Goal: Task Accomplishment & Management: Complete application form

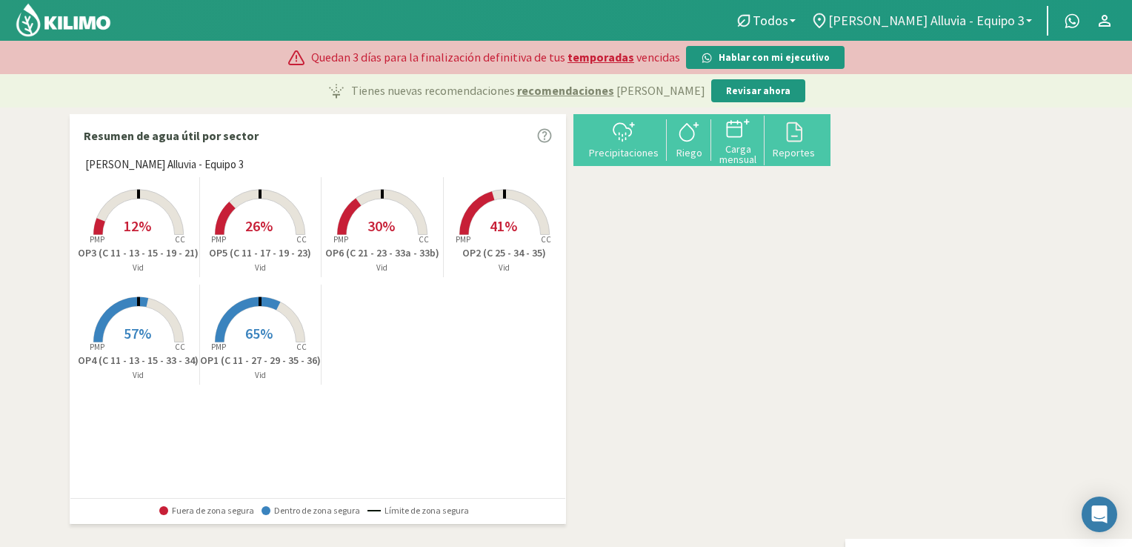
click at [951, 25] on span "[PERSON_NAME] Alluvia - Equipo 3" at bounding box center [926, 21] width 196 height 16
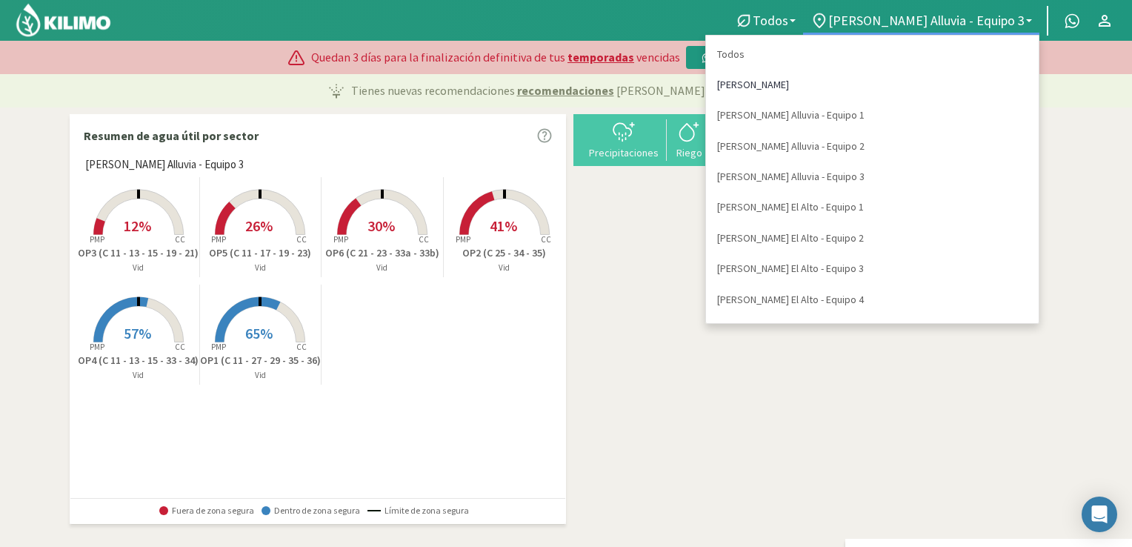
click at [909, 88] on link "[PERSON_NAME]" at bounding box center [872, 85] width 333 height 30
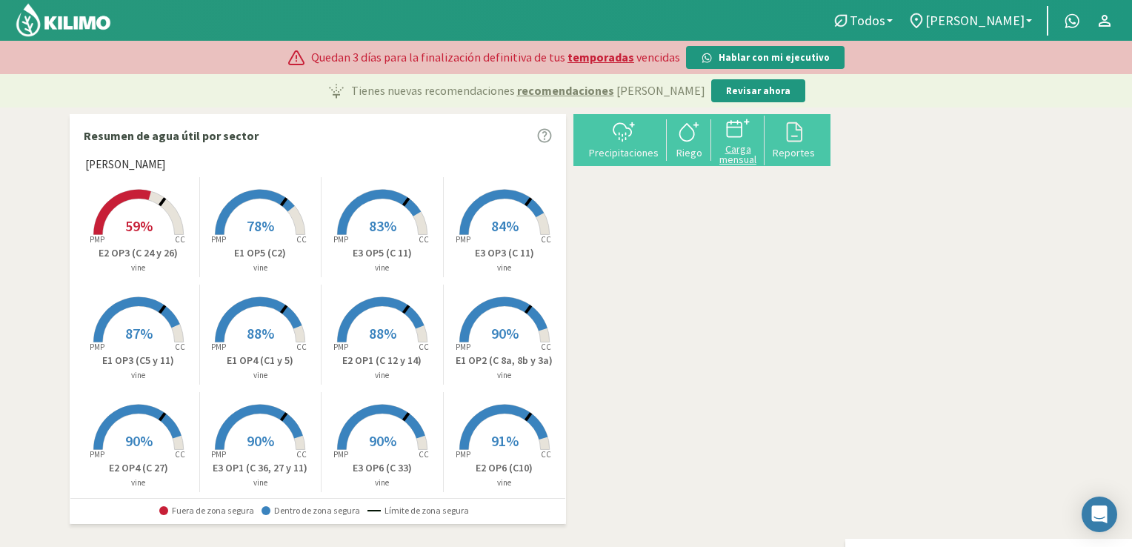
click at [760, 152] on div "Carga mensual" at bounding box center [738, 154] width 44 height 21
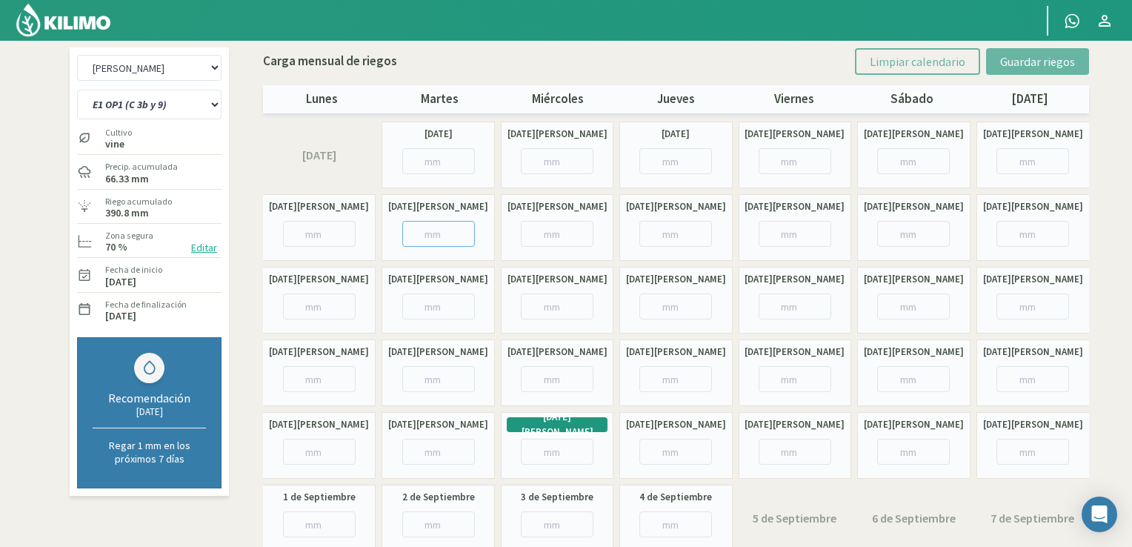
click at [427, 234] on input "number" at bounding box center [438, 234] width 73 height 26
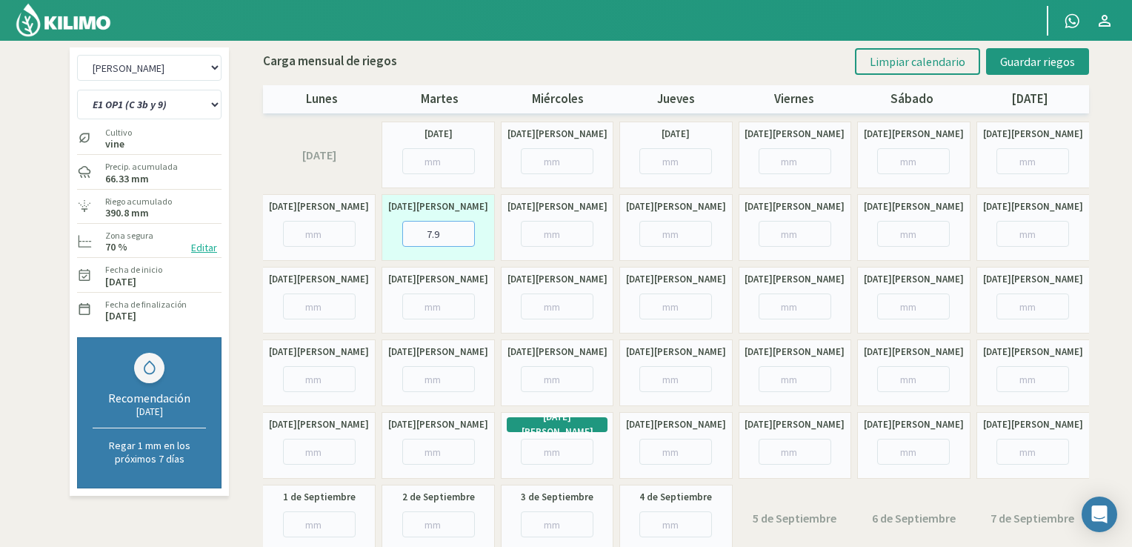
type input "7.9"
click at [890, 241] on input "number" at bounding box center [913, 234] width 73 height 26
type input "15.9"
click at [324, 368] on input "number" at bounding box center [319, 379] width 73 height 26
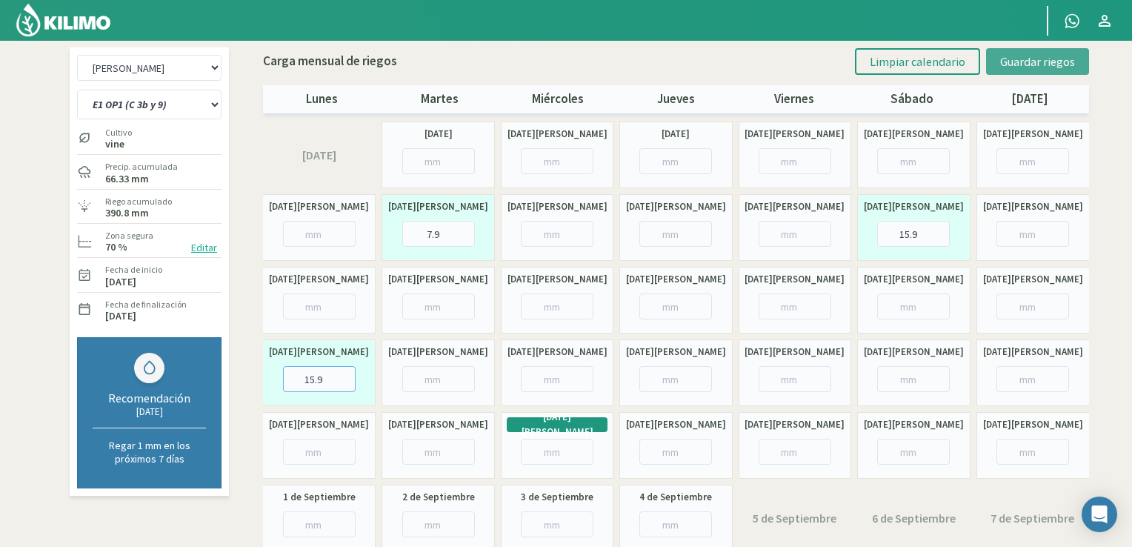
type input "15.9"
click at [1034, 66] on span "Guardar riegos" at bounding box center [1037, 61] width 75 height 15
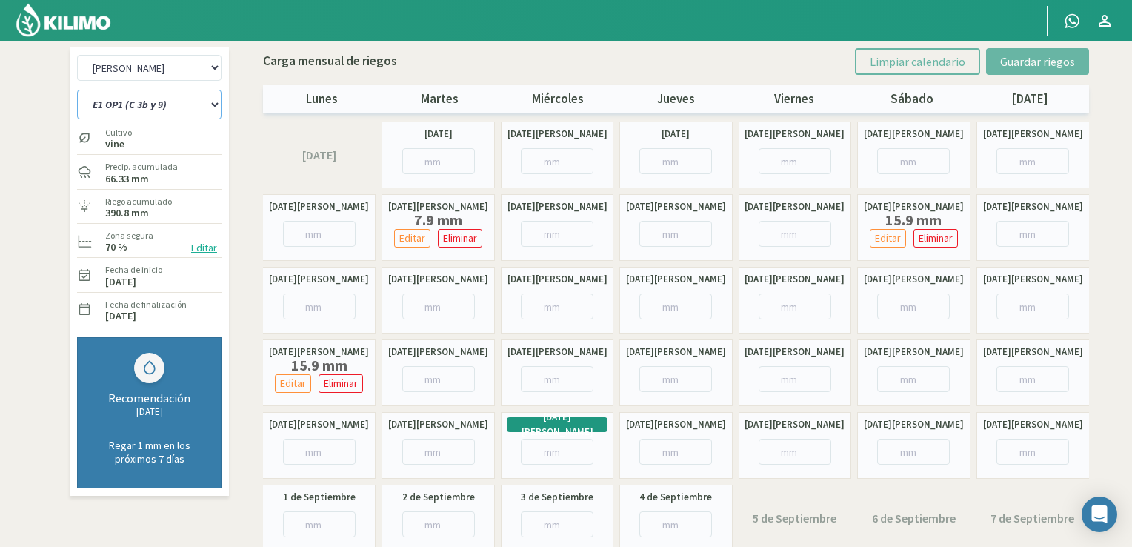
click at [213, 105] on select "E1 OP1 (C 3b y 9) E1 OP2 (C 8a, 8b y 3a) E1 OP3 (C5 y 11) E1 OP4 (C1 y 5) E1 OP…" at bounding box center [149, 105] width 144 height 30
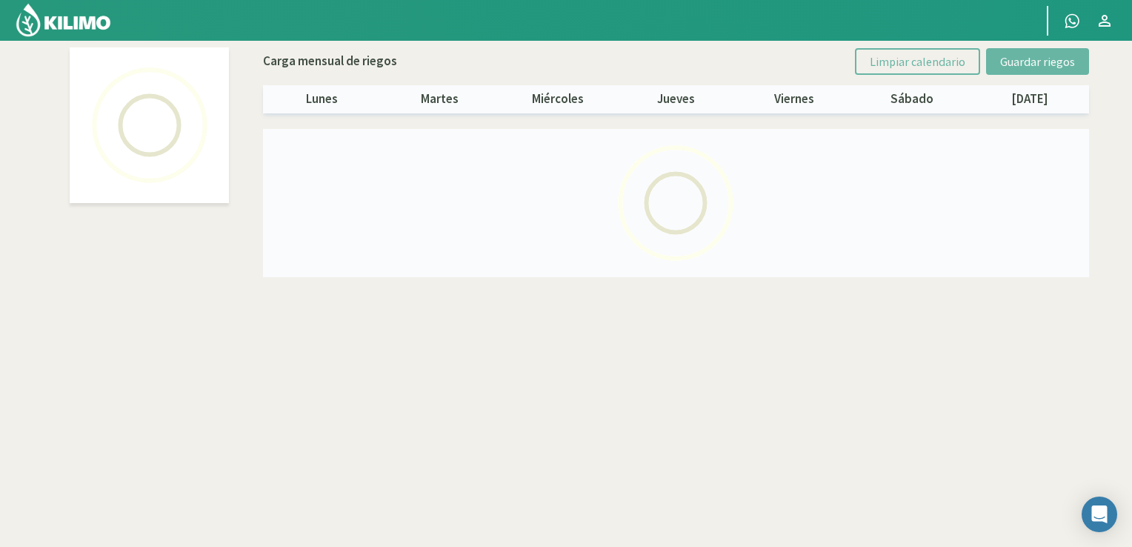
select select "1: Object"
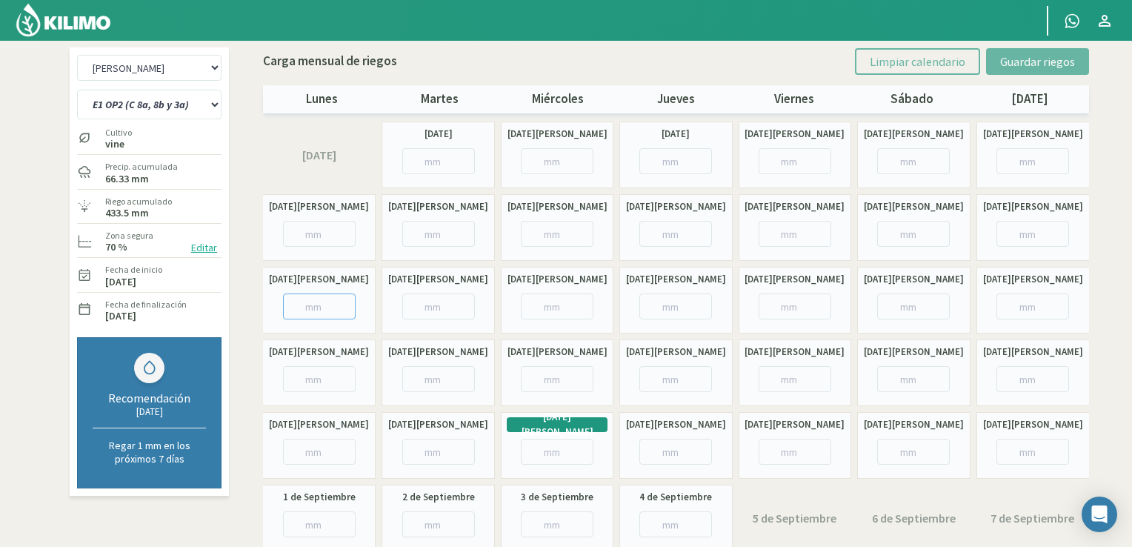
click at [309, 313] on input "number" at bounding box center [319, 306] width 73 height 26
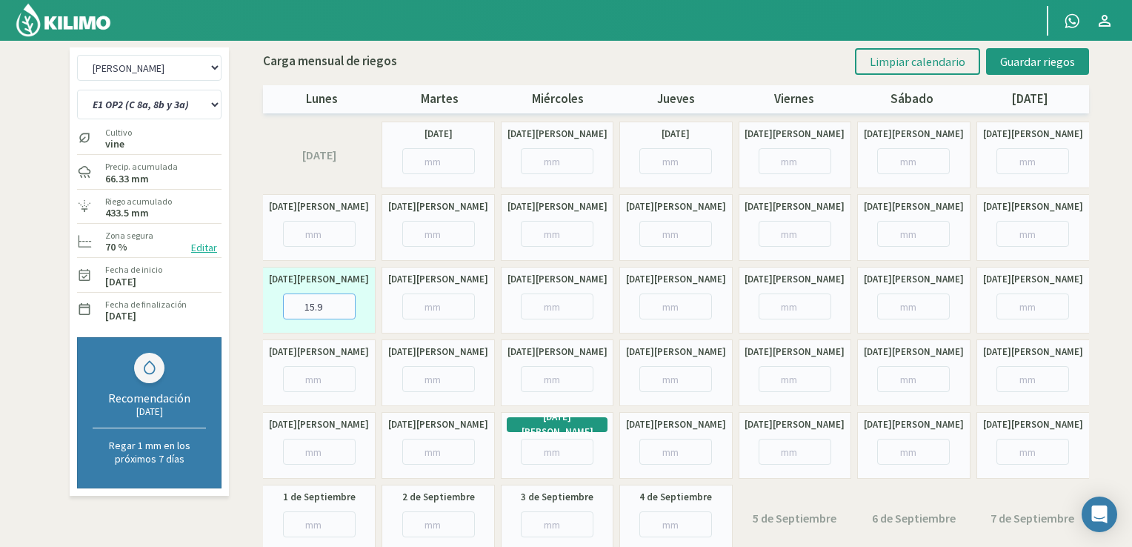
type input "15.9"
click at [550, 389] on input "number" at bounding box center [557, 379] width 73 height 26
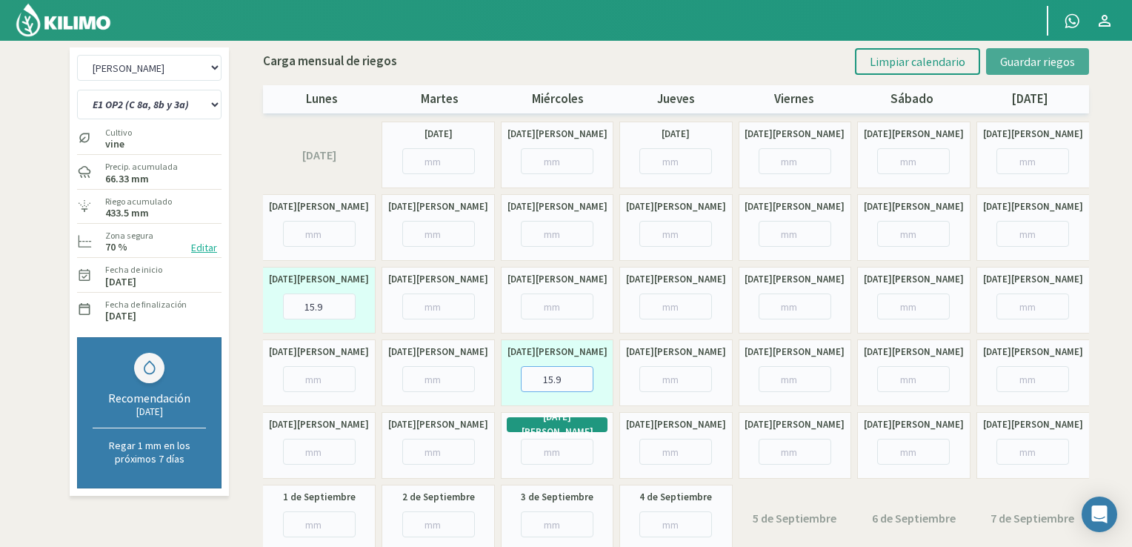
type input "15.9"
click at [1028, 61] on span "Guardar riegos" at bounding box center [1037, 61] width 75 height 15
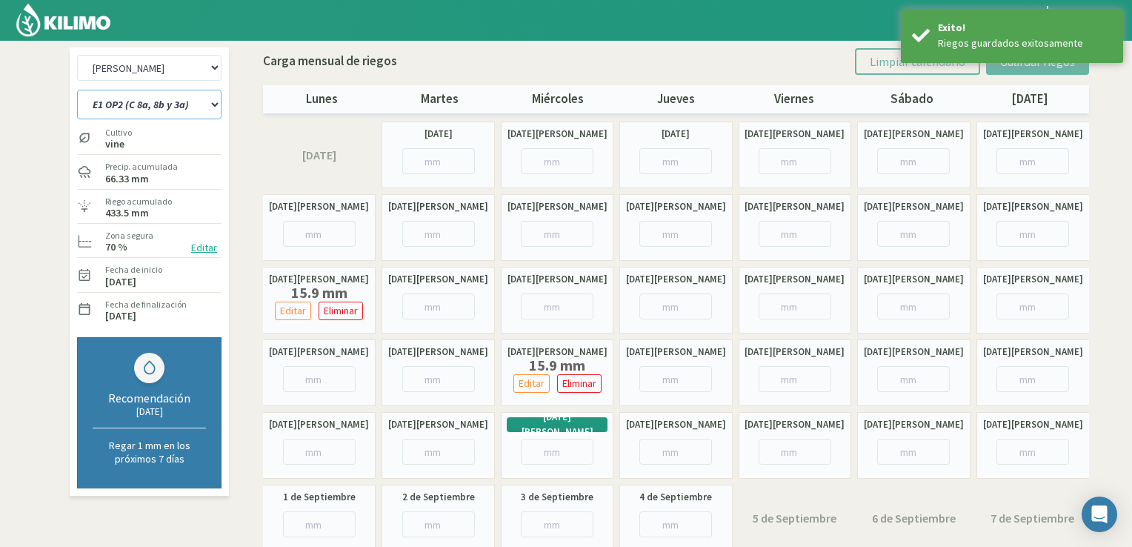
click at [182, 104] on select "E1 OP1 (C 3b y 9) E1 OP2 (C 8a, 8b y 3a) E1 OP3 (C5 y 11) E1 OP4 (C1 y 5) E1 OP…" at bounding box center [149, 105] width 144 height 30
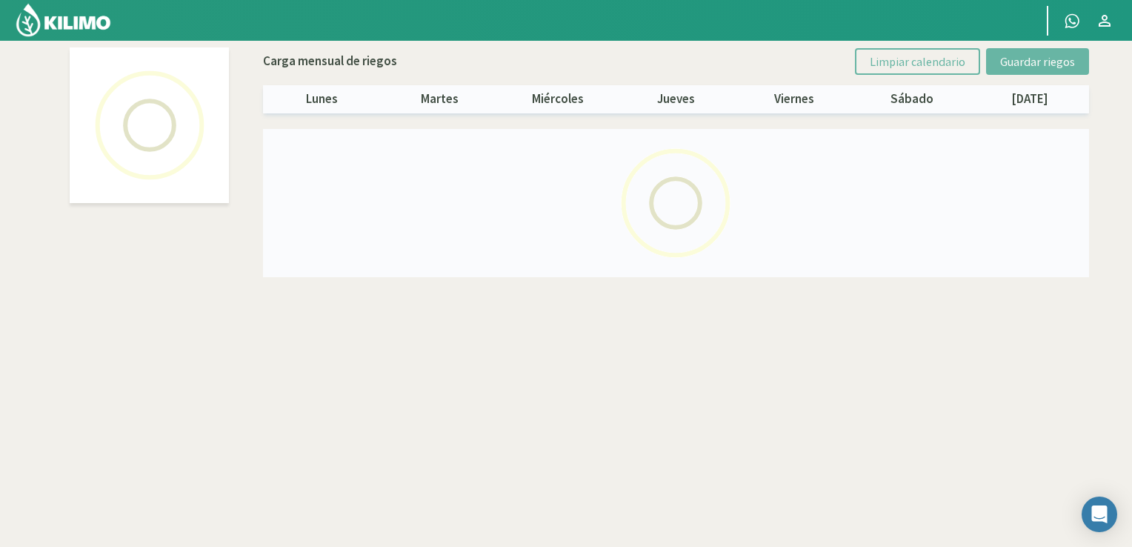
select select "2: Object"
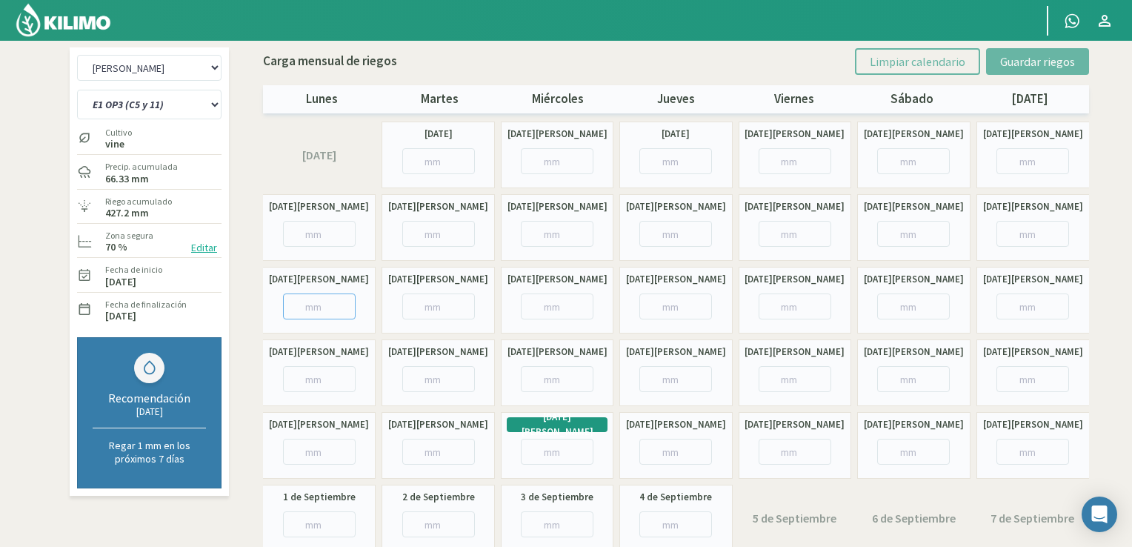
click at [314, 307] on input "number" at bounding box center [319, 306] width 73 height 26
click at [804, 167] on input "number" at bounding box center [795, 161] width 73 height 26
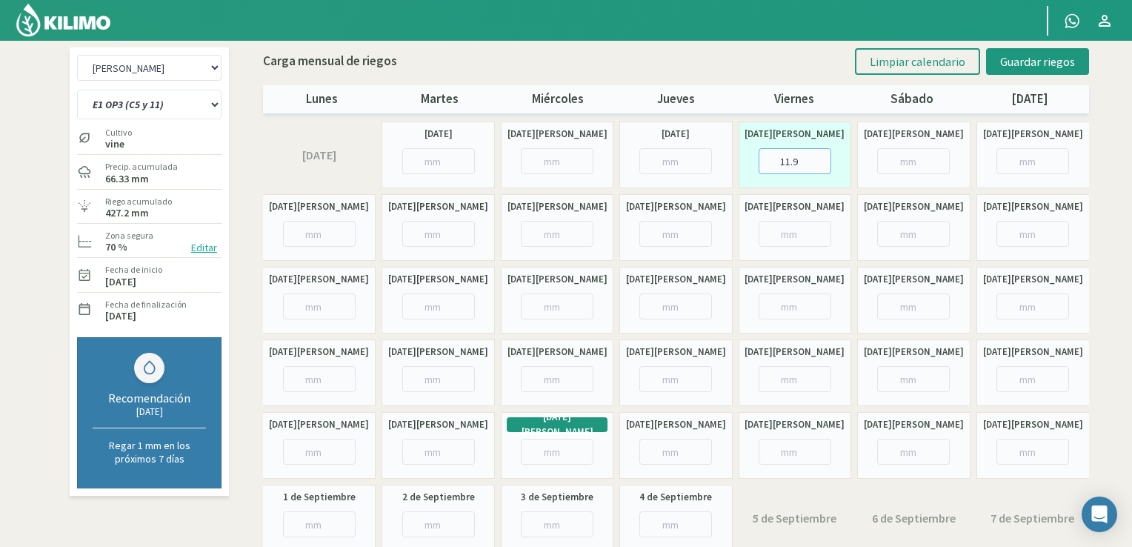
type input "11.9"
click at [534, 242] on input "number" at bounding box center [557, 234] width 73 height 26
type input "7.9"
click at [421, 312] on input "number" at bounding box center [438, 306] width 73 height 26
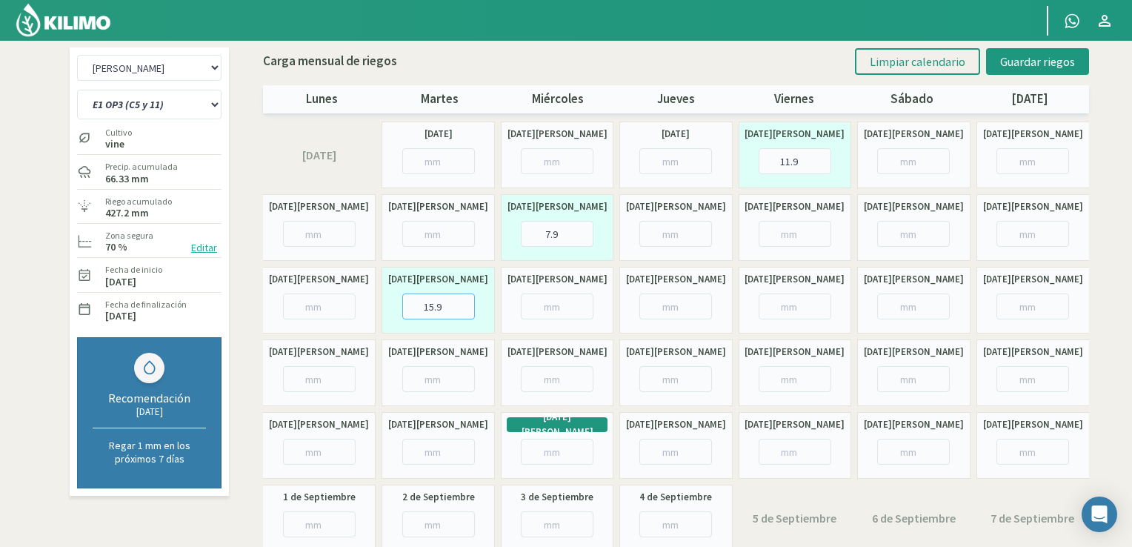
type input "15.9"
click at [665, 379] on input "number" at bounding box center [675, 379] width 73 height 26
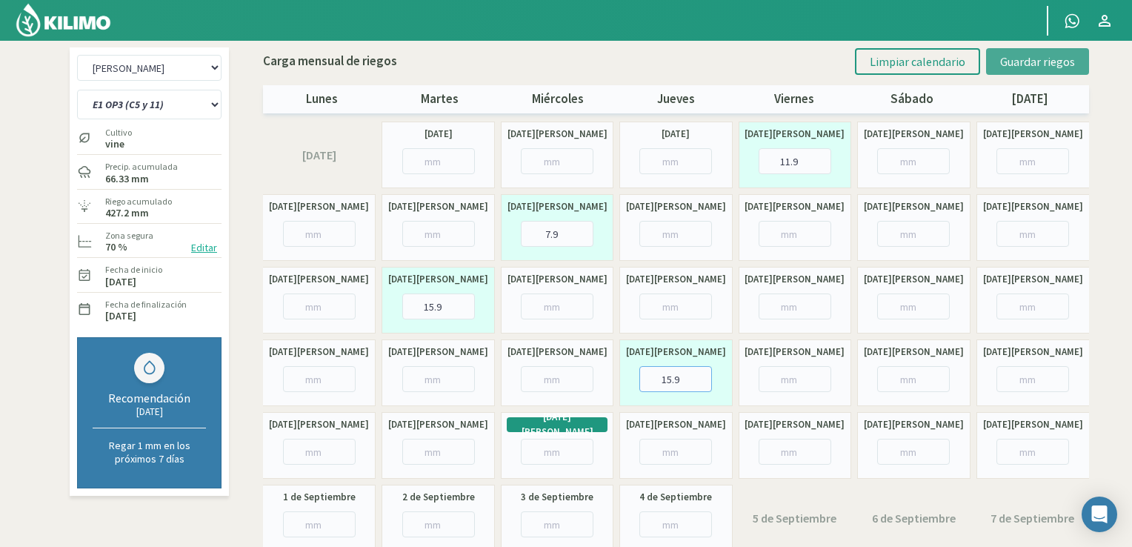
type input "15.9"
click at [1010, 63] on span "Guardar riegos" at bounding box center [1037, 61] width 75 height 15
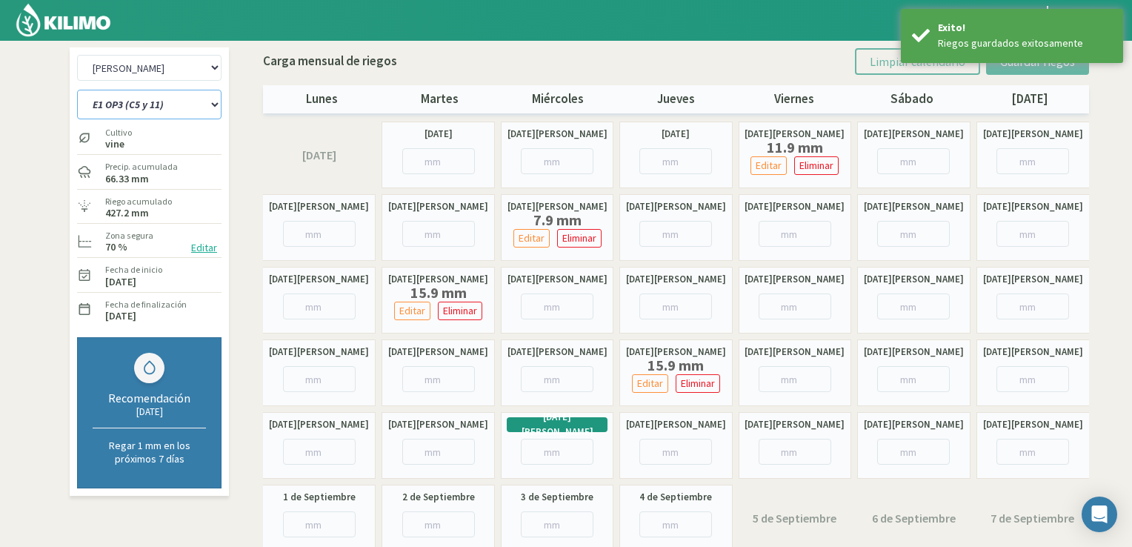
click at [116, 111] on select "E1 OP1 (C 3b y 9) E1 OP2 (C 8a, 8b y 3a) E1 OP3 (C5 y 11) E1 OP4 (C1 y 5) E1 OP…" at bounding box center [149, 105] width 144 height 30
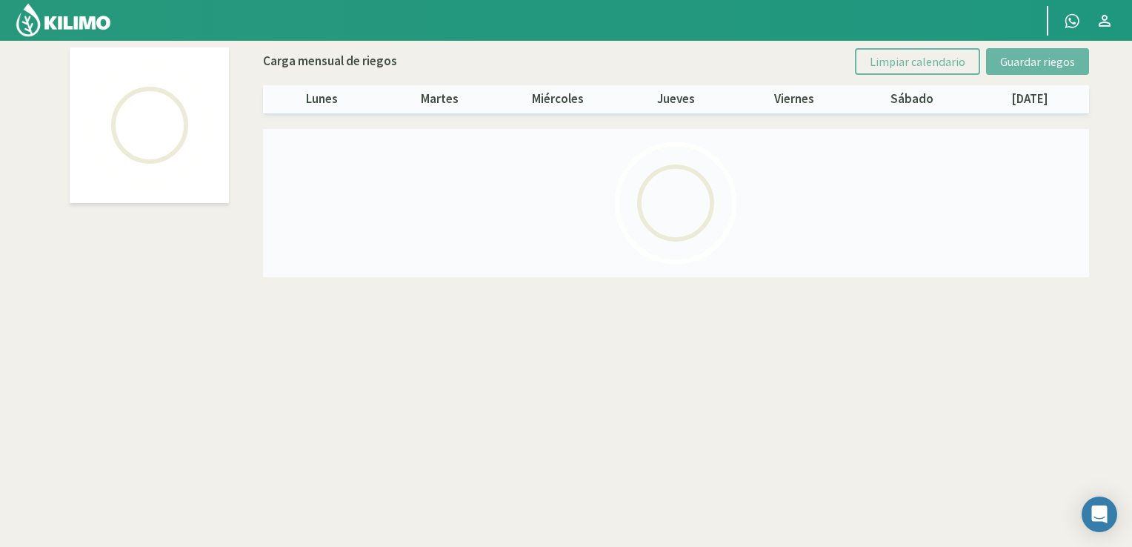
select select "3: Object"
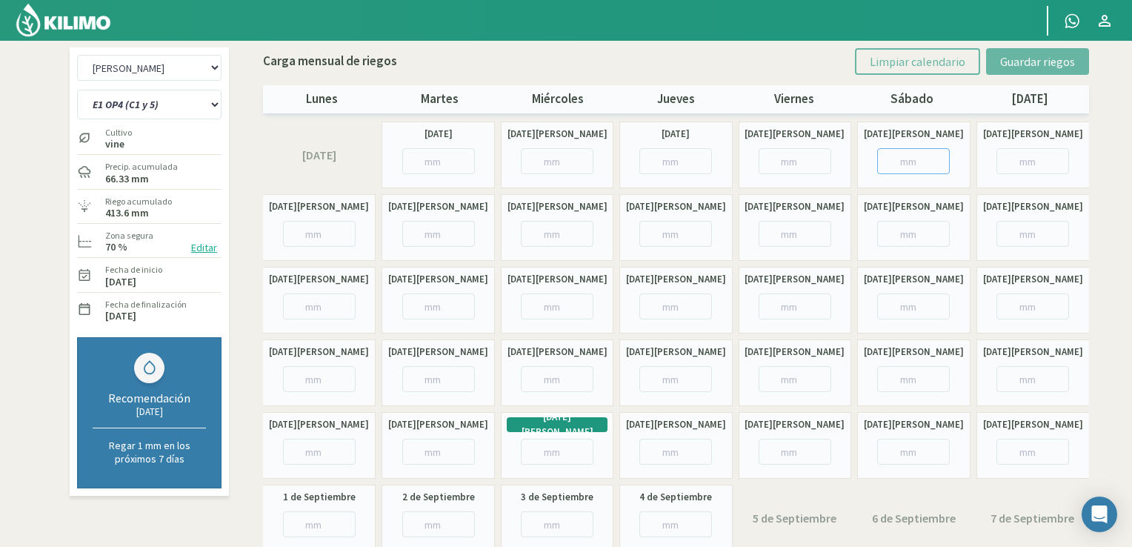
click at [909, 164] on input "number" at bounding box center [913, 161] width 73 height 26
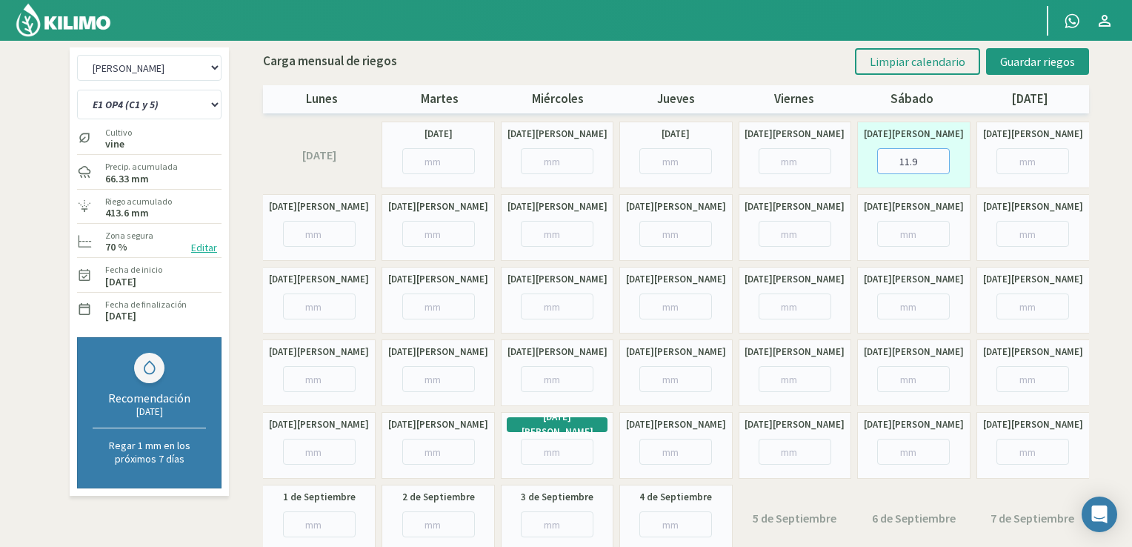
type input "11.9"
click at [560, 238] on input "number" at bounding box center [557, 234] width 73 height 26
type input "5.9"
click at [562, 307] on input "number" at bounding box center [557, 306] width 73 height 26
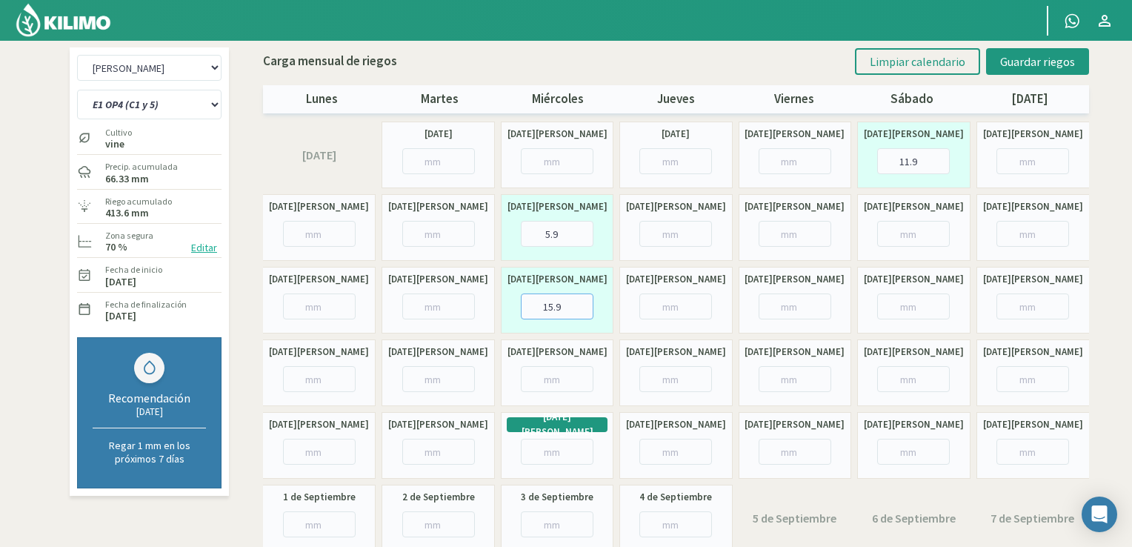
type input "15.9"
click at [785, 376] on input "number" at bounding box center [795, 379] width 73 height 26
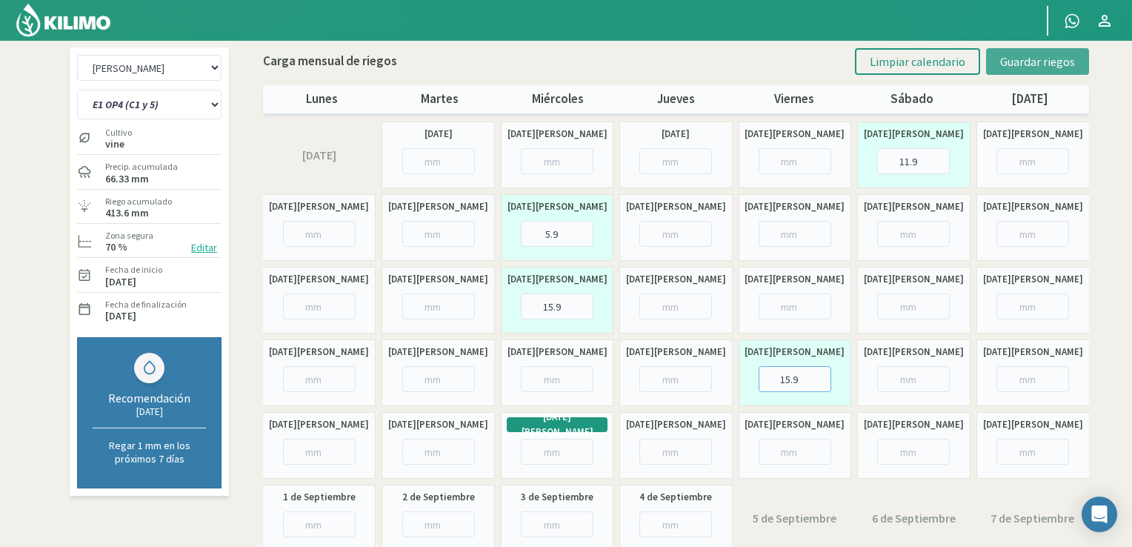
type input "15.9"
click at [1041, 66] on span "Guardar riegos" at bounding box center [1037, 61] width 75 height 15
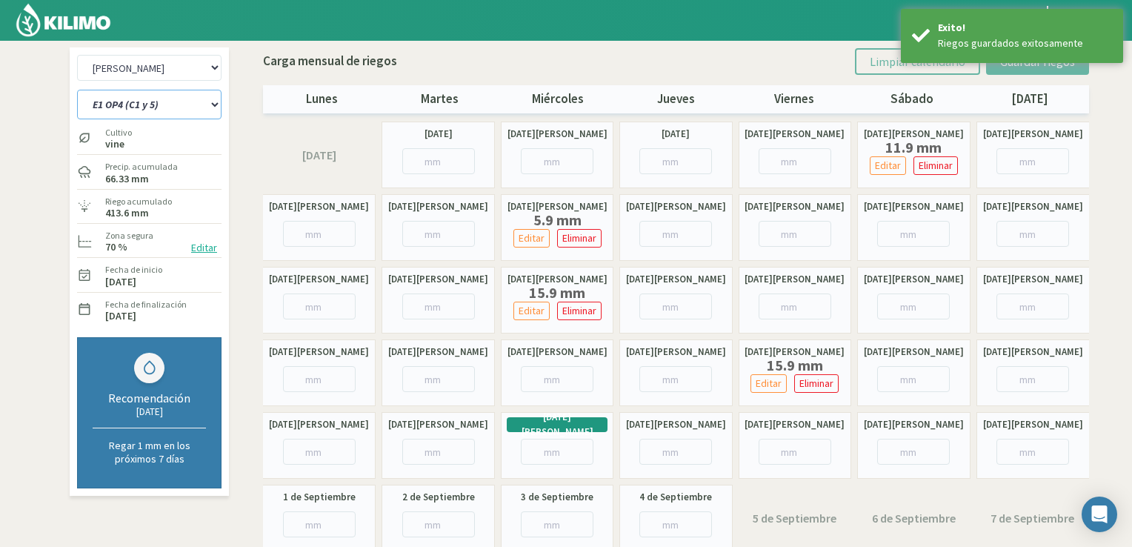
click at [203, 103] on select "E1 OP1 (C 3b y 9) E1 OP2 (C 8a, 8b y 3a) E1 OP3 (C5 y 11) E1 OP4 (C1 y 5) E1 OP…" at bounding box center [149, 105] width 144 height 30
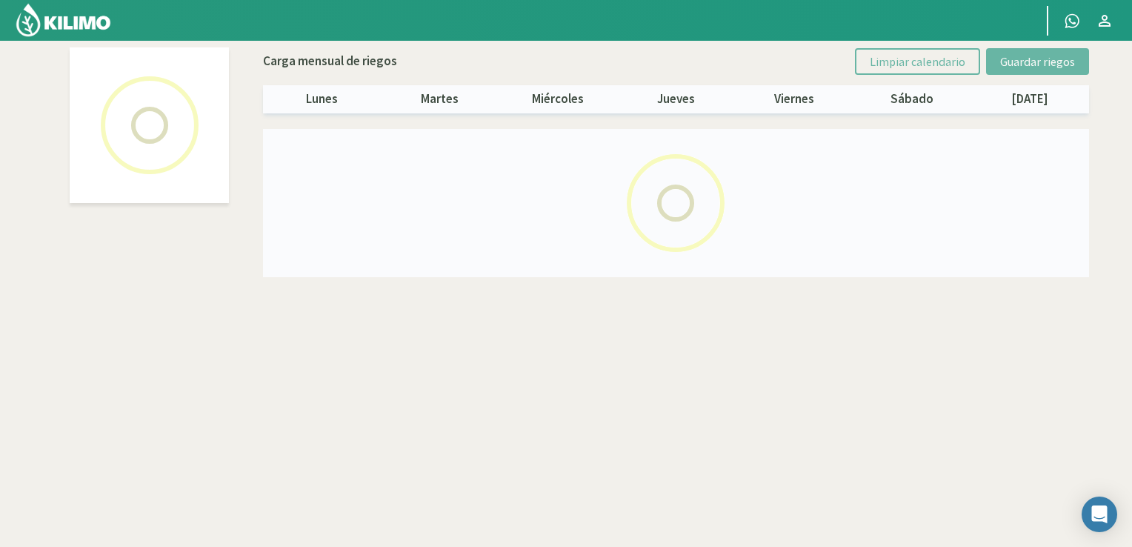
select select "4: Object"
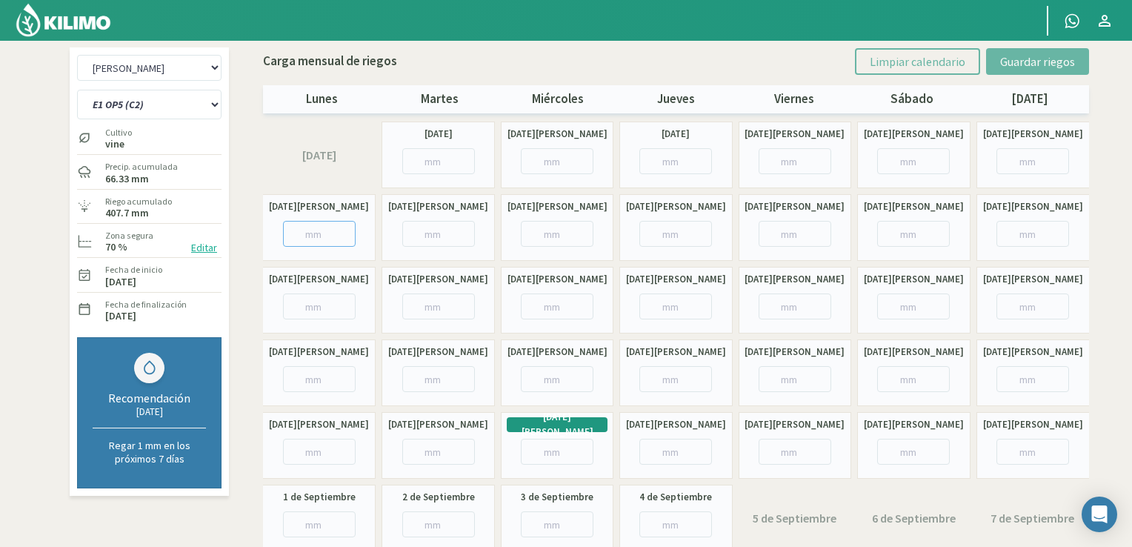
click at [323, 244] on input "number" at bounding box center [319, 234] width 73 height 26
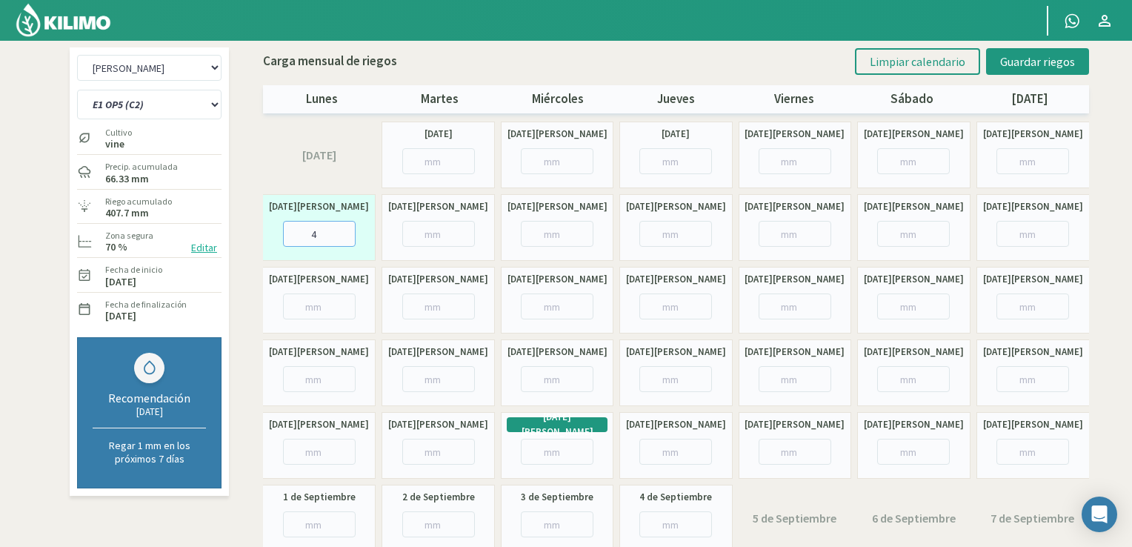
type input "4"
click at [689, 310] on input "number" at bounding box center [675, 306] width 73 height 26
type input "15.9"
click at [896, 376] on input "number" at bounding box center [913, 379] width 73 height 26
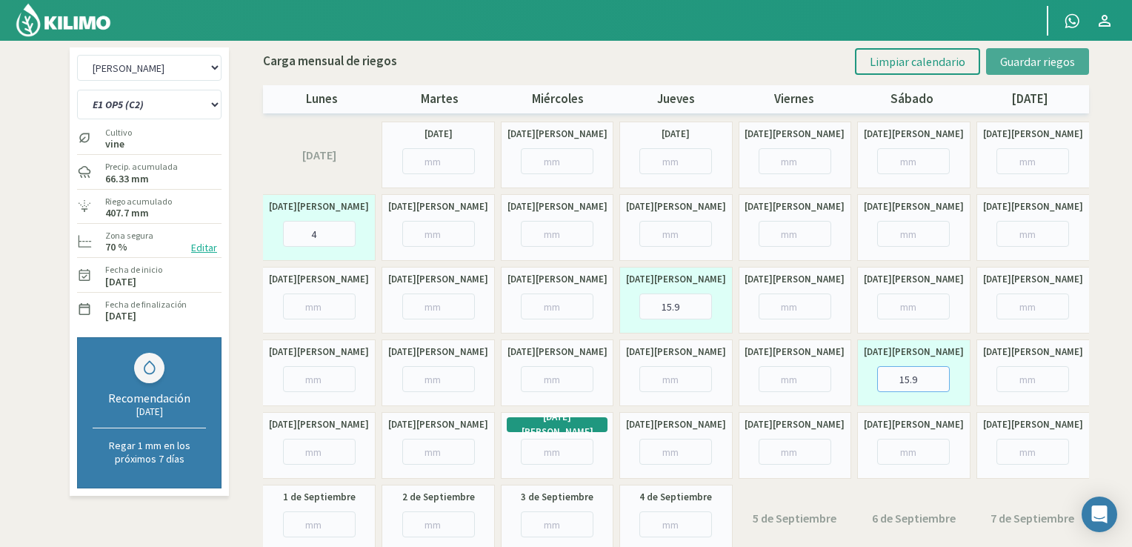
type input "15.9"
click at [1028, 66] on span "Guardar riegos" at bounding box center [1037, 61] width 75 height 15
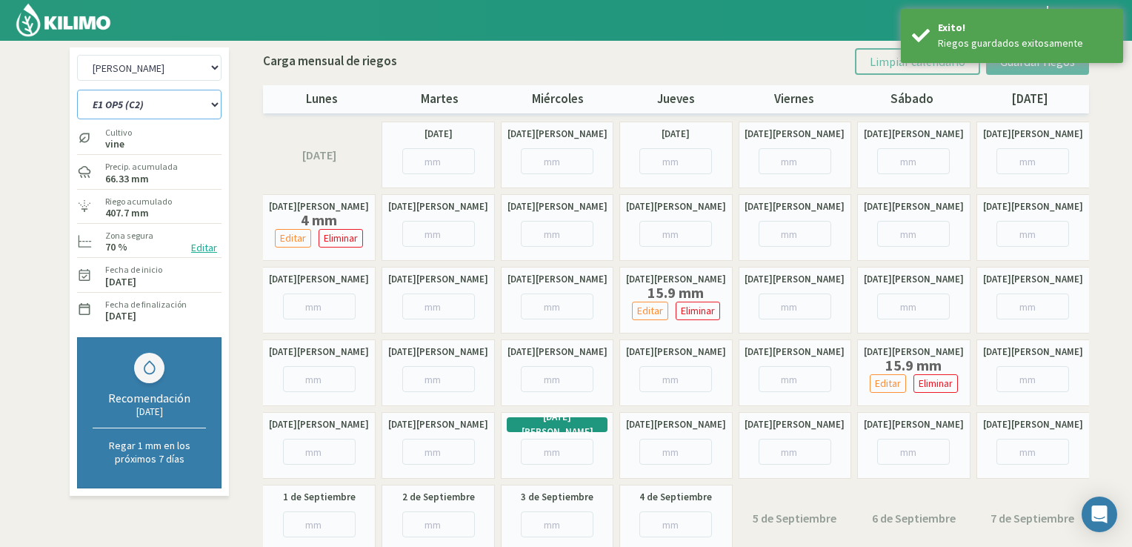
click at [199, 111] on select "E1 OP1 (C 3b y 9) E1 OP2 (C 8a, 8b y 3a) E1 OP3 (C5 y 11) E1 OP4 (C1 y 5) E1 OP…" at bounding box center [149, 105] width 144 height 30
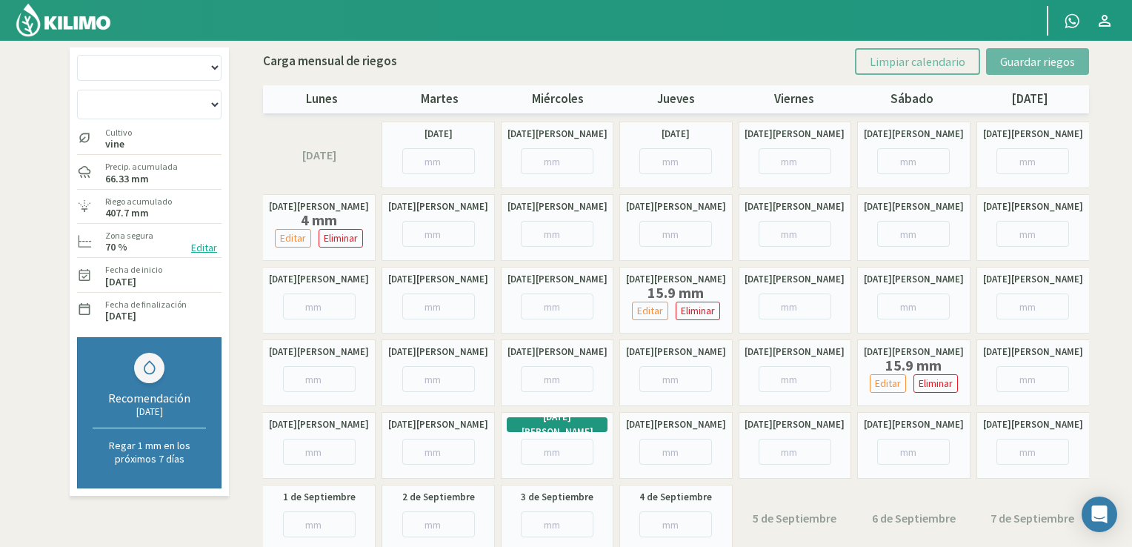
click at [171, 228] on div "[PERSON_NAME] [PERSON_NAME] 1 [PERSON_NAME] Alluvia - Equipo 2 [PERSON_NAME] Al…" at bounding box center [149, 302] width 167 height 511
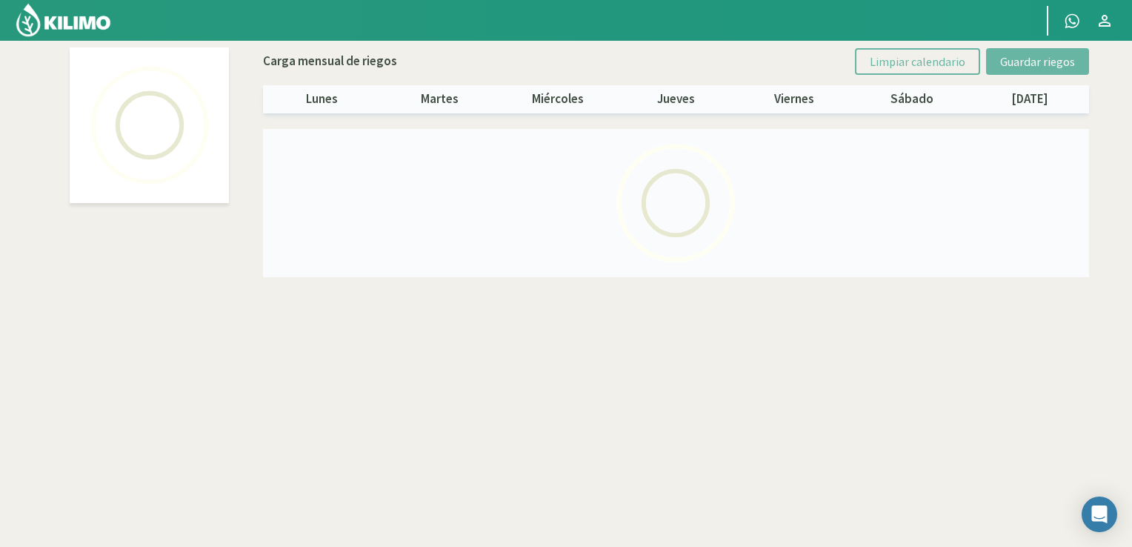
select select "5: Object"
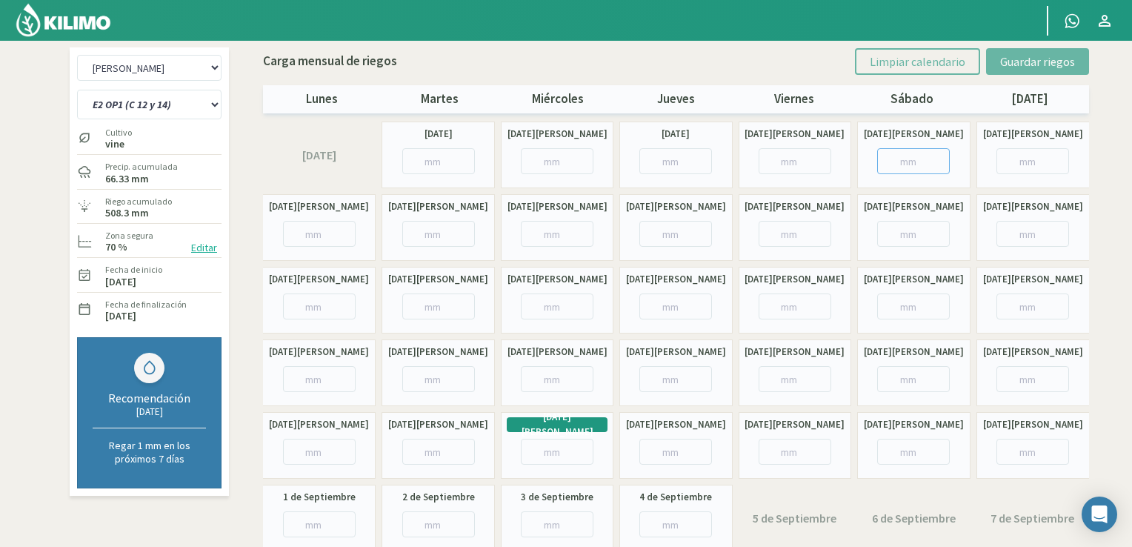
click at [902, 160] on input "number" at bounding box center [913, 161] width 73 height 26
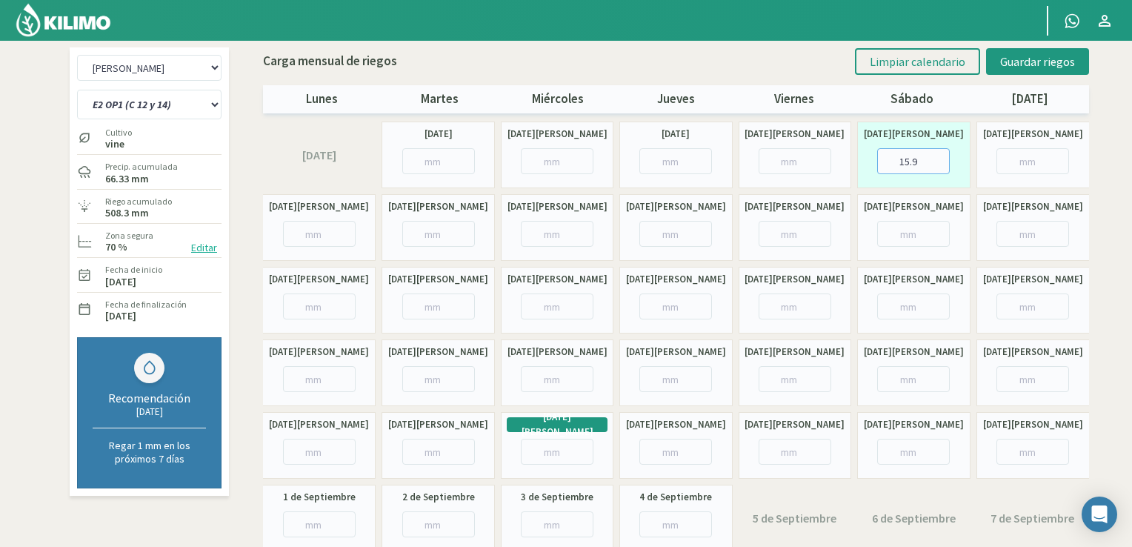
type input "15.9"
click at [901, 229] on input "number" at bounding box center [913, 234] width 73 height 26
type input "11.9"
click at [308, 376] on input "number" at bounding box center [319, 379] width 73 height 26
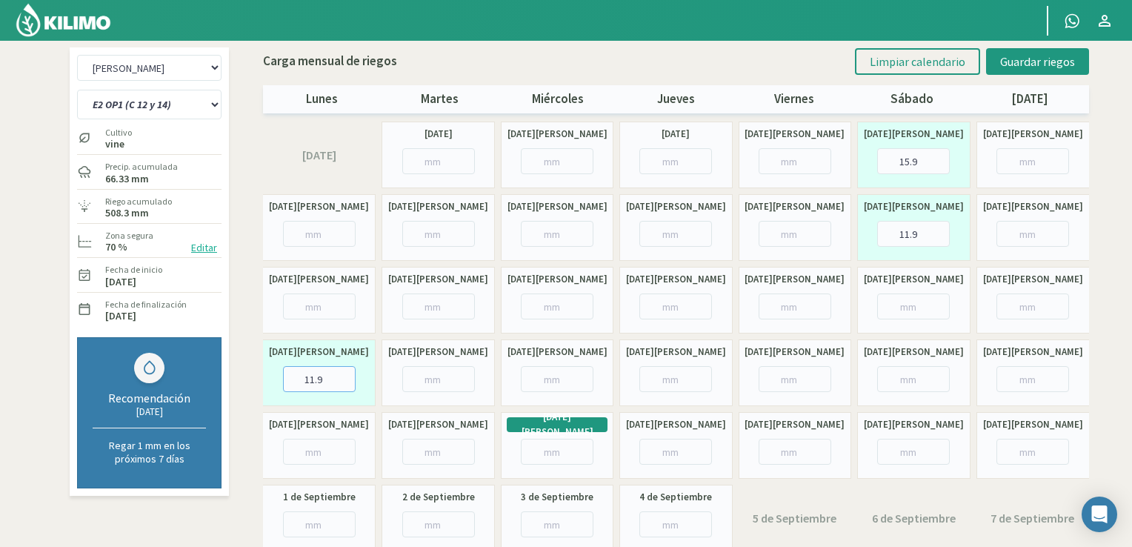
type input "11.9"
click at [1022, 384] on input "number" at bounding box center [1032, 379] width 73 height 26
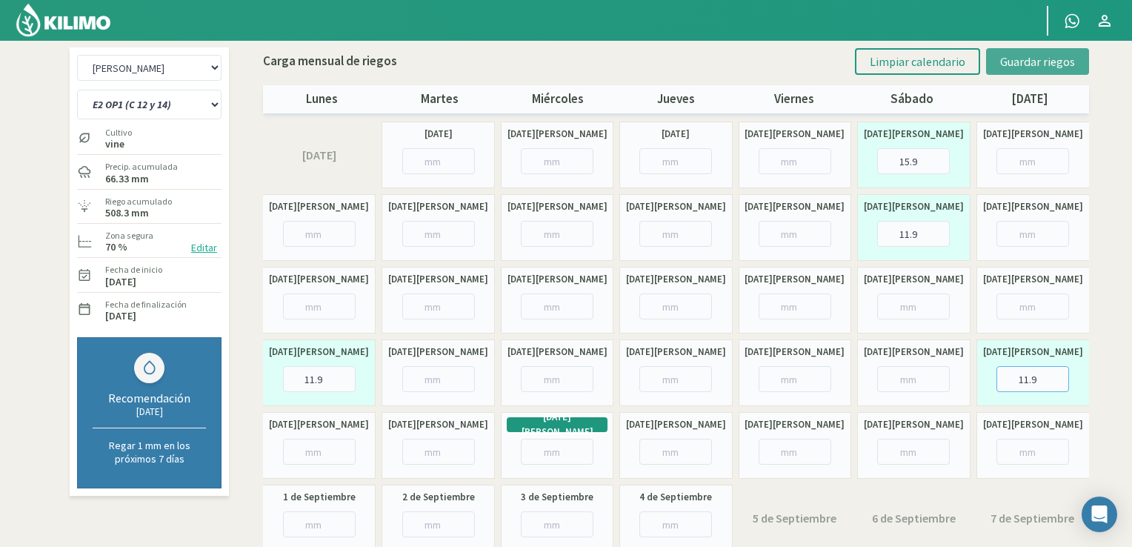
type input "11.9"
click at [1040, 60] on span "Guardar riegos" at bounding box center [1037, 61] width 75 height 15
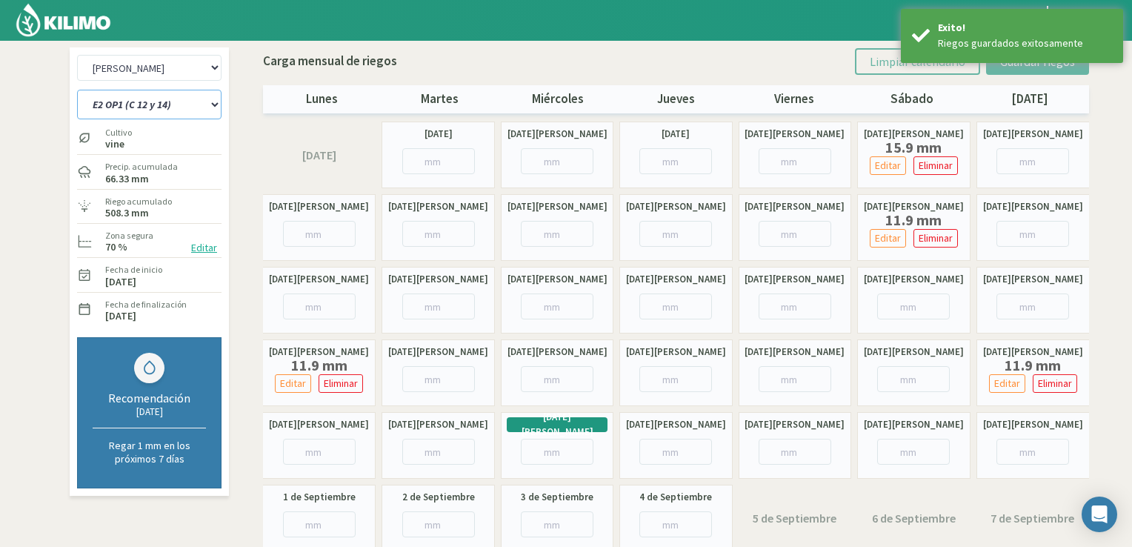
click at [186, 111] on select "E1 OP1 (C 3b y 9) E1 OP2 (C 8a, 8b y 3a) E1 OP3 (C5 y 11) E1 OP4 (C1 y 5) E1 OP…" at bounding box center [149, 105] width 144 height 30
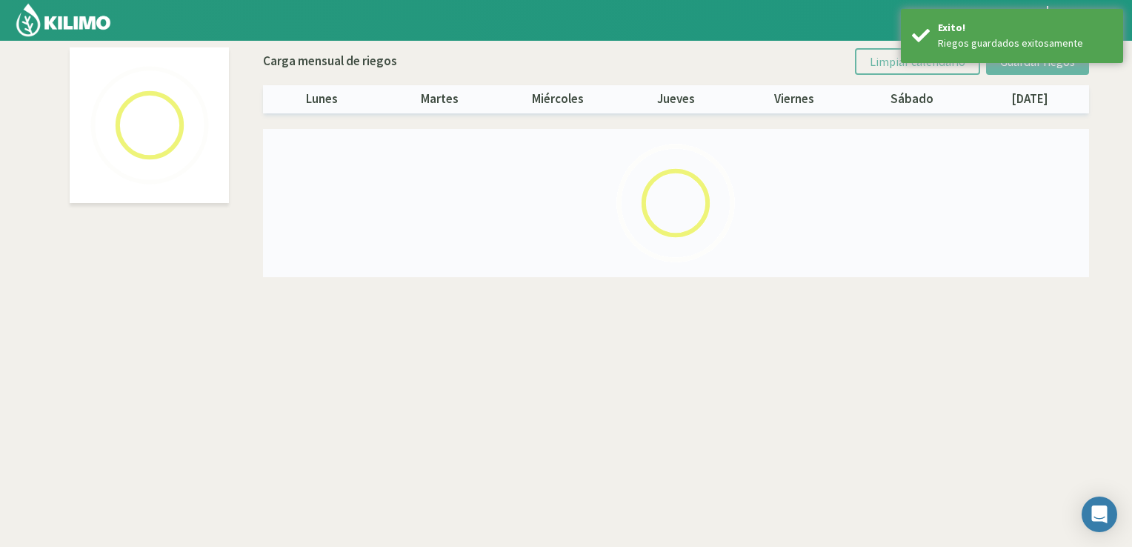
select select "6: Object"
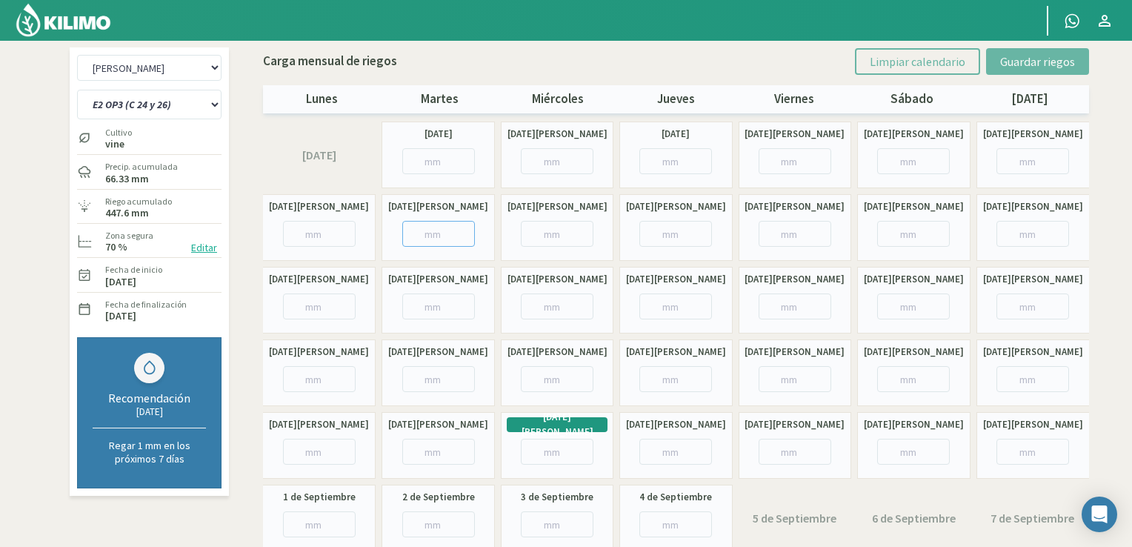
click at [424, 240] on input "number" at bounding box center [438, 234] width 73 height 26
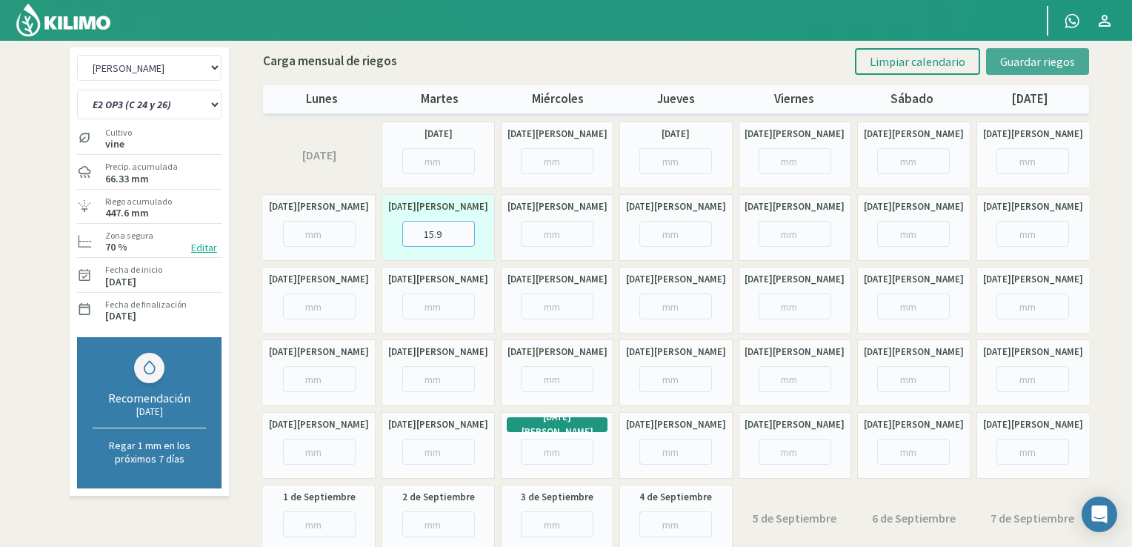
type input "15.9"
click at [1028, 57] on span "Guardar riegos" at bounding box center [1037, 61] width 75 height 15
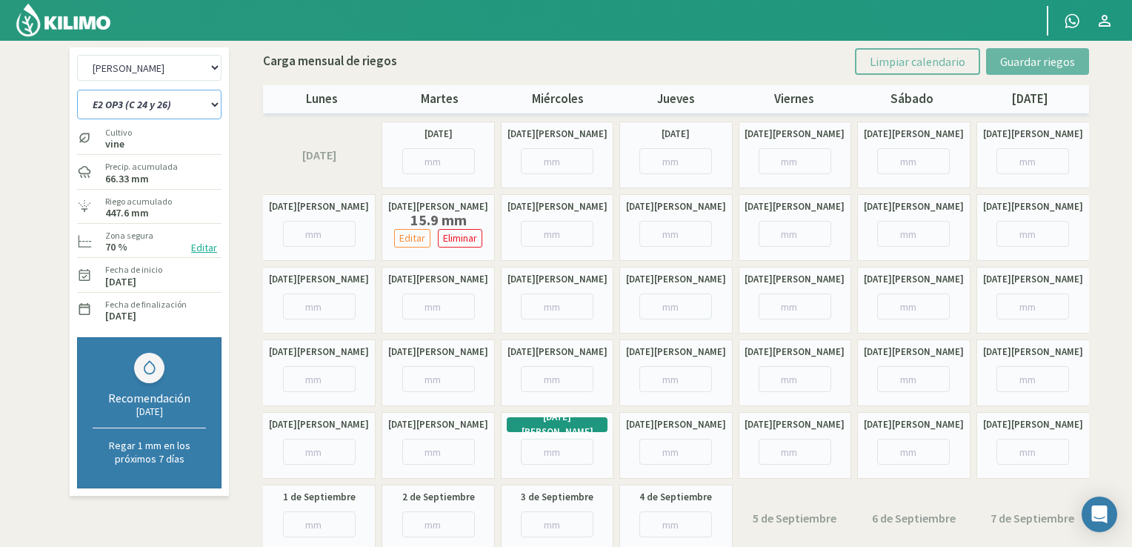
click at [146, 112] on select "E1 OP1 (C 3b y 9) E1 OP2 (C 8a, 8b y 3a) E1 OP3 (C5 y 11) E1 OP4 (C1 y 5) E1 OP…" at bounding box center [149, 105] width 144 height 30
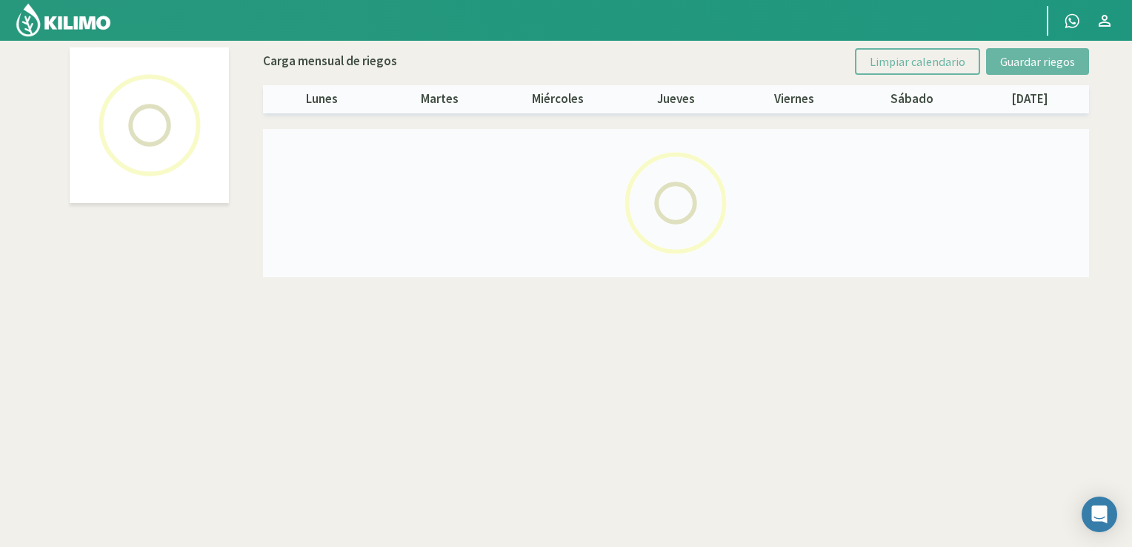
select select "7: Object"
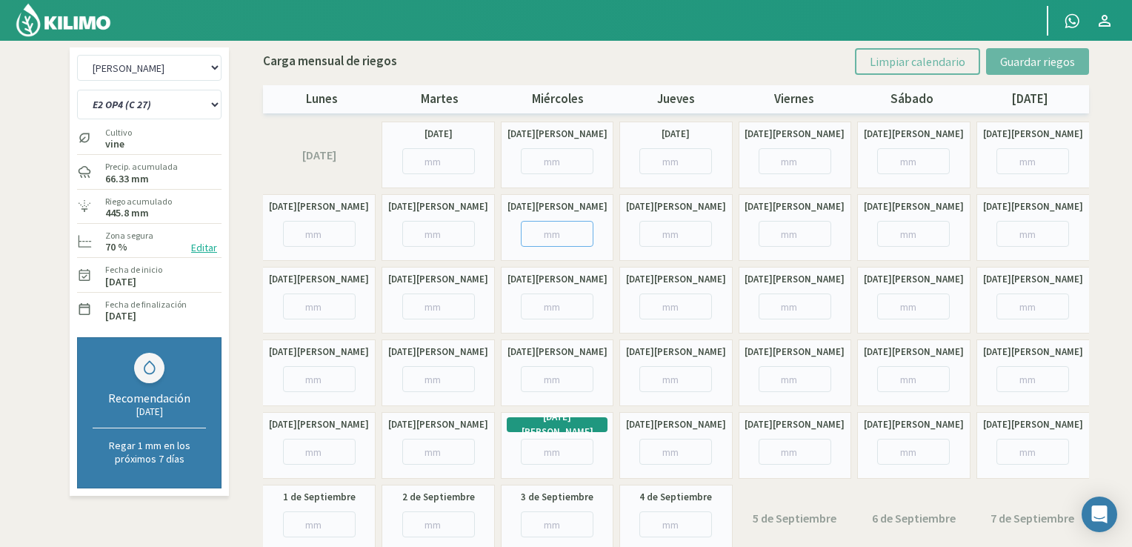
click at [571, 242] on input "number" at bounding box center [557, 234] width 73 height 26
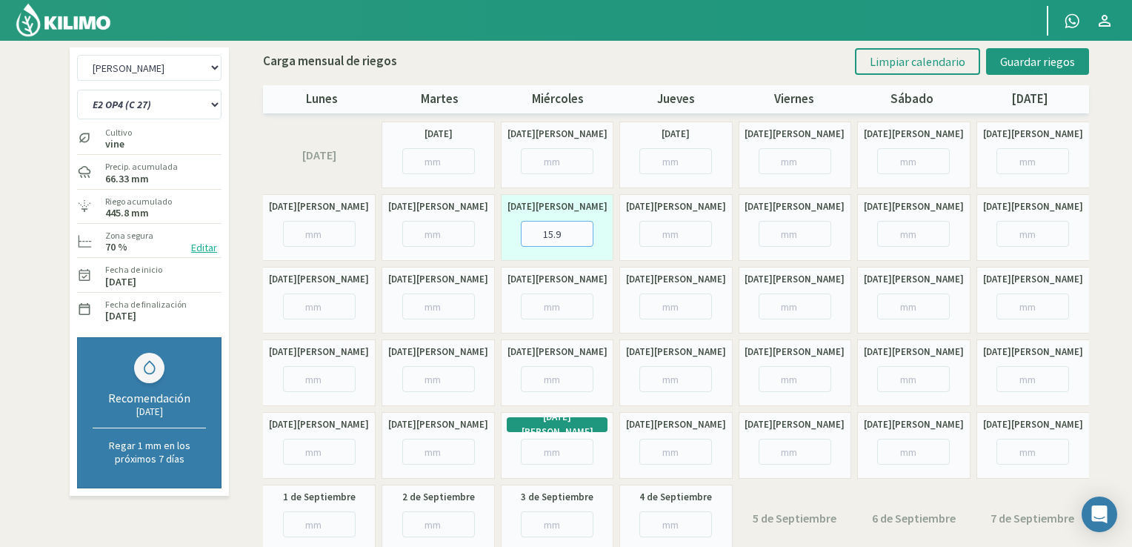
type input "15.9"
click at [557, 311] on input "number" at bounding box center [557, 306] width 73 height 26
type input "11.9"
click at [679, 371] on input "number" at bounding box center [675, 379] width 73 height 26
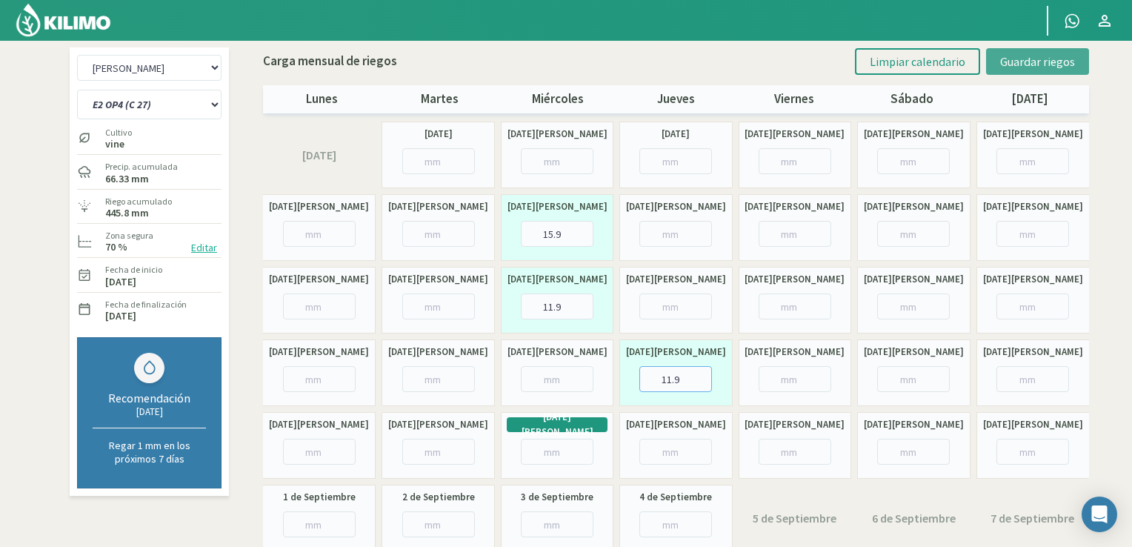
type input "11.9"
click at [1021, 64] on span "Guardar riegos" at bounding box center [1037, 61] width 75 height 15
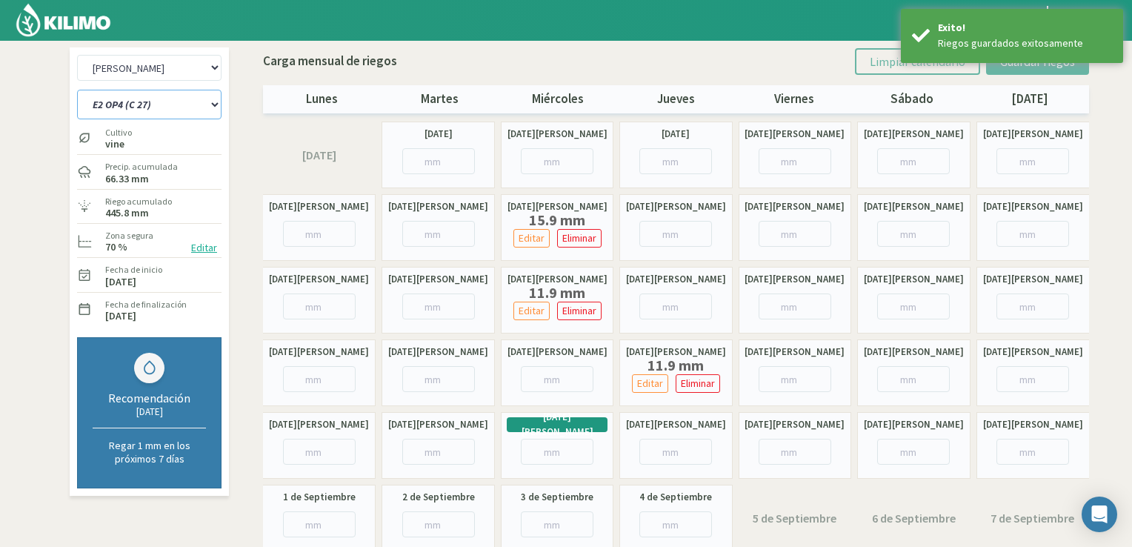
click at [208, 105] on select "E1 OP1 (C 3b y 9) E1 OP2 (C 8a, 8b y 3a) E1 OP3 (C5 y 11) E1 OP4 (C1 y 5) E1 OP…" at bounding box center [149, 105] width 144 height 30
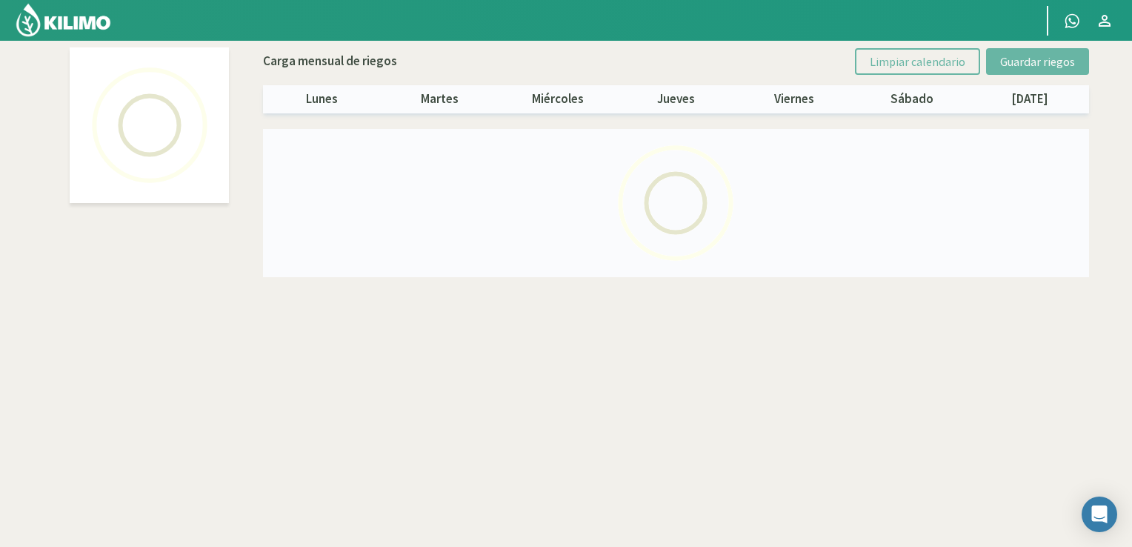
select select "8: Object"
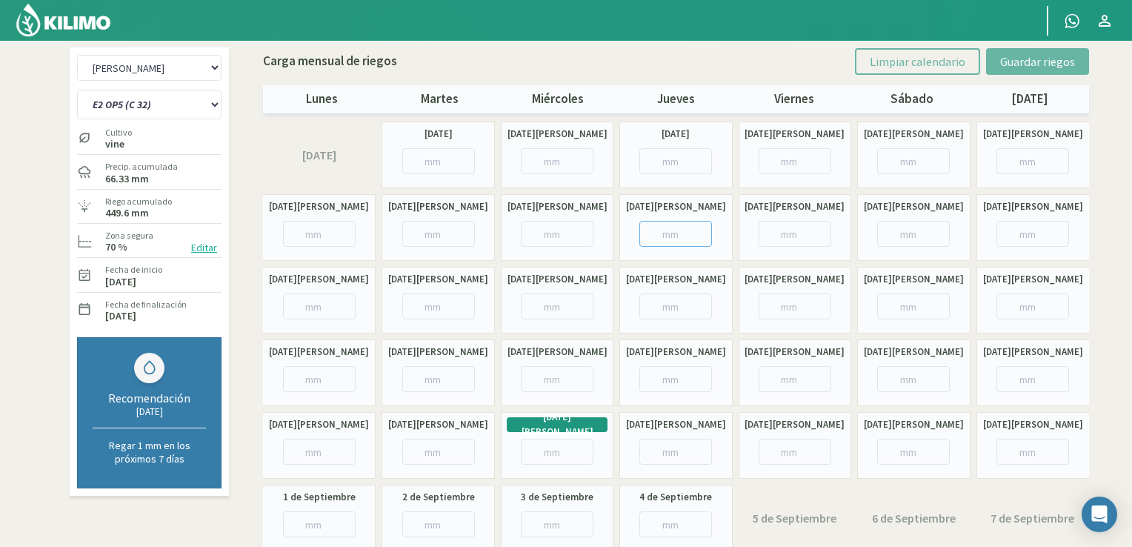
click at [657, 238] on input "number" at bounding box center [675, 234] width 73 height 26
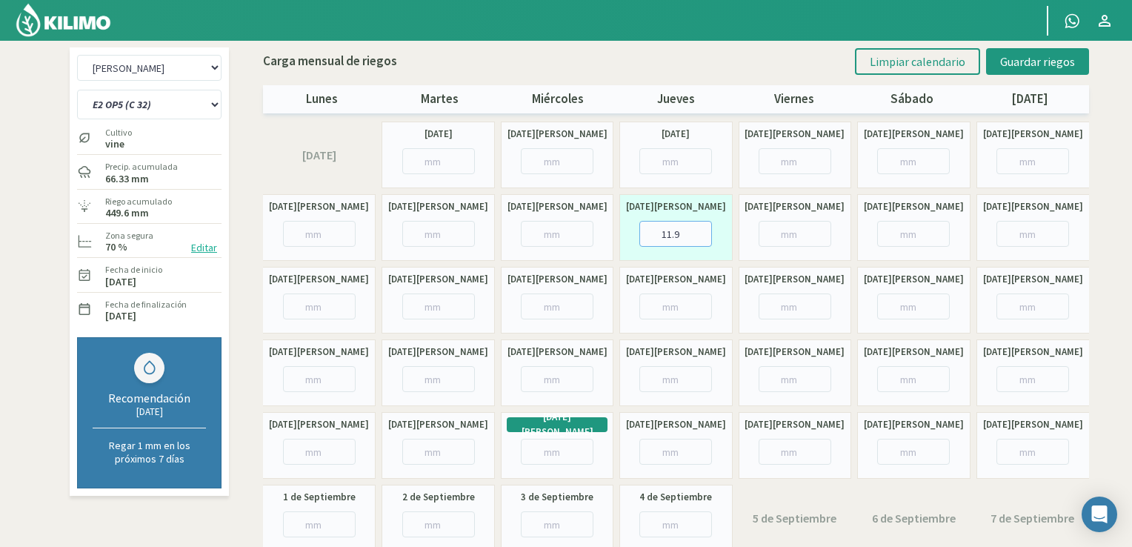
type input "11.9"
click at [664, 309] on input "number" at bounding box center [675, 306] width 73 height 26
type input "11.9"
click at [791, 380] on input "number" at bounding box center [795, 379] width 73 height 26
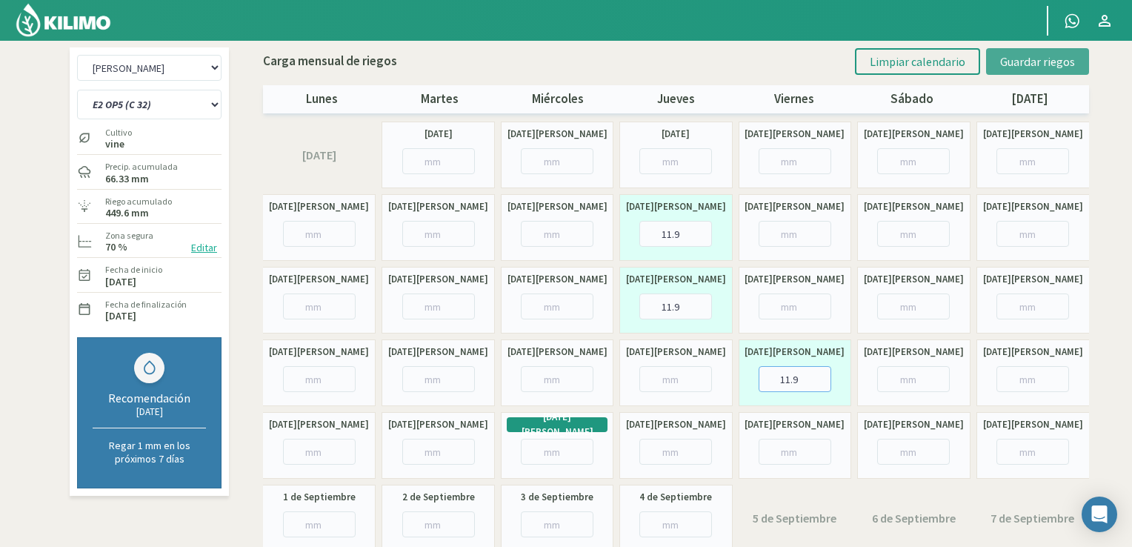
type input "11.9"
click at [1032, 61] on span "Guardar riegos" at bounding box center [1037, 61] width 75 height 15
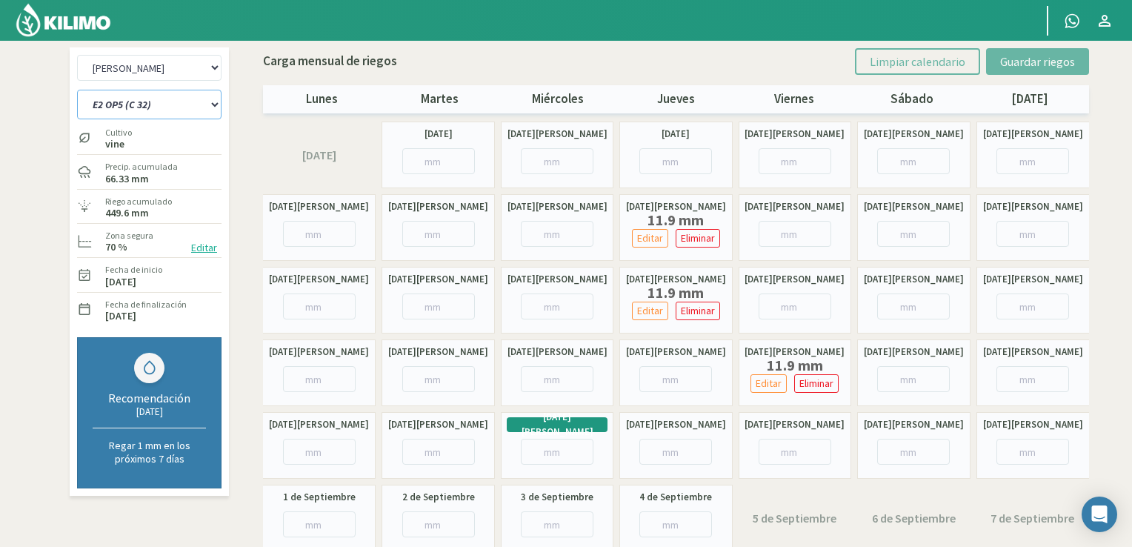
click at [196, 102] on select "E1 OP1 (C 3b y 9) E1 OP2 (C 8a, 8b y 3a) E1 OP3 (C5 y 11) E1 OP4 (C1 y 5) E1 OP…" at bounding box center [149, 105] width 144 height 30
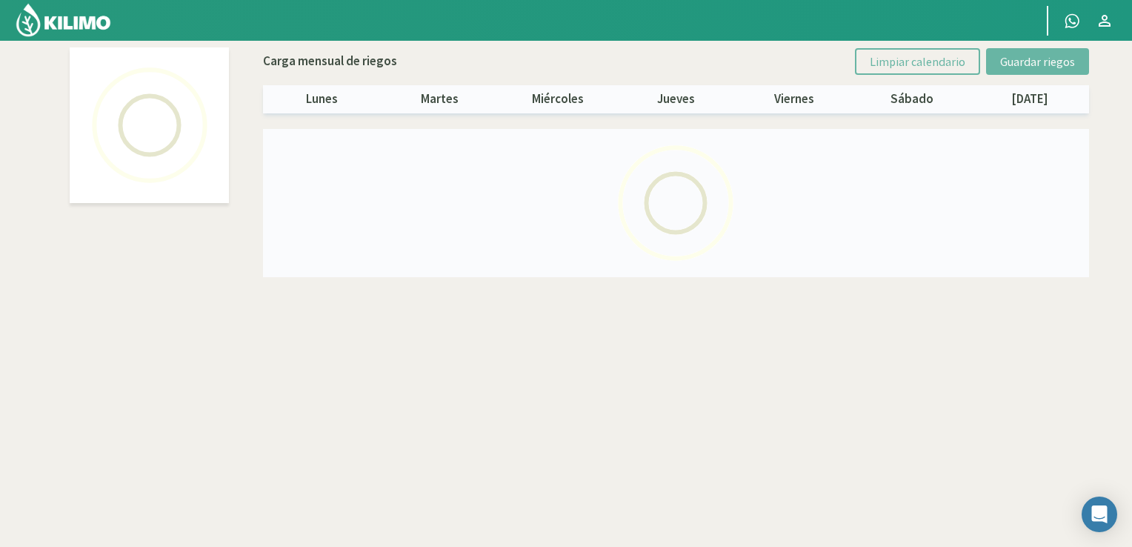
select select "9: Object"
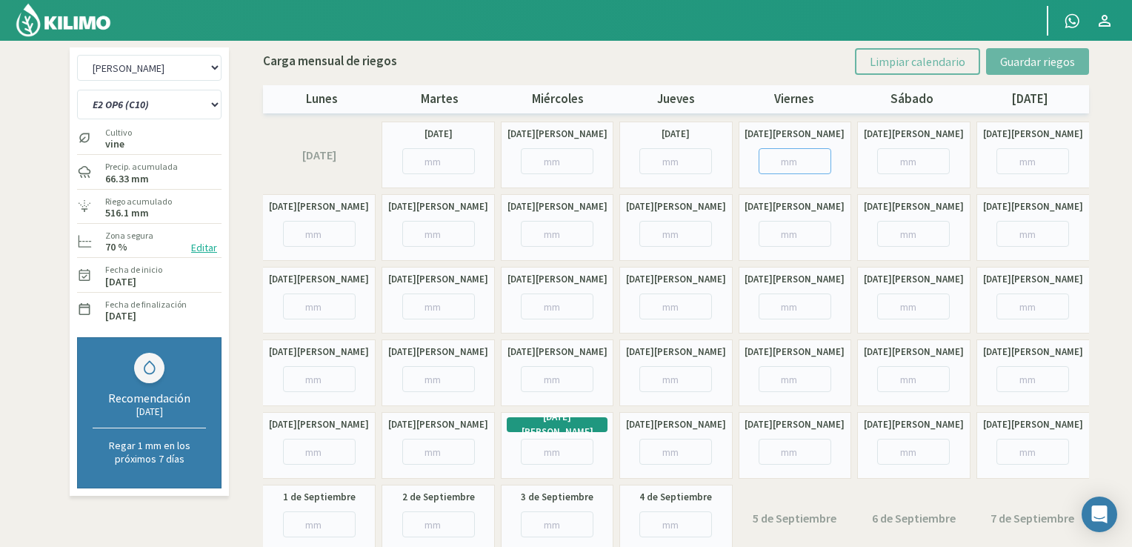
click at [795, 161] on input "number" at bounding box center [795, 161] width 73 height 26
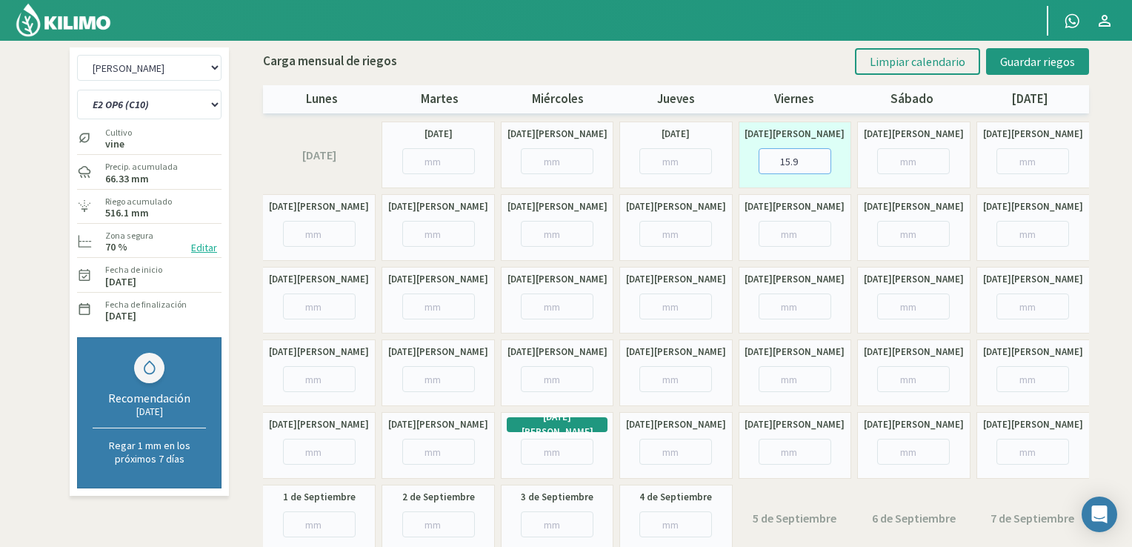
type input "15.9"
click at [775, 235] on input "number" at bounding box center [795, 234] width 73 height 26
type input "11.9"
click at [899, 303] on input "number" at bounding box center [913, 306] width 73 height 26
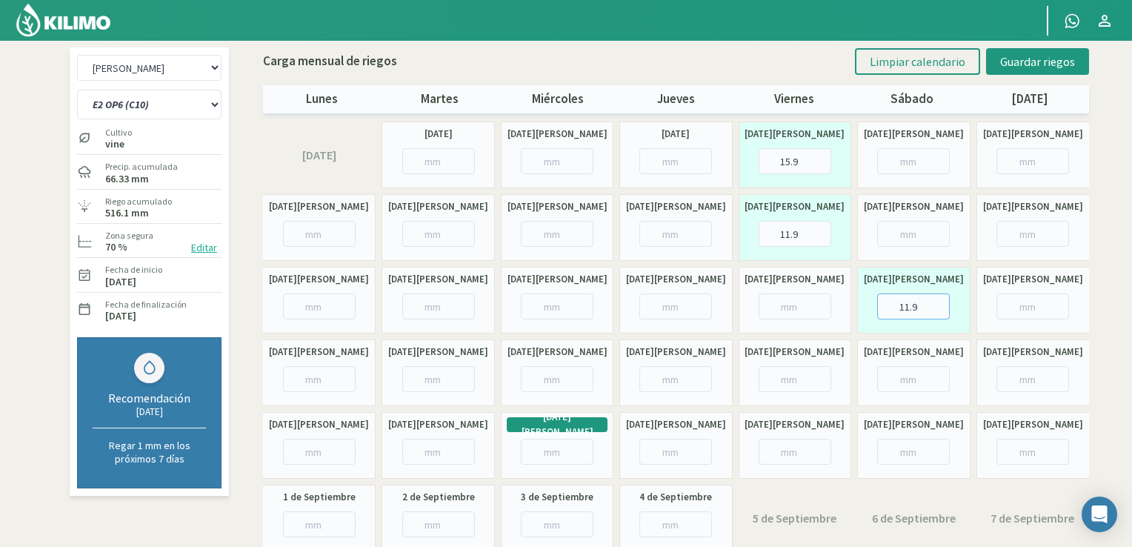
type input "11.9"
click at [909, 379] on input "number" at bounding box center [913, 379] width 73 height 26
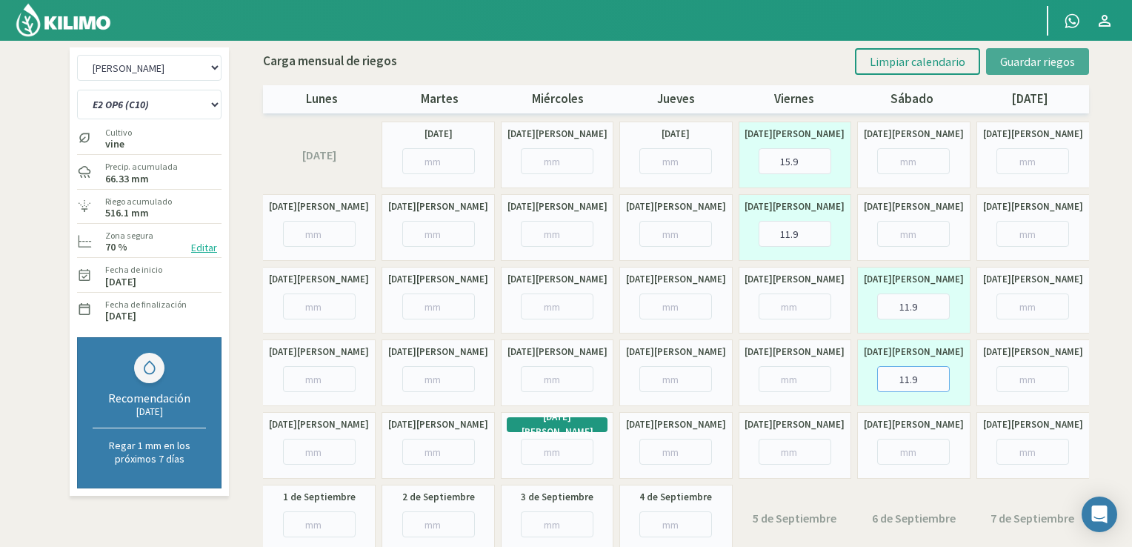
type input "11.9"
click at [1025, 59] on span "Guardar riegos" at bounding box center [1037, 61] width 75 height 15
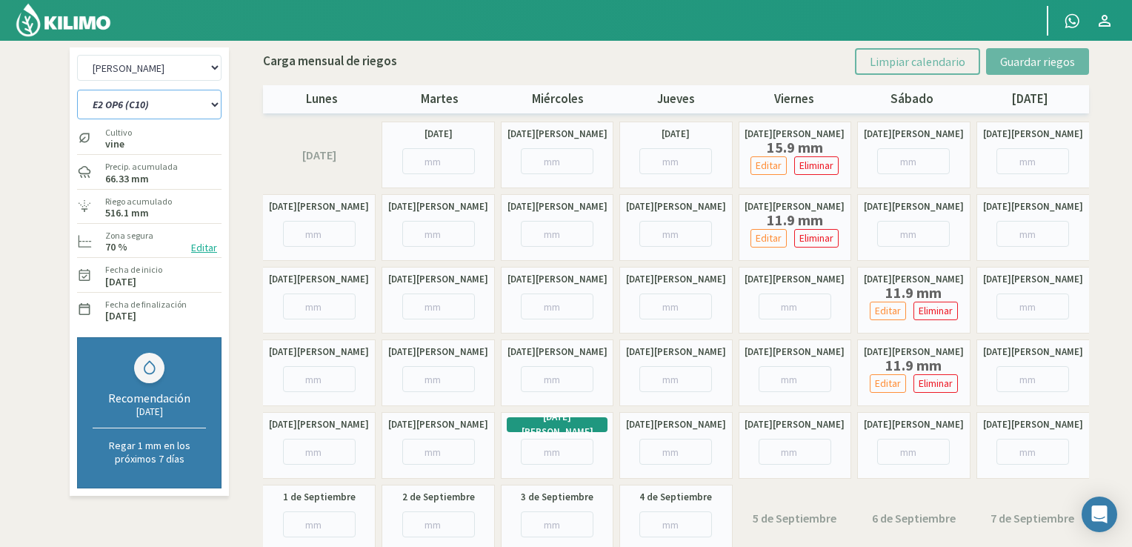
click at [208, 104] on select "E1 OP1 (C 3b y 9) E1 OP2 (C 8a, 8b y 3a) E1 OP3 (C5 y 11) E1 OP4 (C1 y 5) E1 OP…" at bounding box center [149, 105] width 144 height 30
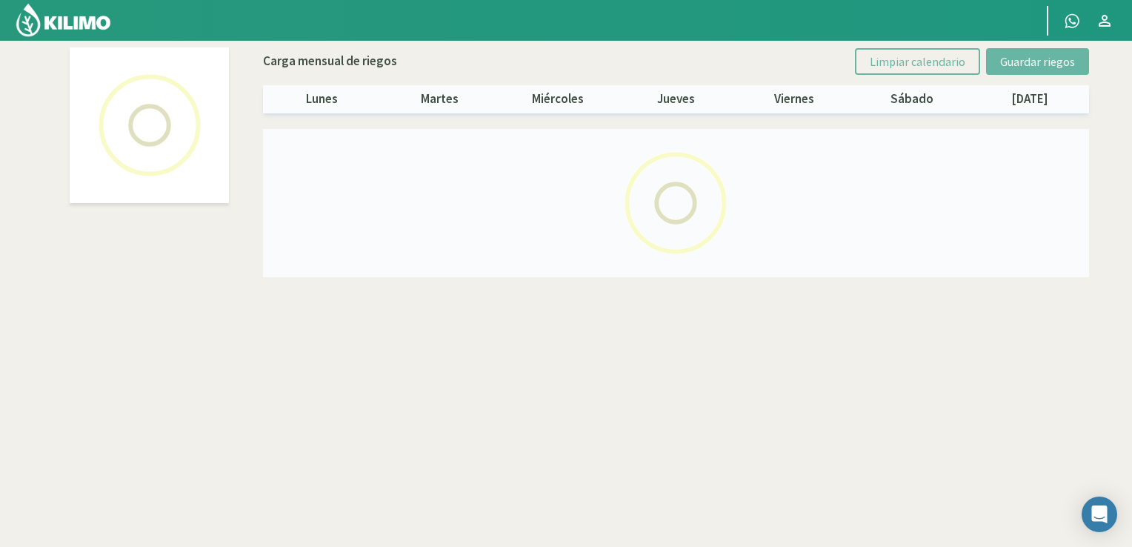
select select "10: Object"
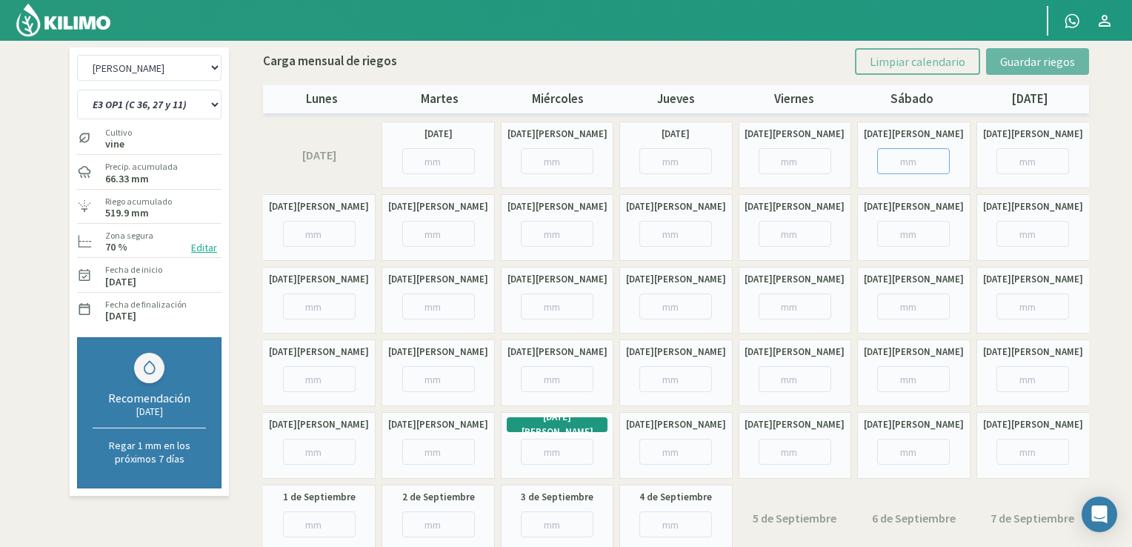
click at [905, 157] on input "number" at bounding box center [913, 161] width 73 height 26
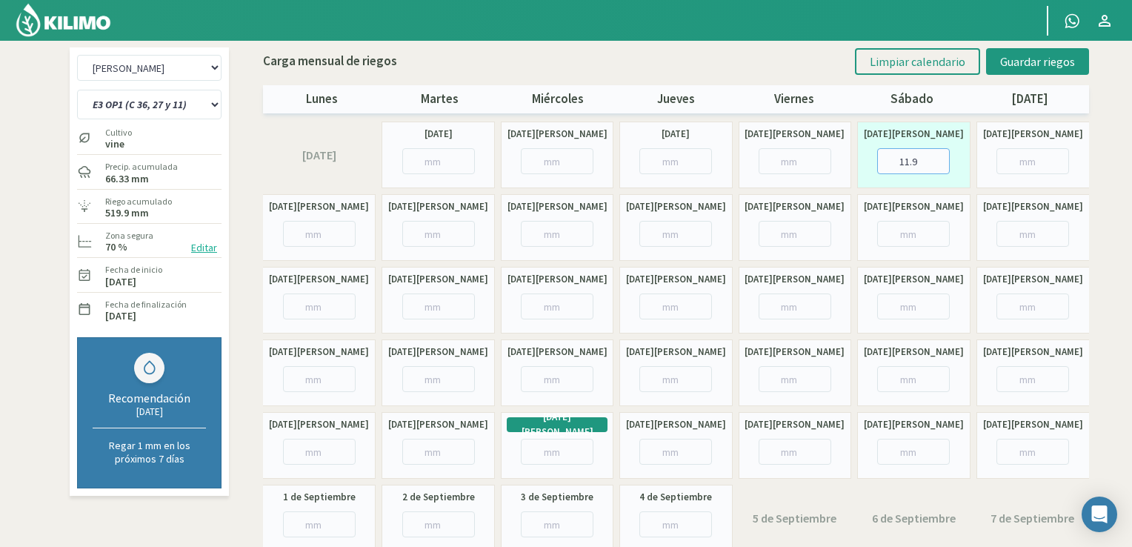
type input "11.9"
click at [914, 237] on input "number" at bounding box center [913, 234] width 73 height 26
type input "11.9"
click at [323, 380] on input "number" at bounding box center [319, 379] width 73 height 26
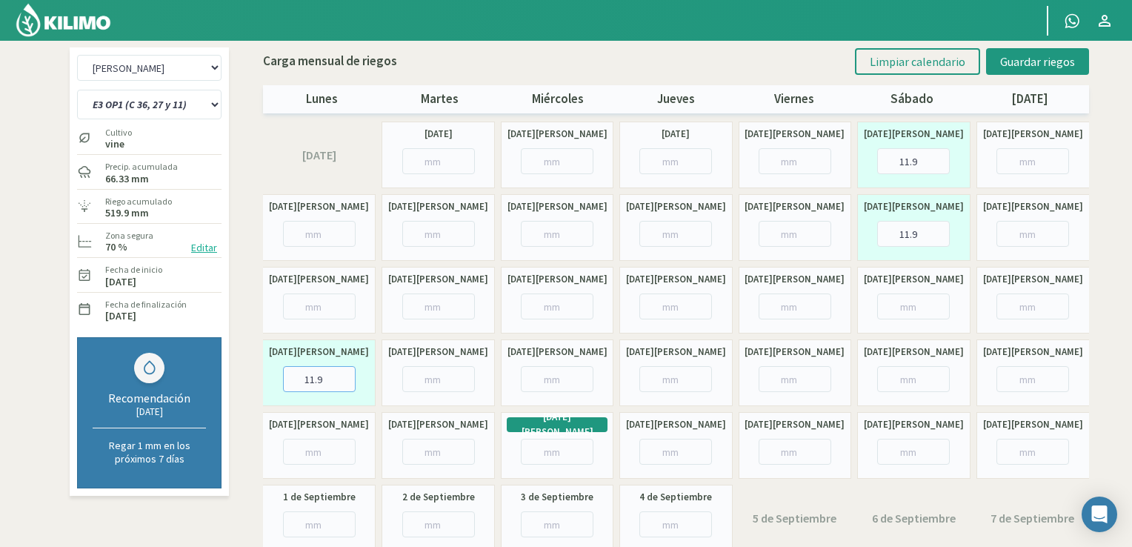
type input "11.9"
click at [321, 454] on input "number" at bounding box center [319, 452] width 73 height 26
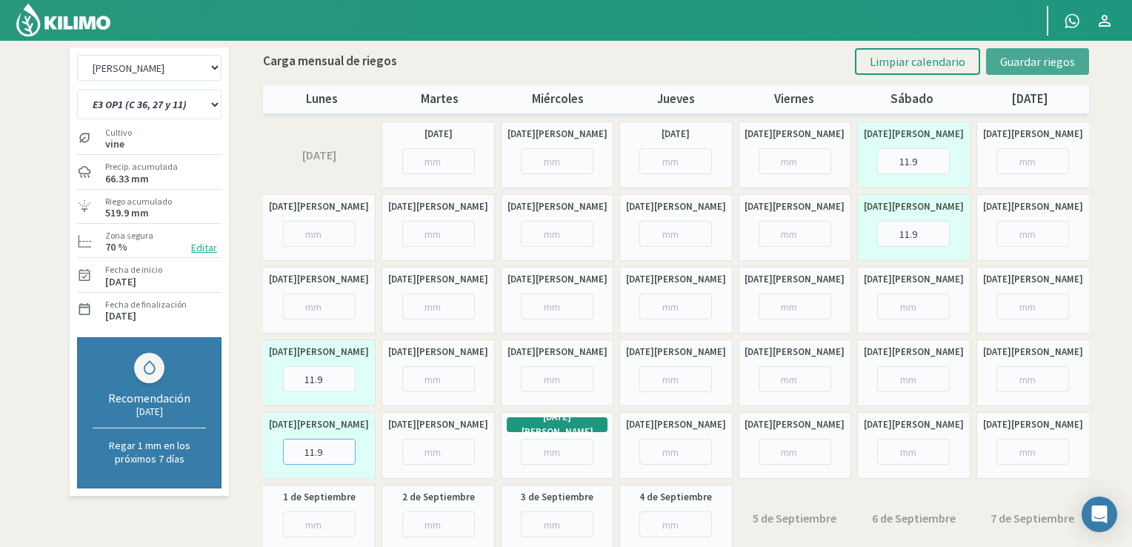
type input "11.9"
click at [1065, 57] on span "Guardar riegos" at bounding box center [1037, 61] width 75 height 15
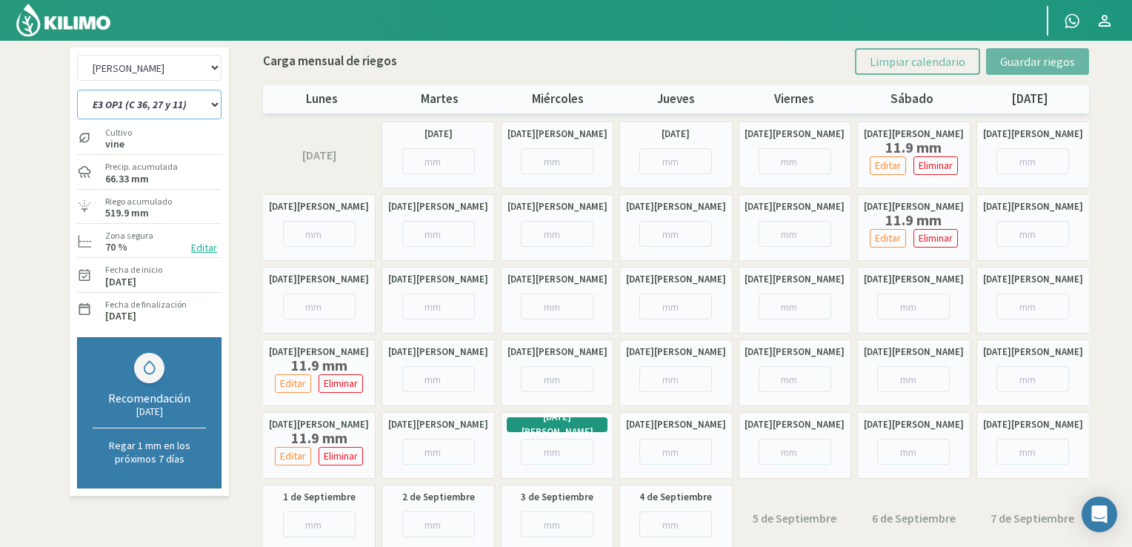
click at [176, 107] on select "E1 OP1 (C 3b y 9) E1 OP2 (C 8a, 8b y 3a) E1 OP3 (C5 y 11) E1 OP4 (C1 y 5) E1 OP…" at bounding box center [149, 105] width 144 height 30
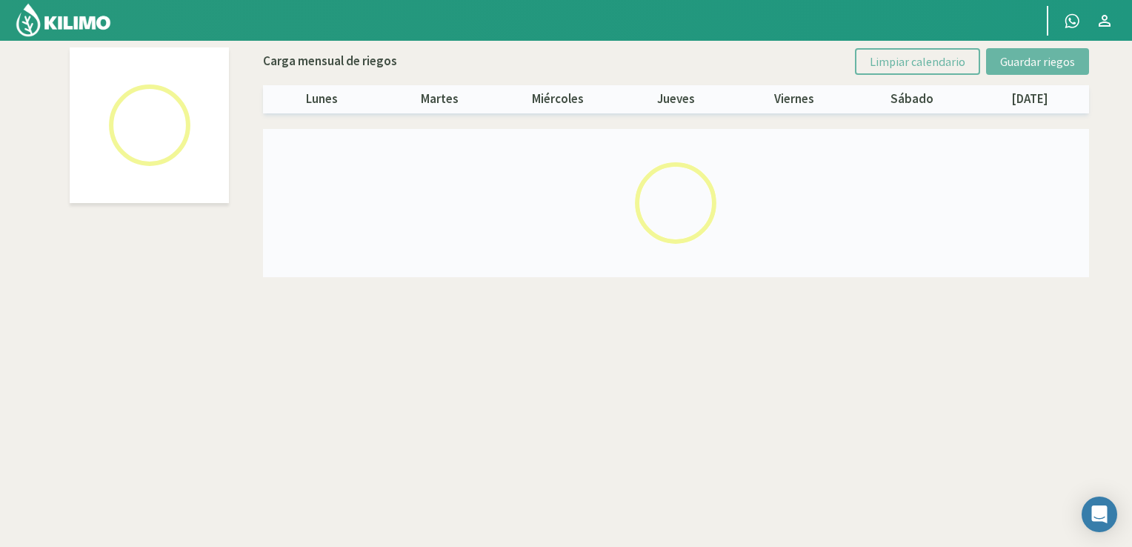
select select "11: Object"
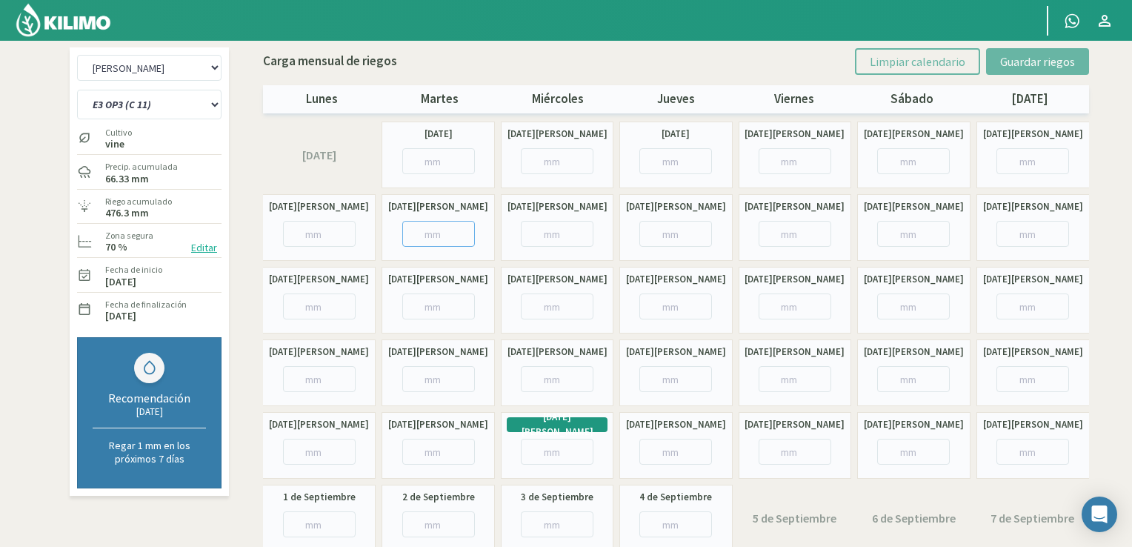
click at [427, 228] on input "number" at bounding box center [438, 234] width 73 height 26
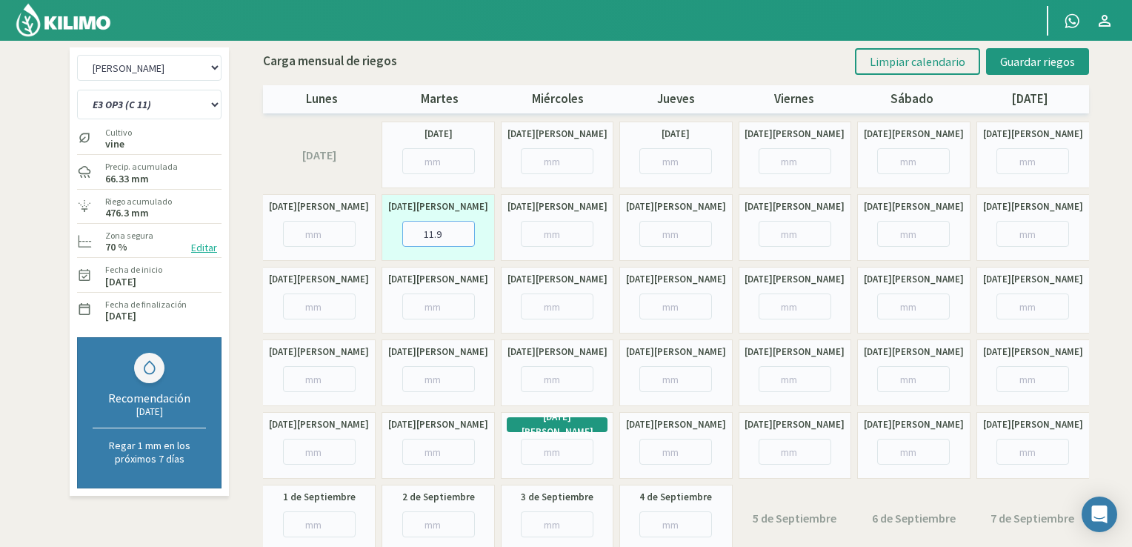
type input "11.9"
click at [441, 310] on input "number" at bounding box center [438, 306] width 73 height 26
type input "11.9"
click at [547, 375] on input "number" at bounding box center [557, 379] width 73 height 26
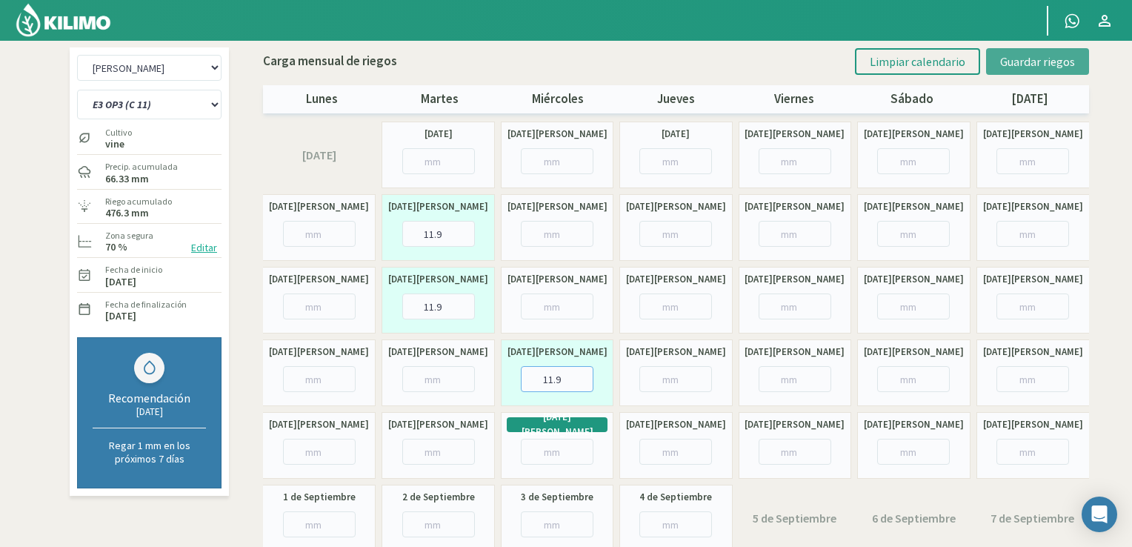
type input "11.9"
click at [1059, 61] on span "Guardar riegos" at bounding box center [1037, 61] width 75 height 15
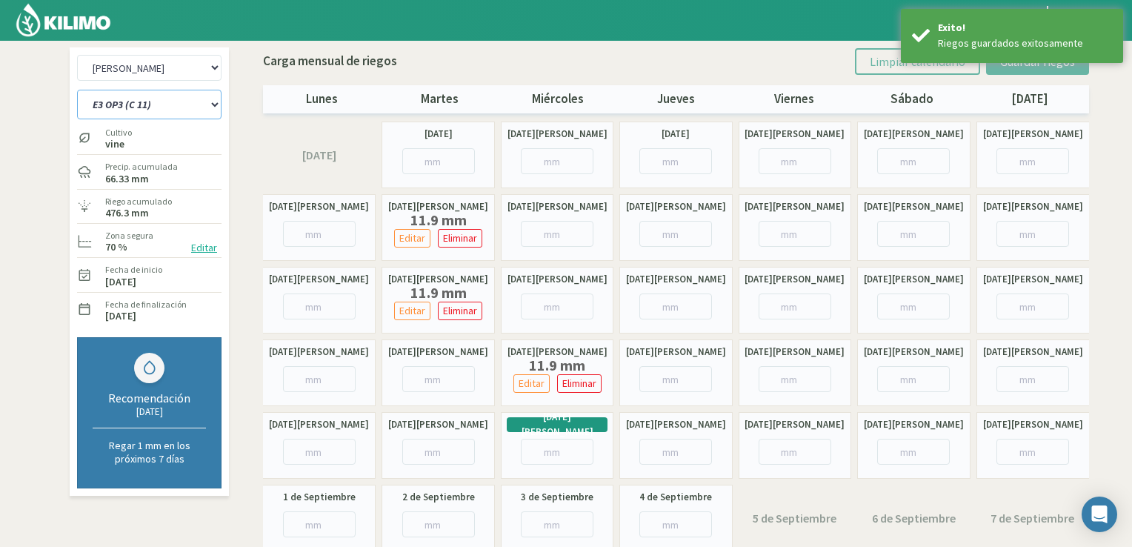
click at [199, 107] on select "E1 OP1 (C 3b y 9) E1 OP2 (C 8a, 8b y 3a) E1 OP3 (C5 y 11) E1 OP4 (C1 y 5) E1 OP…" at bounding box center [149, 105] width 144 height 30
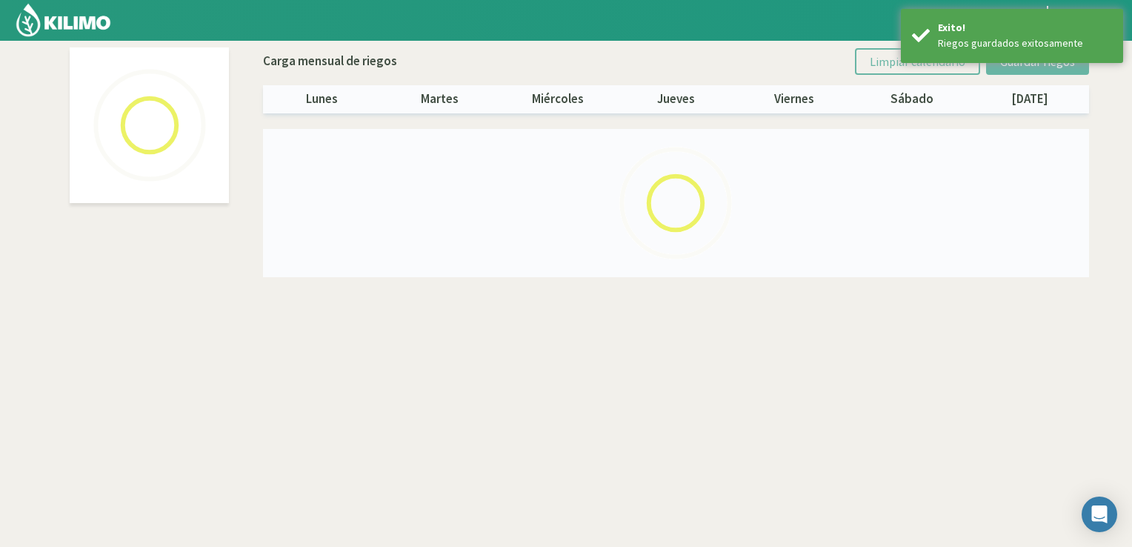
select select "12: Object"
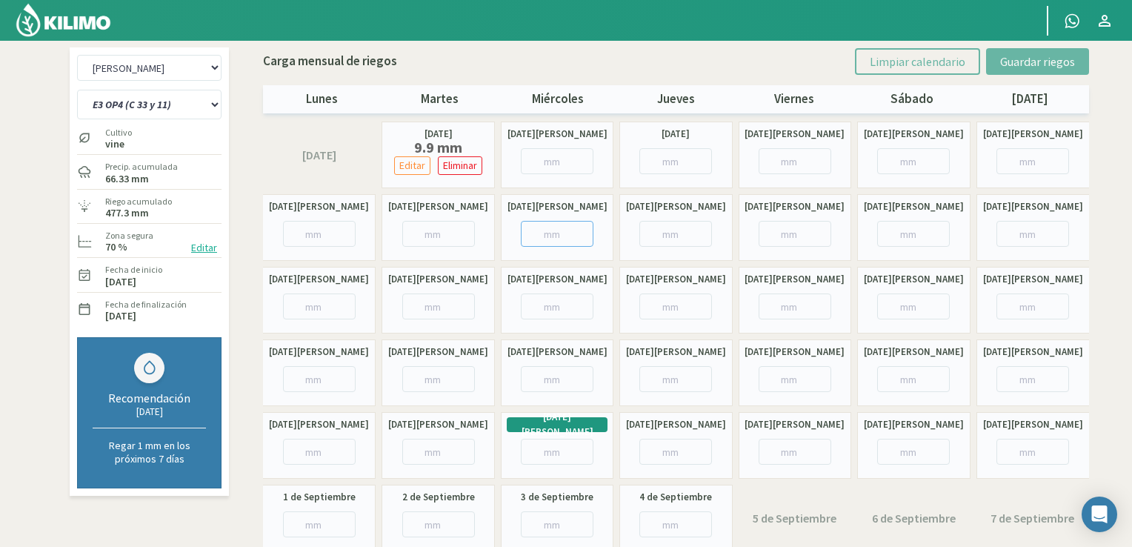
click at [553, 230] on input "number" at bounding box center [557, 234] width 73 height 26
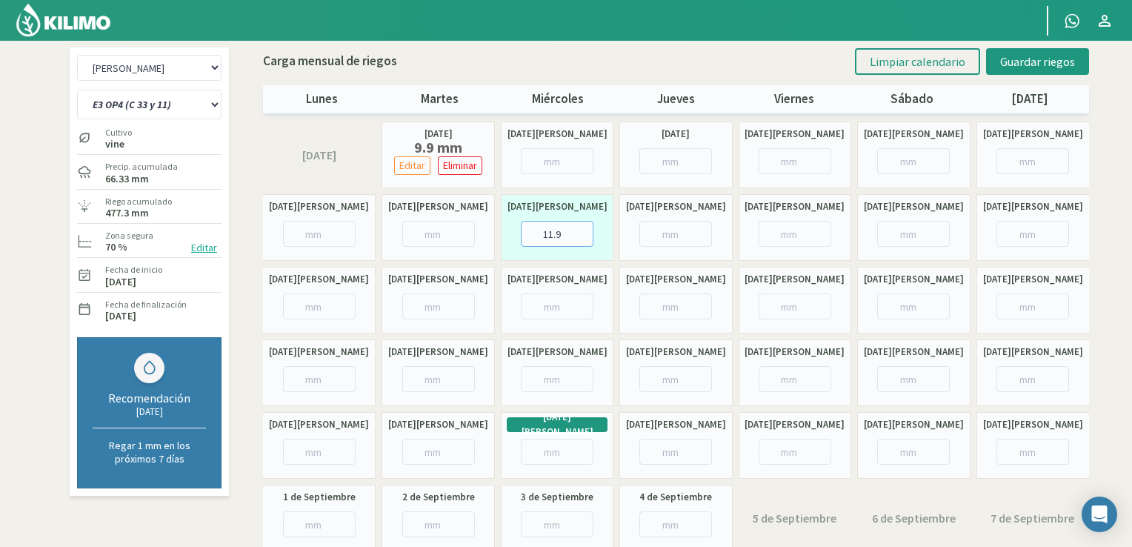
type input "11.9"
click at [548, 306] on input "number" at bounding box center [557, 306] width 73 height 26
type input "11.9"
click at [676, 376] on input "number" at bounding box center [675, 379] width 73 height 26
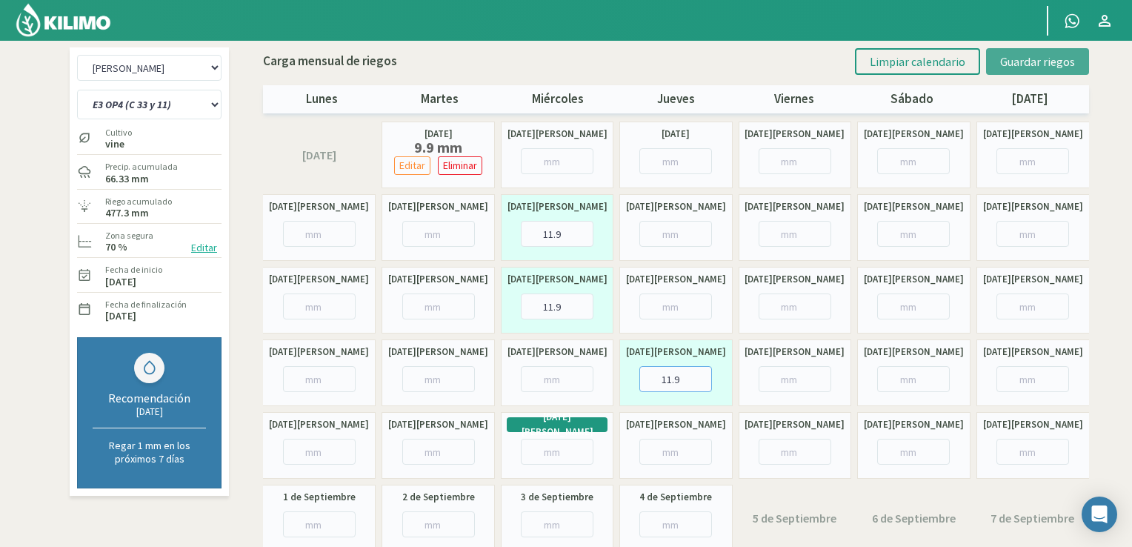
type input "11.9"
click at [1049, 64] on span "Guardar riegos" at bounding box center [1037, 61] width 75 height 15
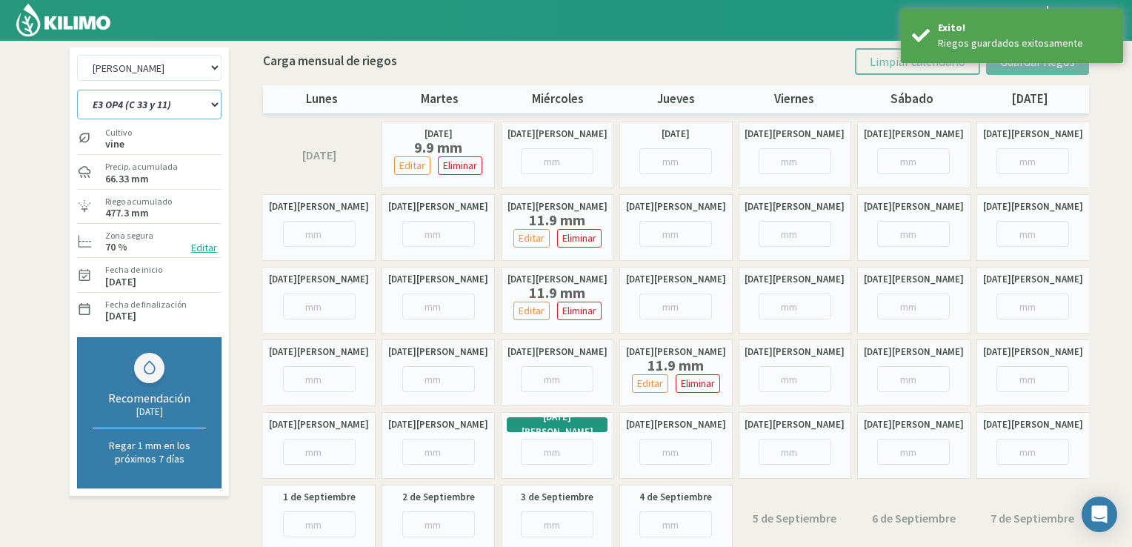
click at [179, 110] on select "E1 OP1 (C 3b y 9) E1 OP2 (C 8a, 8b y 3a) E1 OP3 (C5 y 11) E1 OP4 (C1 y 5) E1 OP…" at bounding box center [149, 105] width 144 height 30
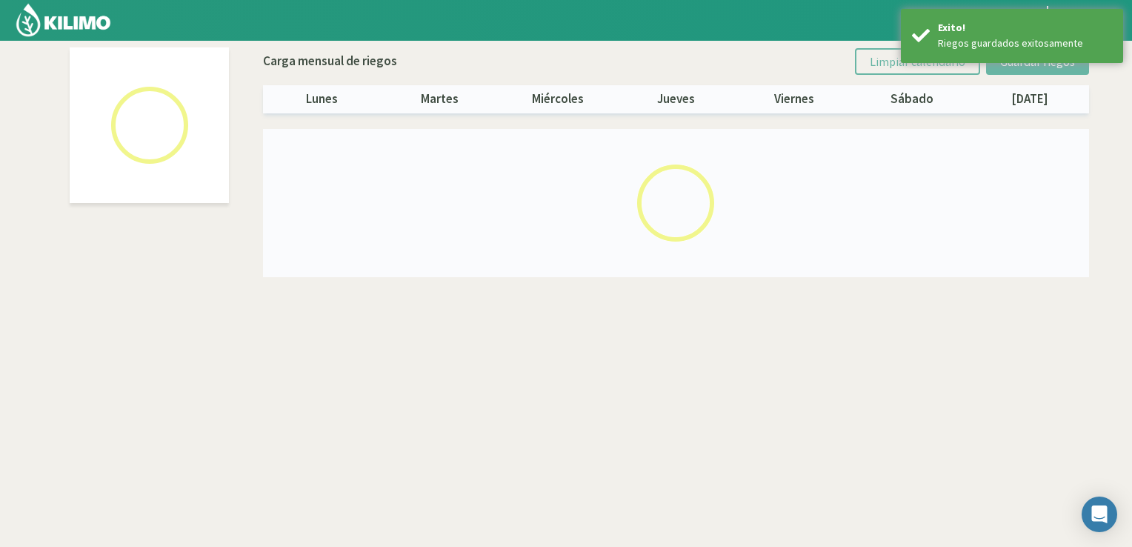
select select "13: Object"
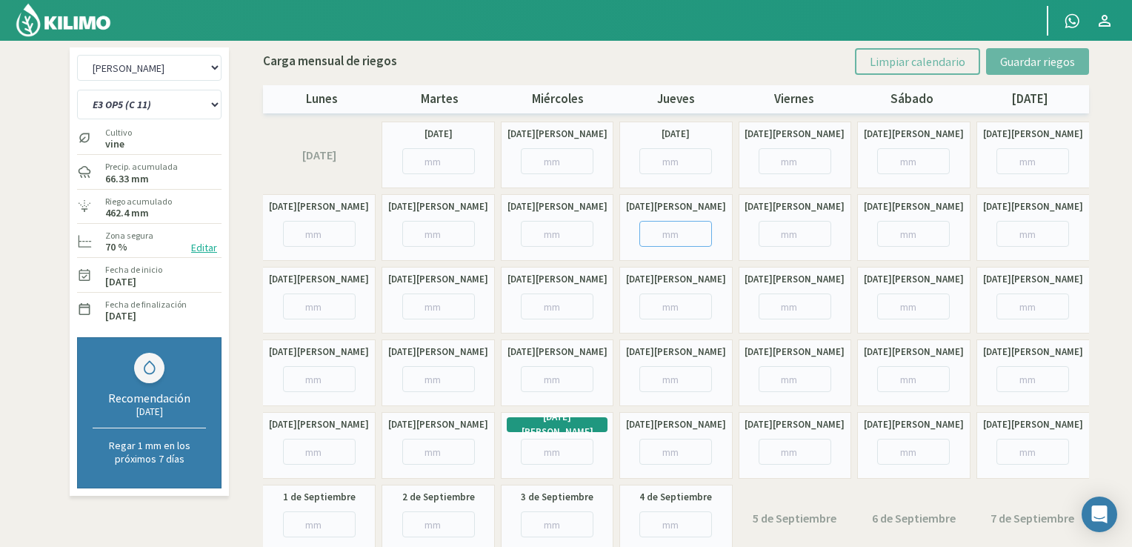
click at [675, 238] on input "number" at bounding box center [675, 234] width 73 height 26
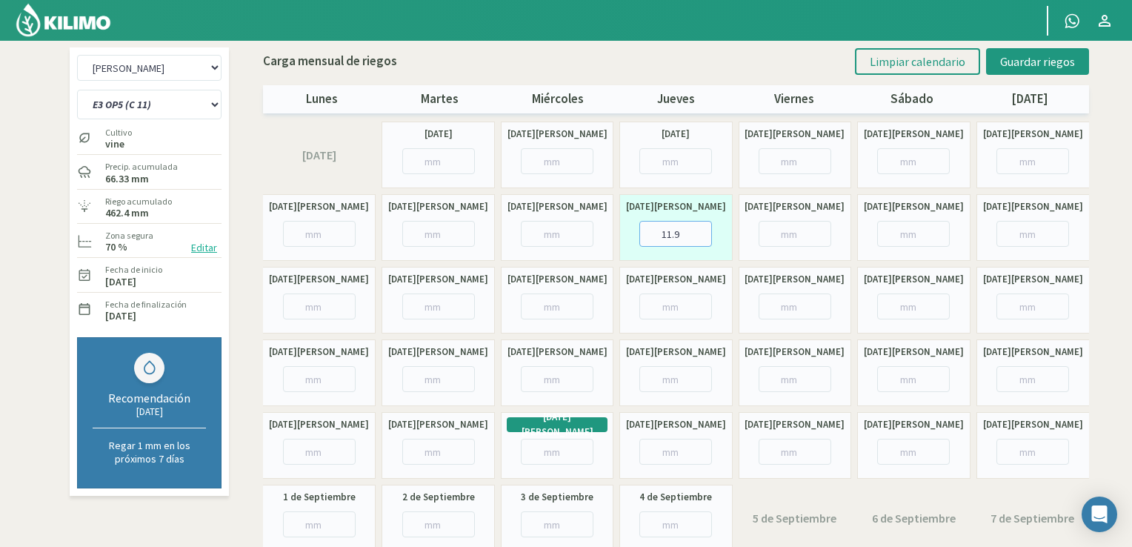
type input "11.9"
click at [676, 303] on input "number" at bounding box center [675, 306] width 73 height 26
type input "11.9"
click at [787, 377] on input "number" at bounding box center [795, 379] width 73 height 26
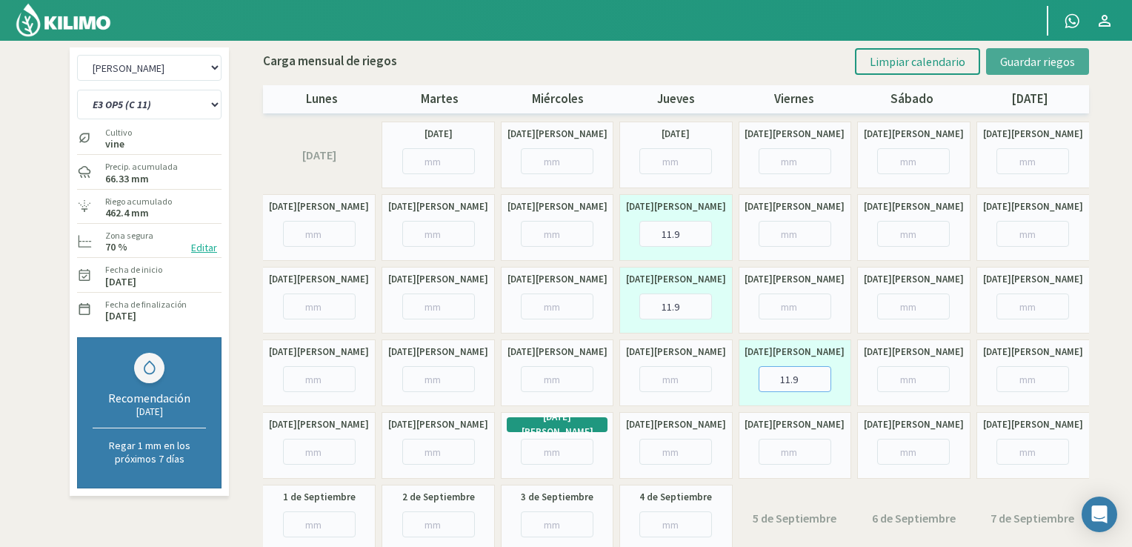
type input "11.9"
click at [1053, 66] on span "Guardar riegos" at bounding box center [1037, 61] width 75 height 15
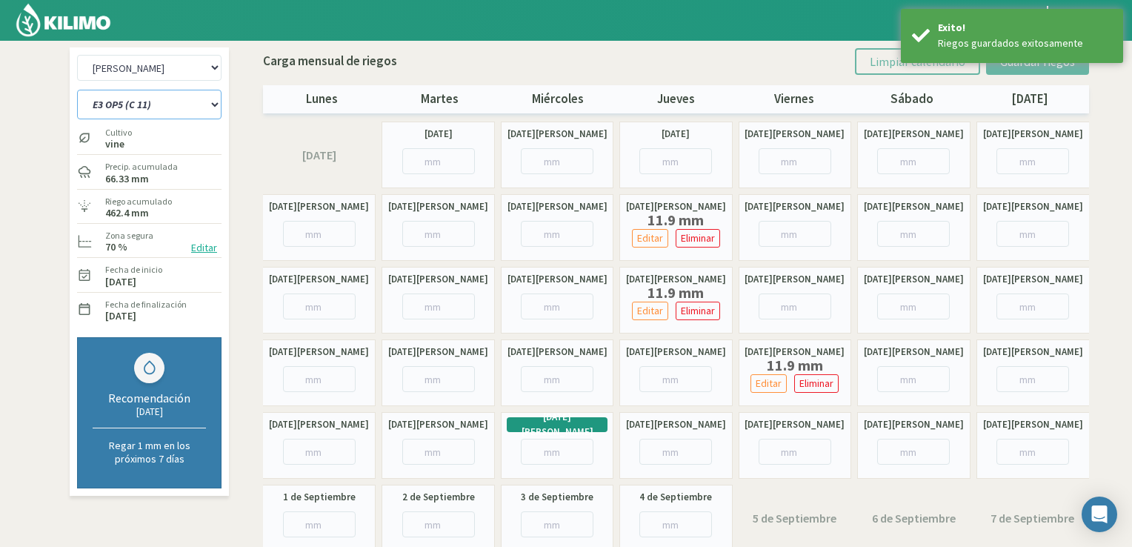
click at [212, 107] on select "E1 OP1 (C 3b y 9) E1 OP2 (C 8a, 8b y 3a) E1 OP3 (C5 y 11) E1 OP4 (C1 y 5) E1 OP…" at bounding box center [149, 105] width 144 height 30
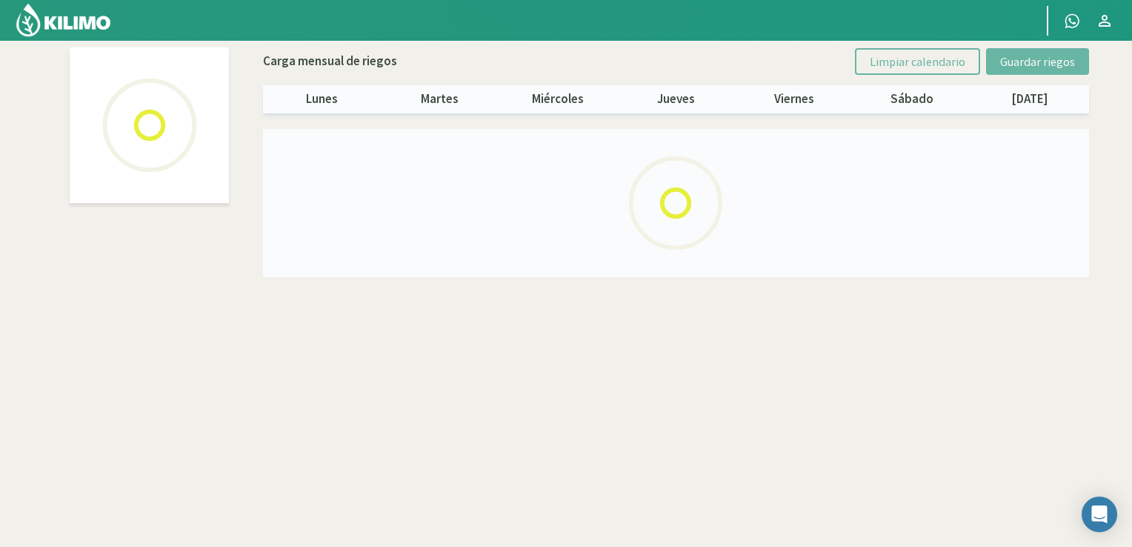
select select "14: Object"
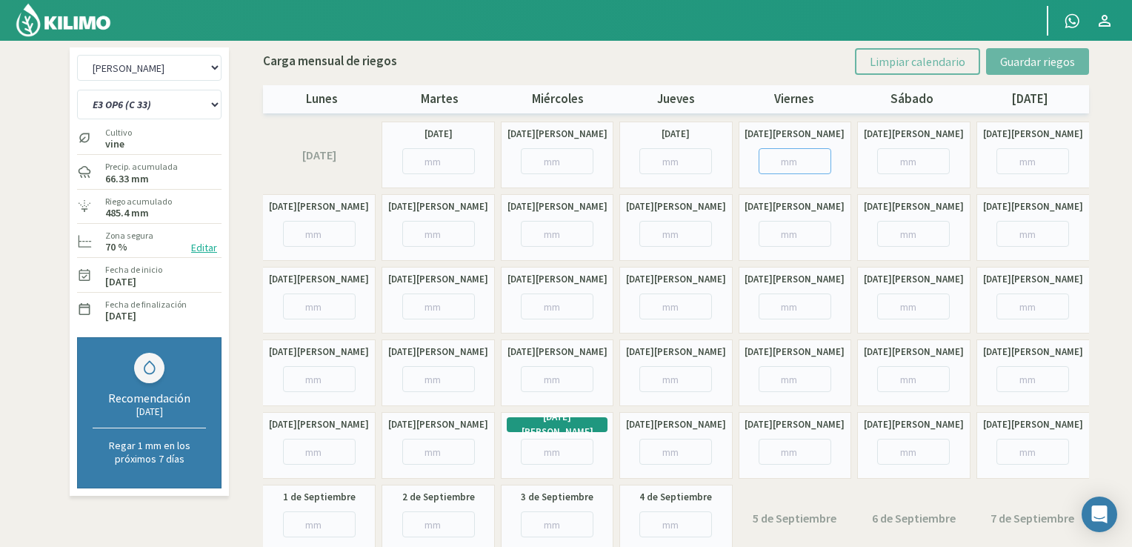
click at [789, 152] on input "number" at bounding box center [795, 161] width 73 height 26
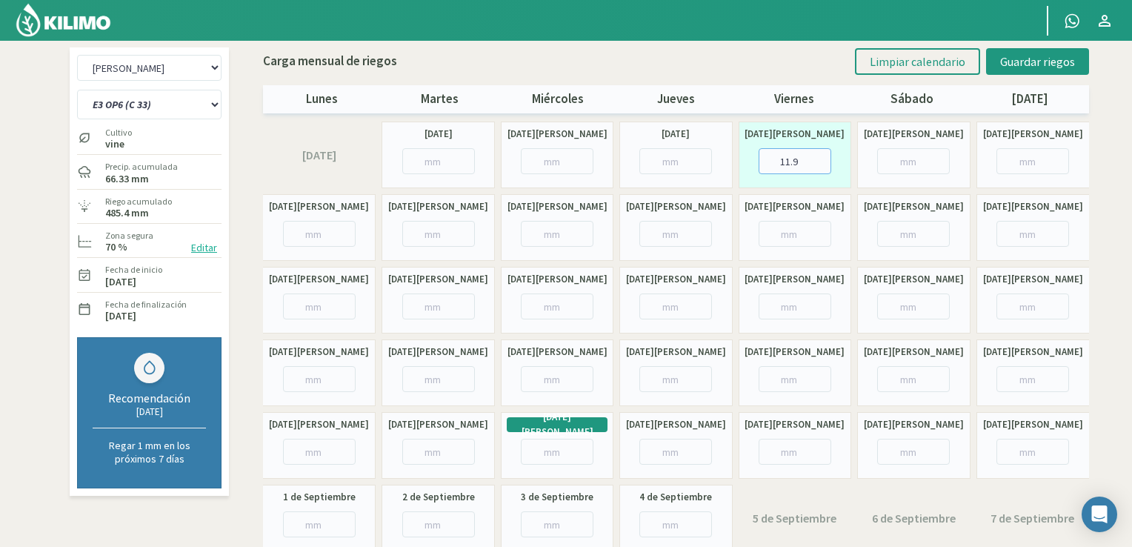
type input "11.9"
click at [791, 232] on input "number" at bounding box center [795, 234] width 73 height 26
type input "11.9"
click at [791, 319] on input "number" at bounding box center [795, 306] width 73 height 26
click at [893, 310] on input "number" at bounding box center [913, 306] width 73 height 26
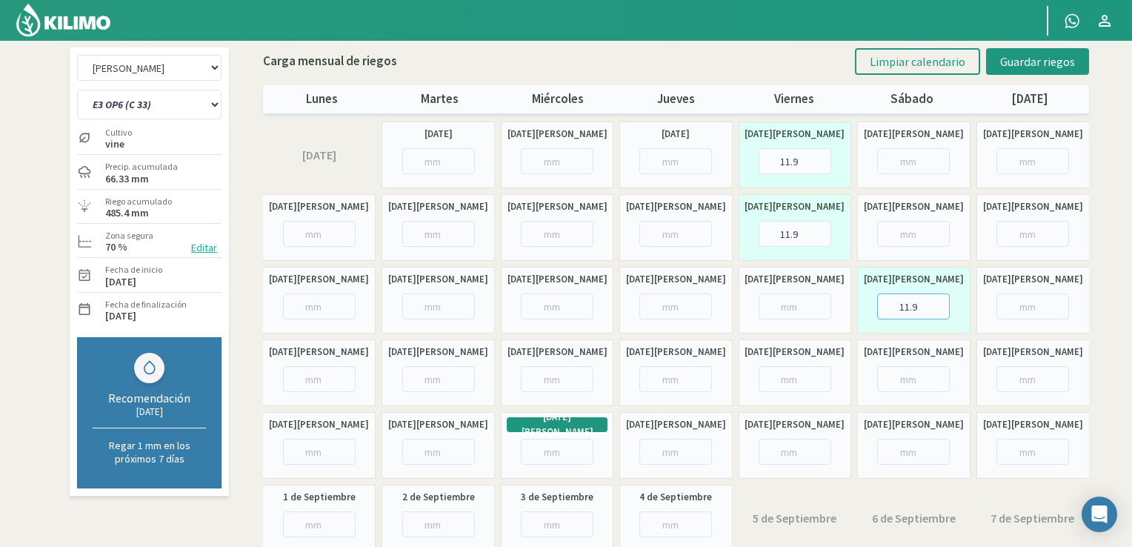
type input "11.9"
click at [899, 386] on input "number" at bounding box center [913, 379] width 73 height 26
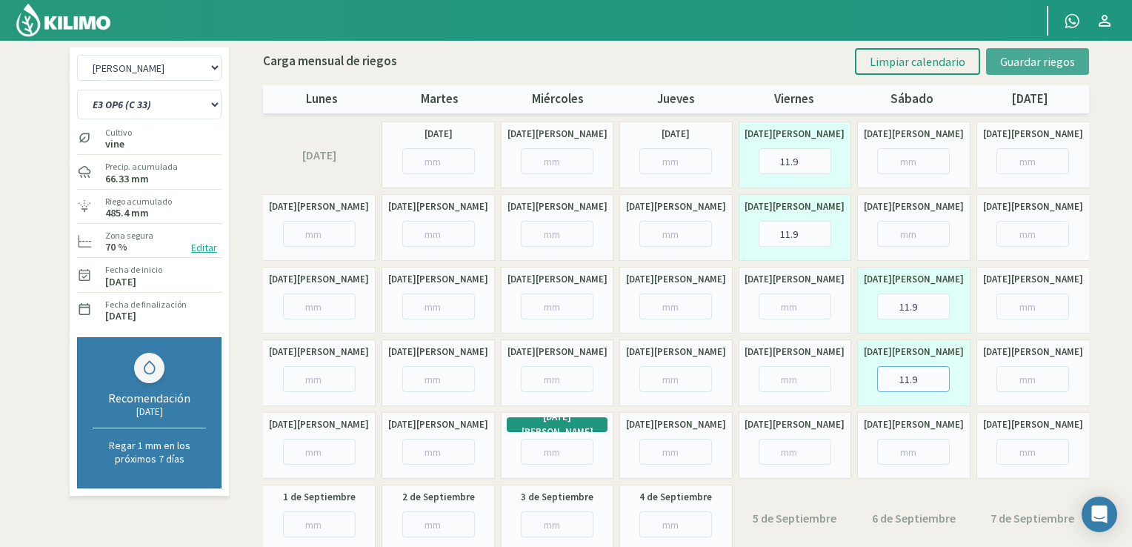
type input "11.9"
click at [1019, 63] on span "Guardar riegos" at bounding box center [1037, 61] width 75 height 15
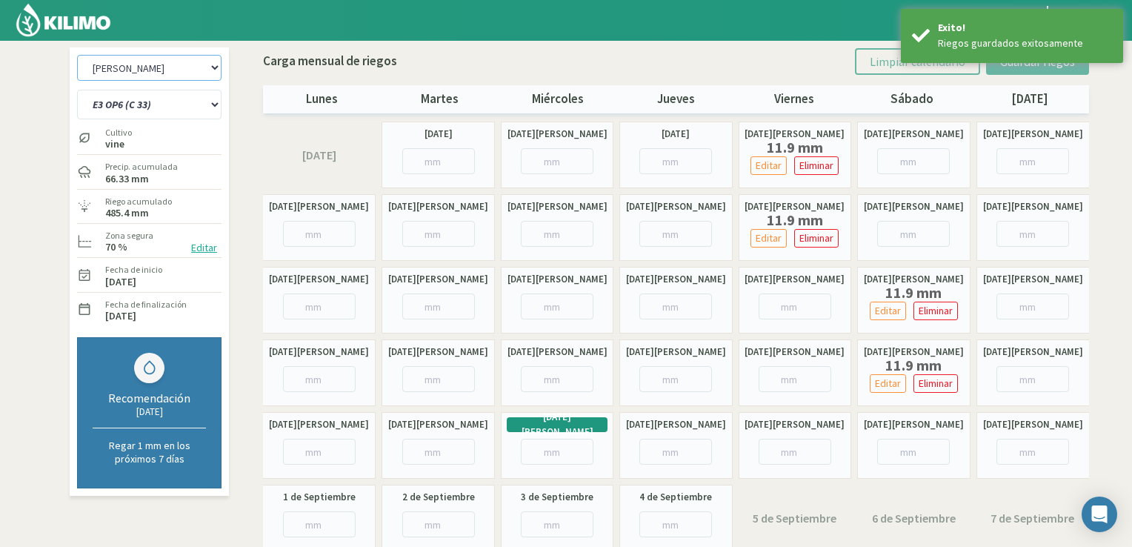
click at [206, 65] on select "[PERSON_NAME] [PERSON_NAME] 1 [PERSON_NAME] Alluvia - Equipo 2 [PERSON_NAME] Al…" at bounding box center [149, 68] width 144 height 26
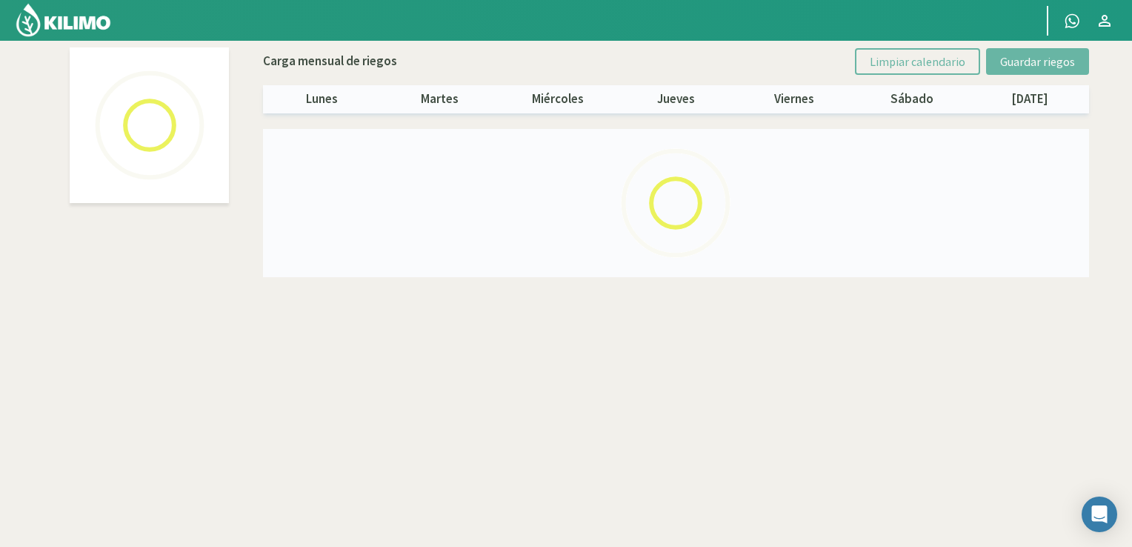
select select "1: Object"
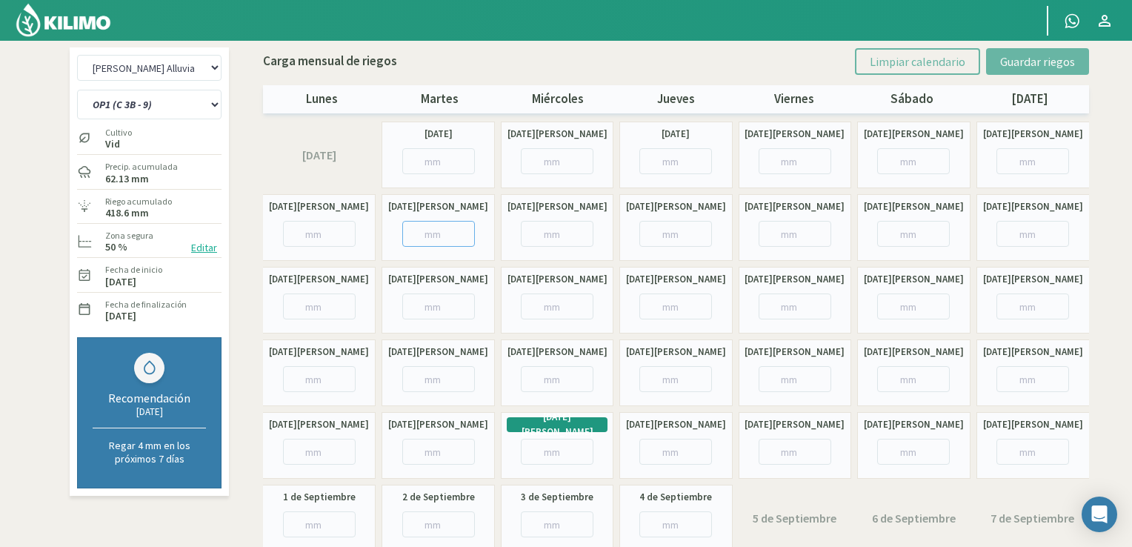
click at [442, 233] on input "number" at bounding box center [438, 234] width 73 height 26
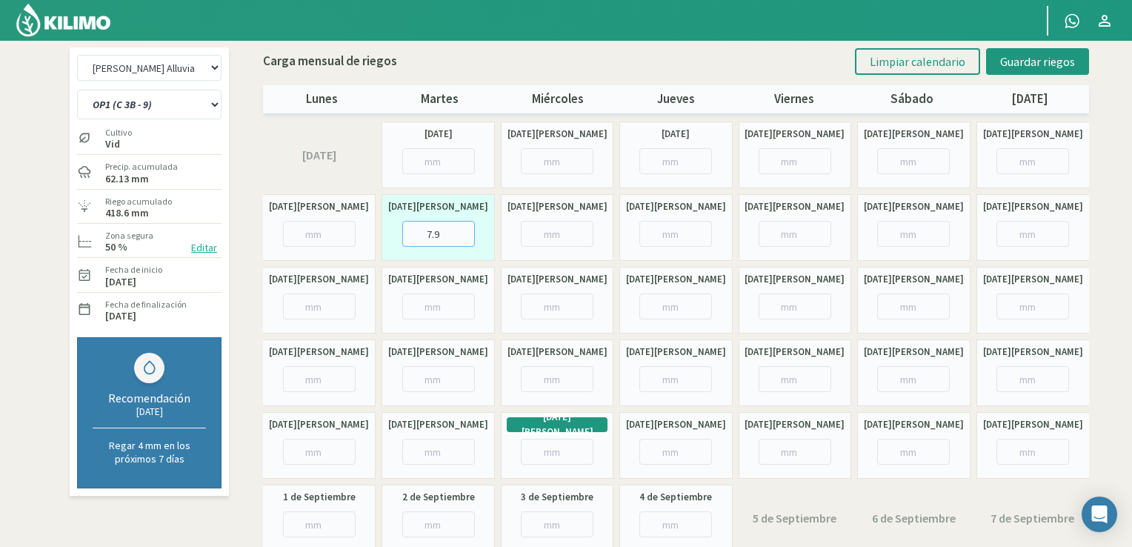
type input "7.9"
click at [905, 242] on input "number" at bounding box center [913, 234] width 73 height 26
type input "15.9"
click at [306, 386] on input "number" at bounding box center [319, 379] width 73 height 26
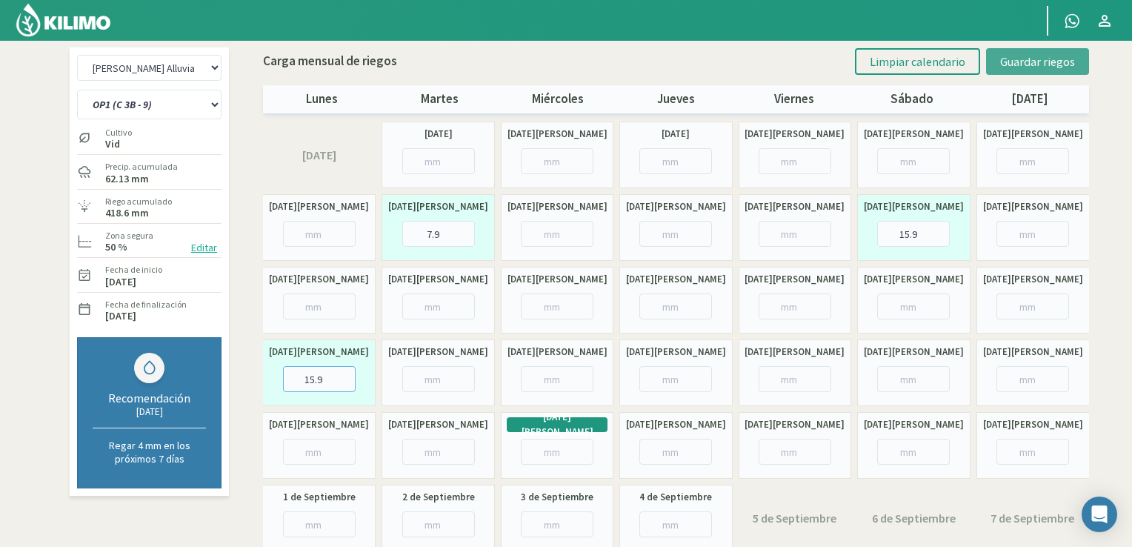
type input "15.9"
click at [1017, 61] on span "Guardar riegos" at bounding box center [1037, 61] width 75 height 15
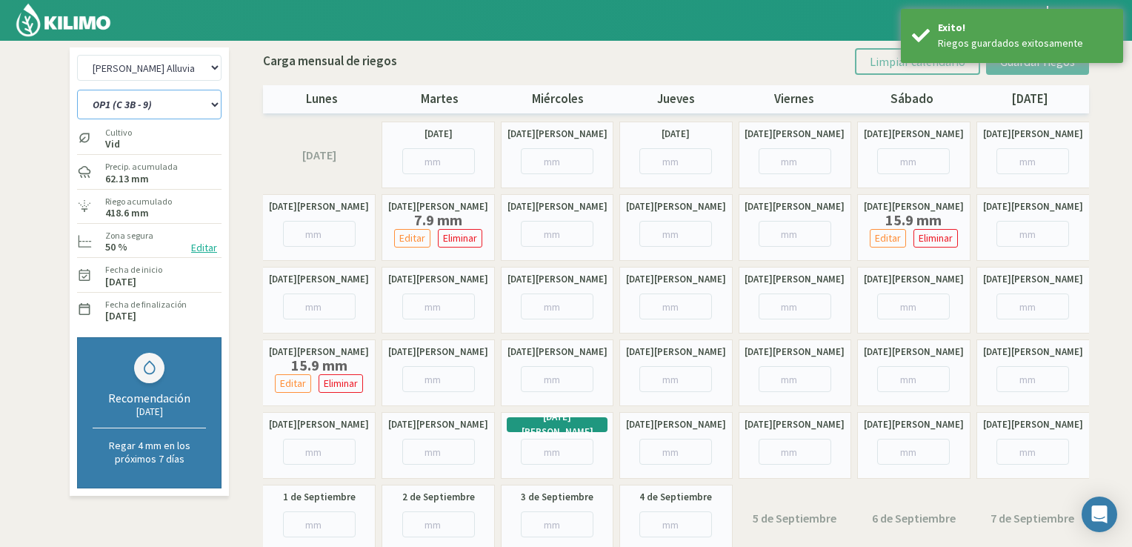
click at [202, 105] on select "OP1 (C 3B - 9) OP2 (C 8A - 8B - 3A) OP3 (C7 - C11) OP4 (C 1 - 5) OP5 (C 2) OP6 …" at bounding box center [149, 105] width 144 height 30
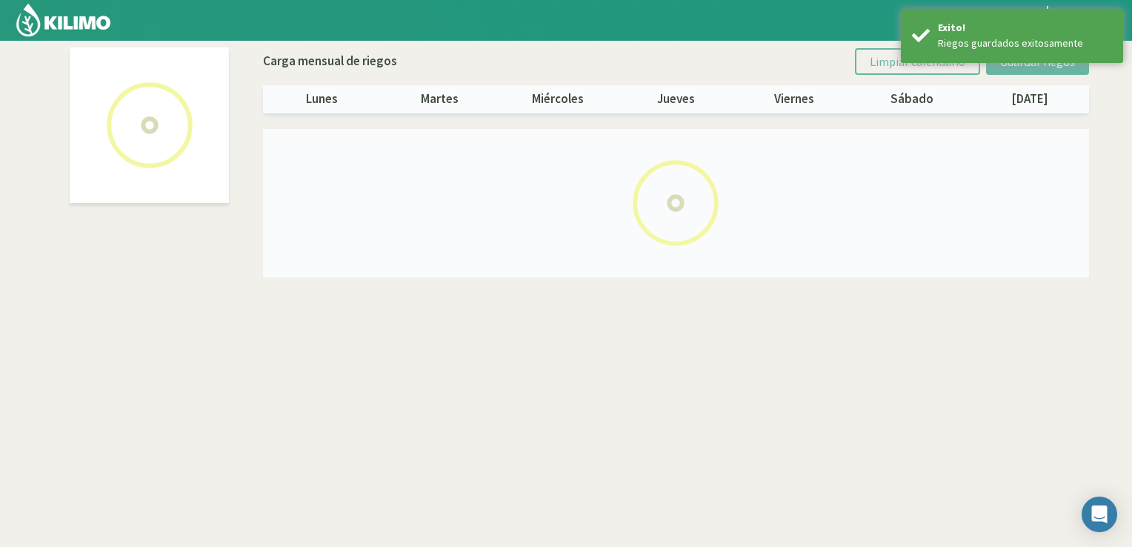
select select "1: Object"
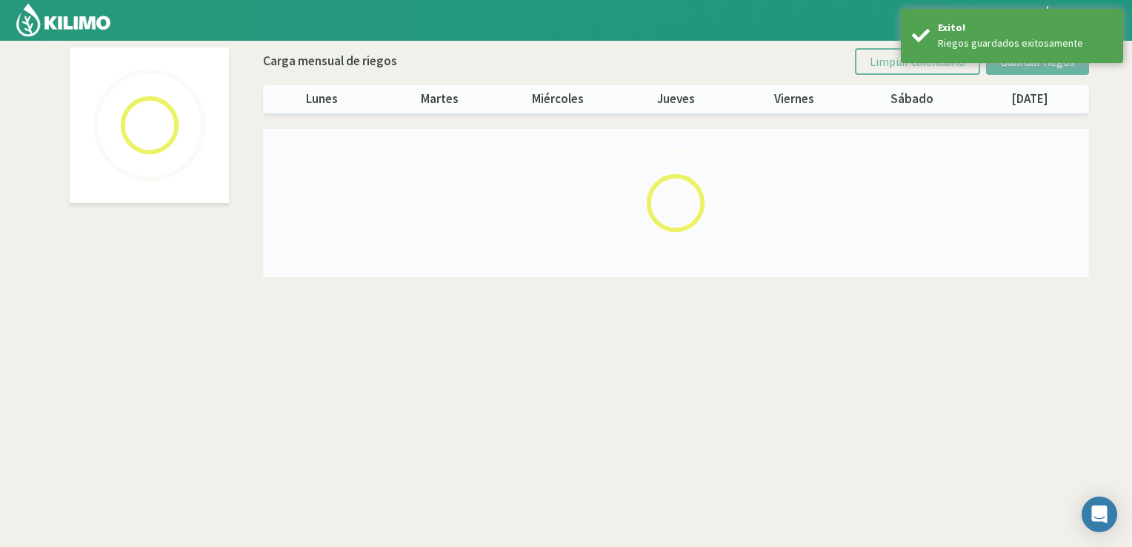
select select "1: Object"
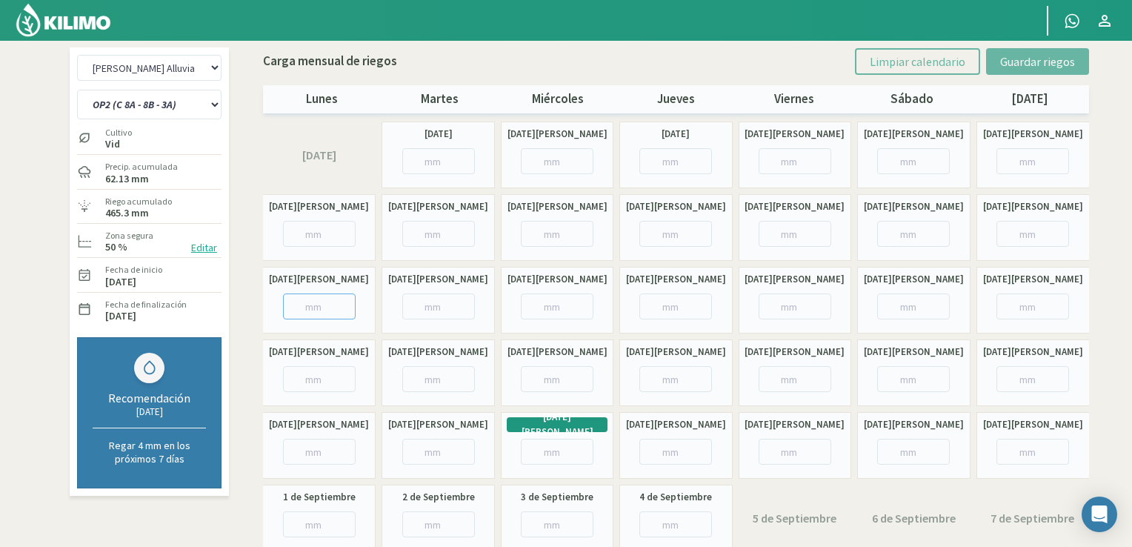
click at [315, 302] on input "number" at bounding box center [319, 306] width 73 height 26
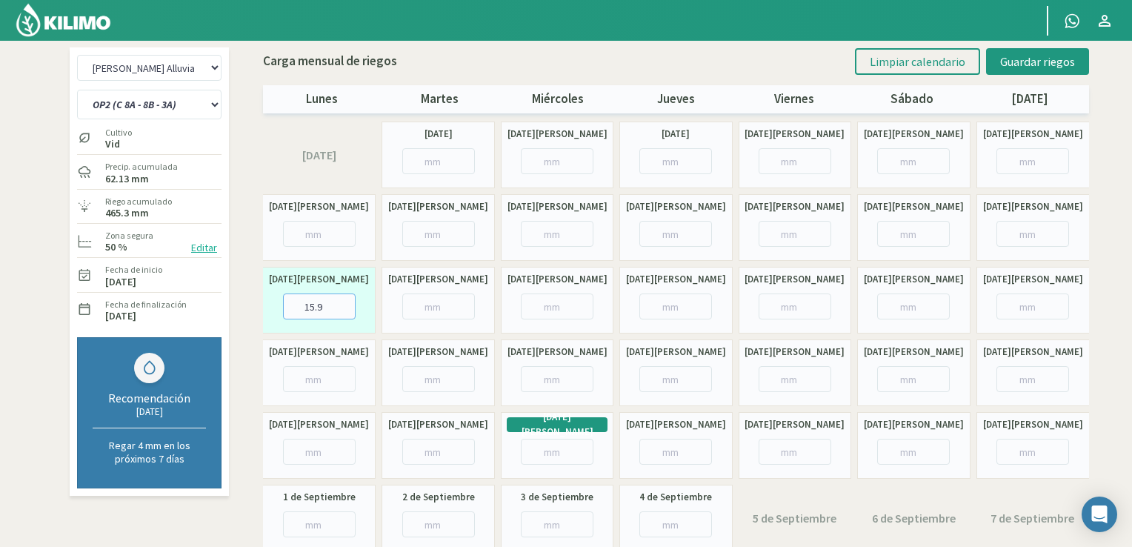
type input "15.9"
click at [563, 387] on input "number" at bounding box center [557, 379] width 73 height 26
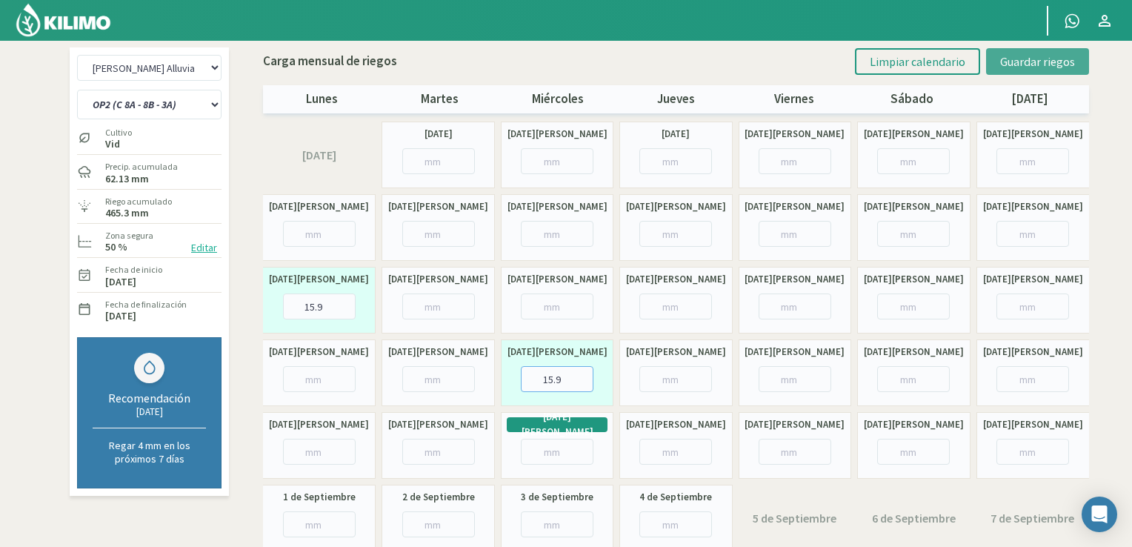
type input "15.9"
click at [1055, 60] on span "Guardar riegos" at bounding box center [1037, 61] width 75 height 15
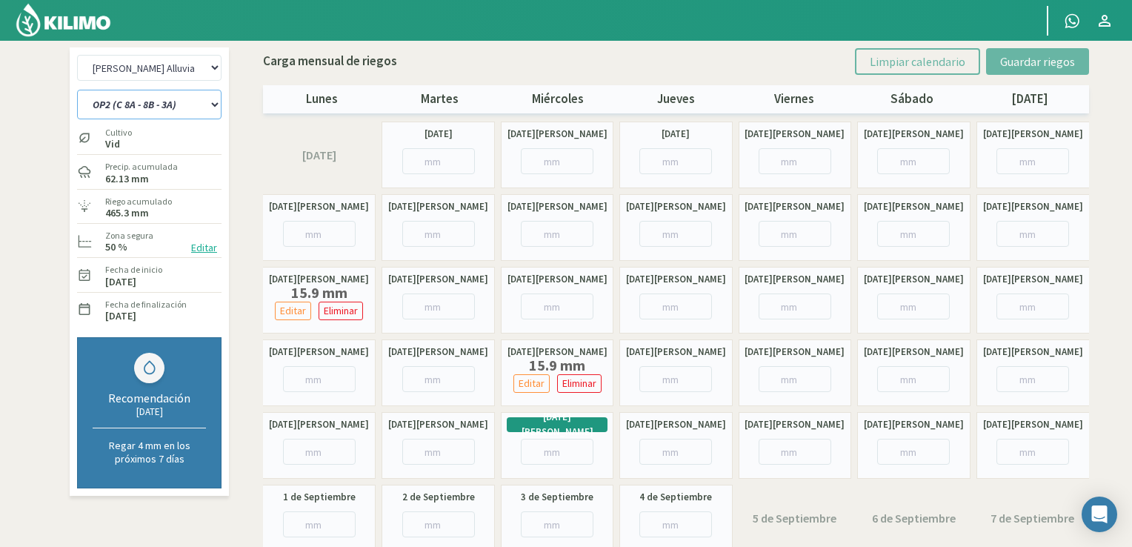
click at [184, 103] on select "OP1 (C 3B - 9) OP2 (C 8A - 8B - 3A) OP3 (C7 - C11) OP4 (C 1 - 5) OP5 (C 2) OP6 …" at bounding box center [149, 105] width 144 height 30
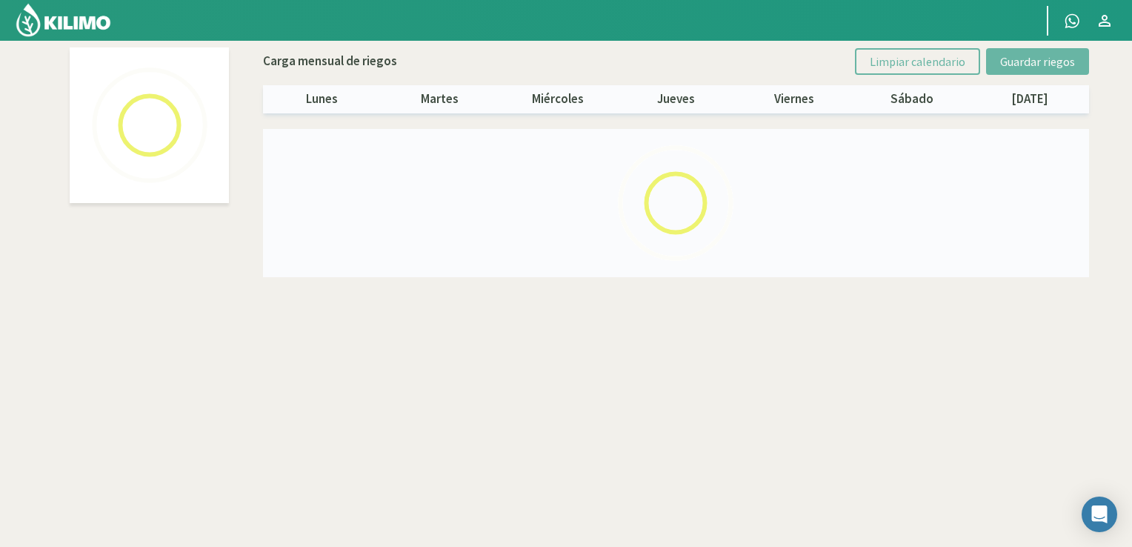
select select "1: Object"
select select "2: Object"
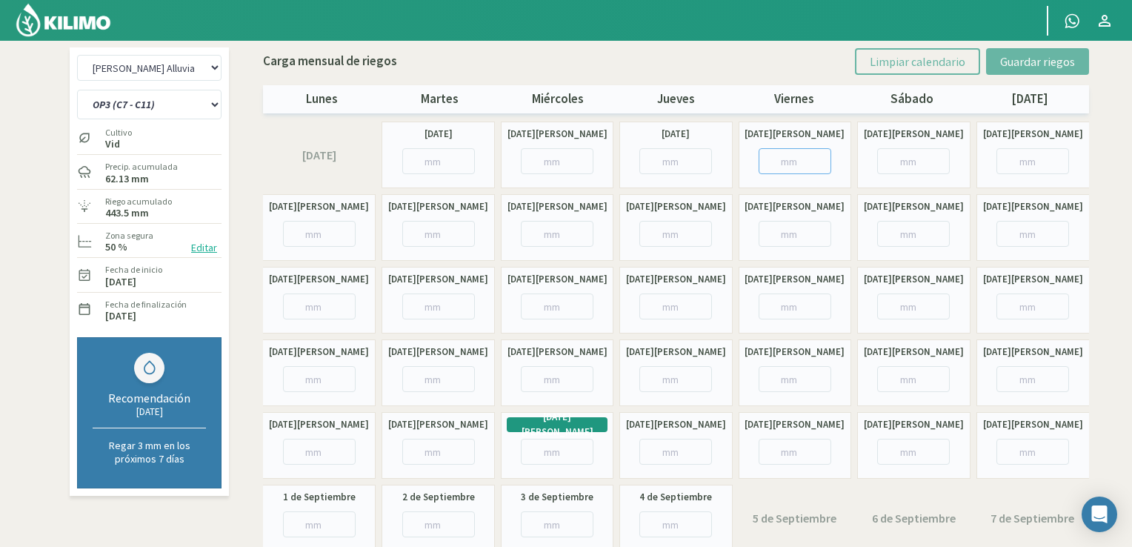
click at [788, 168] on input "number" at bounding box center [795, 161] width 73 height 26
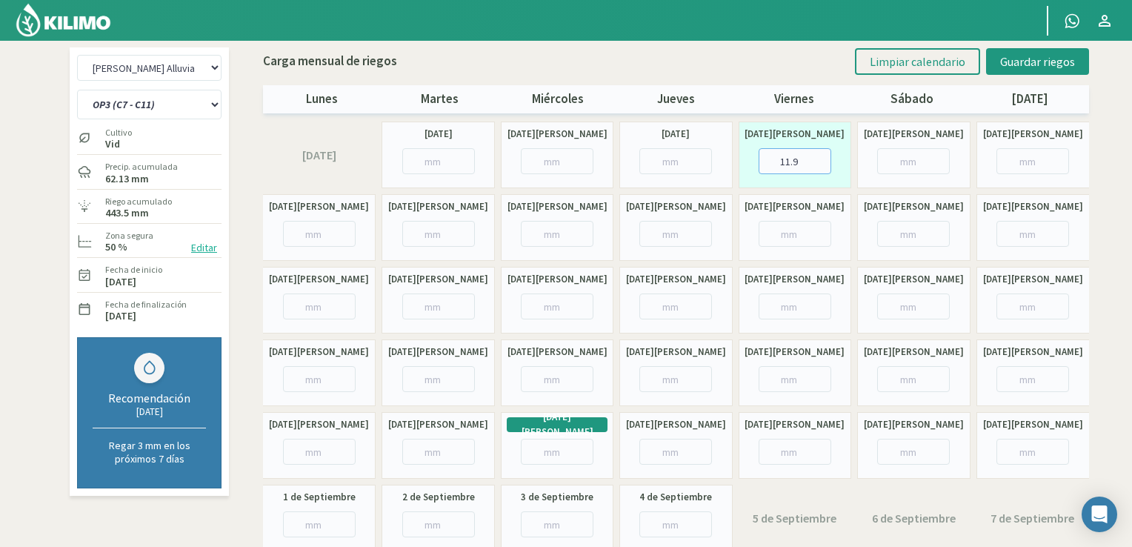
type input "11.9"
click at [554, 233] on input "number" at bounding box center [557, 234] width 73 height 26
type input "7.9"
click at [435, 306] on input "number" at bounding box center [438, 306] width 73 height 26
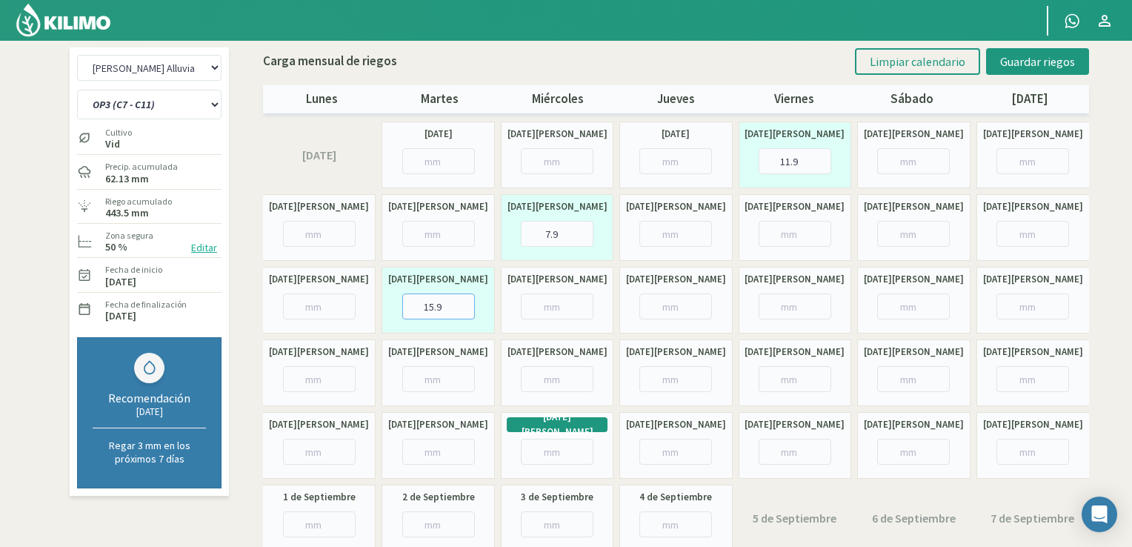
type input "15.9"
click at [671, 374] on input "number" at bounding box center [675, 379] width 73 height 26
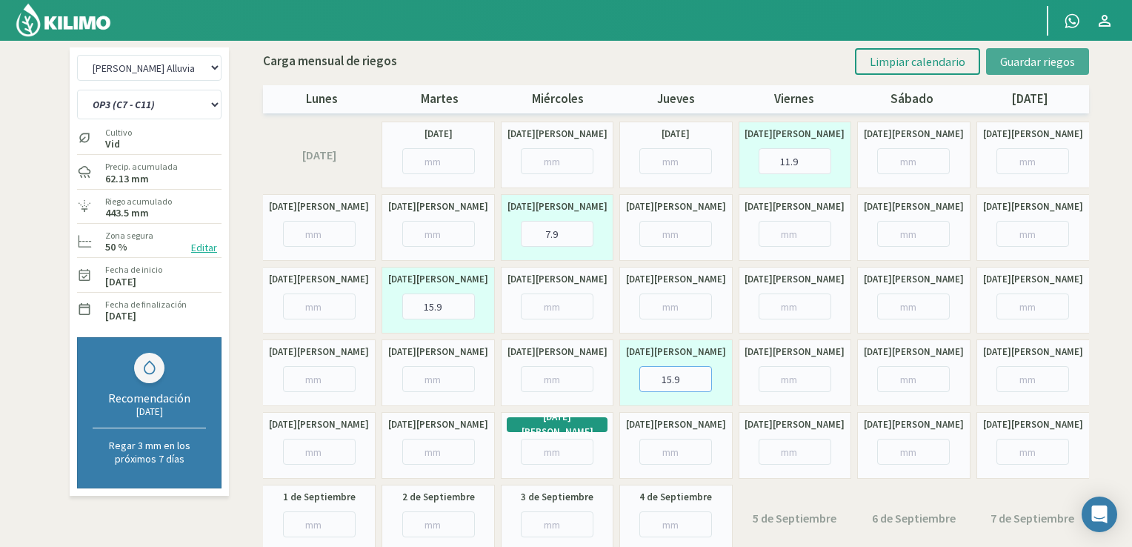
type input "15.9"
click at [1038, 61] on span "Guardar riegos" at bounding box center [1037, 61] width 75 height 15
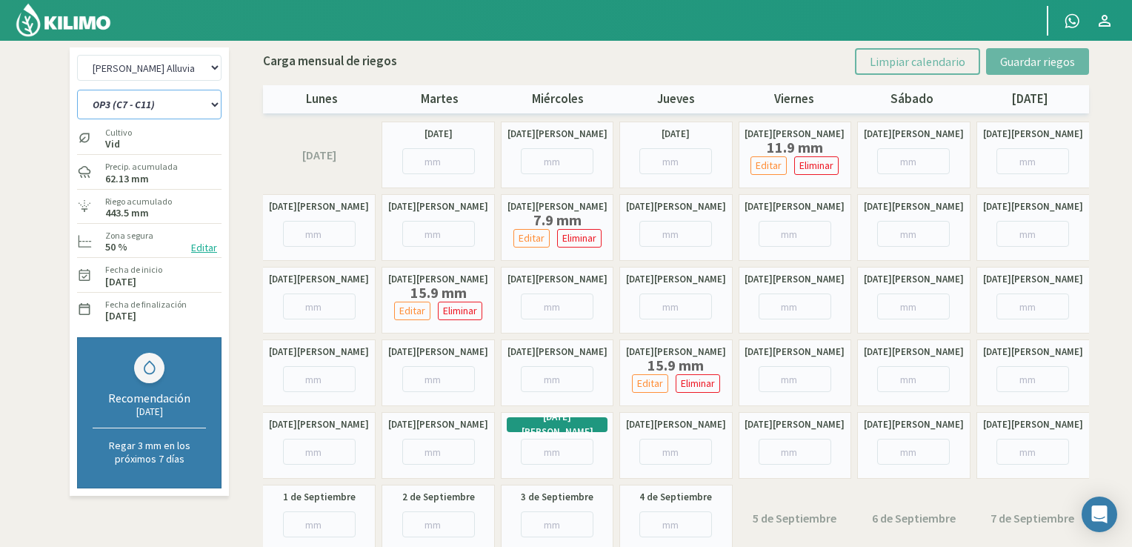
click at [177, 104] on select "OP1 (C 3B - 9) OP2 (C 8A - 8B - 3A) OP3 (C7 - C11) OP4 (C 1 - 5) OP5 (C 2) OP6 …" at bounding box center [149, 105] width 144 height 30
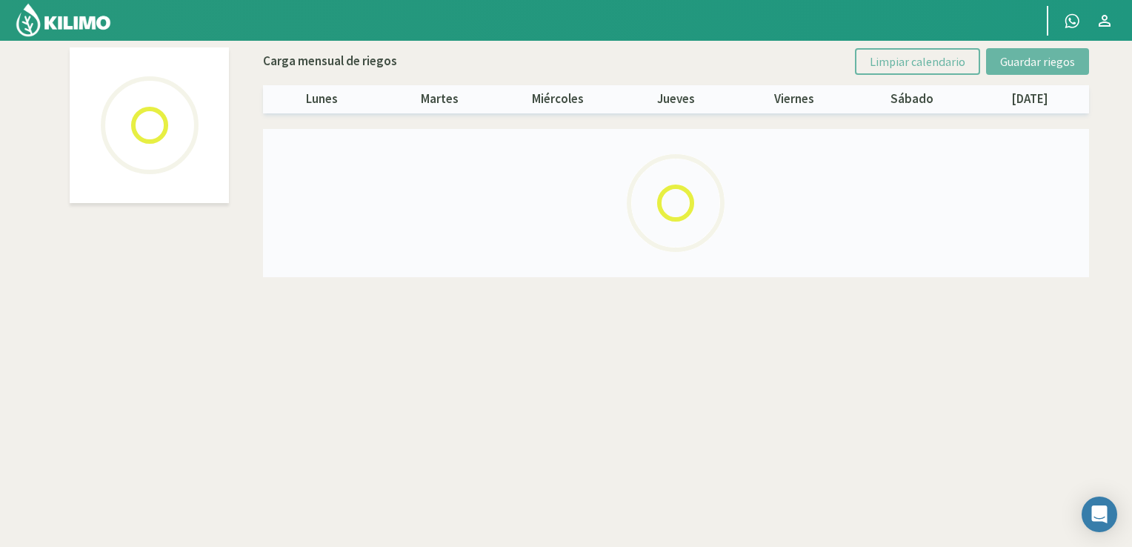
select select "1: Object"
select select "3: Object"
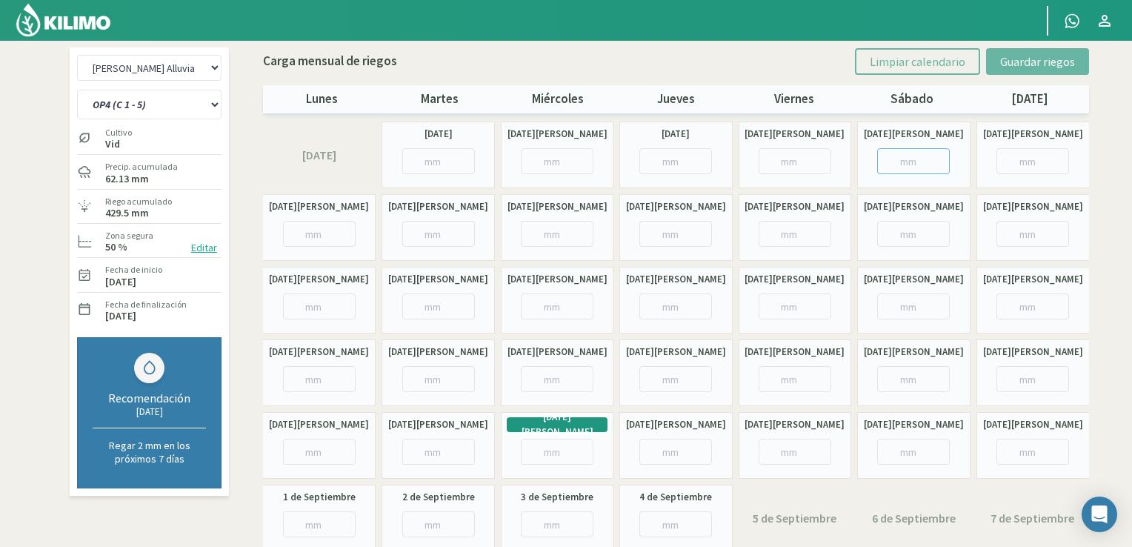
click at [923, 171] on input "number" at bounding box center [913, 161] width 73 height 26
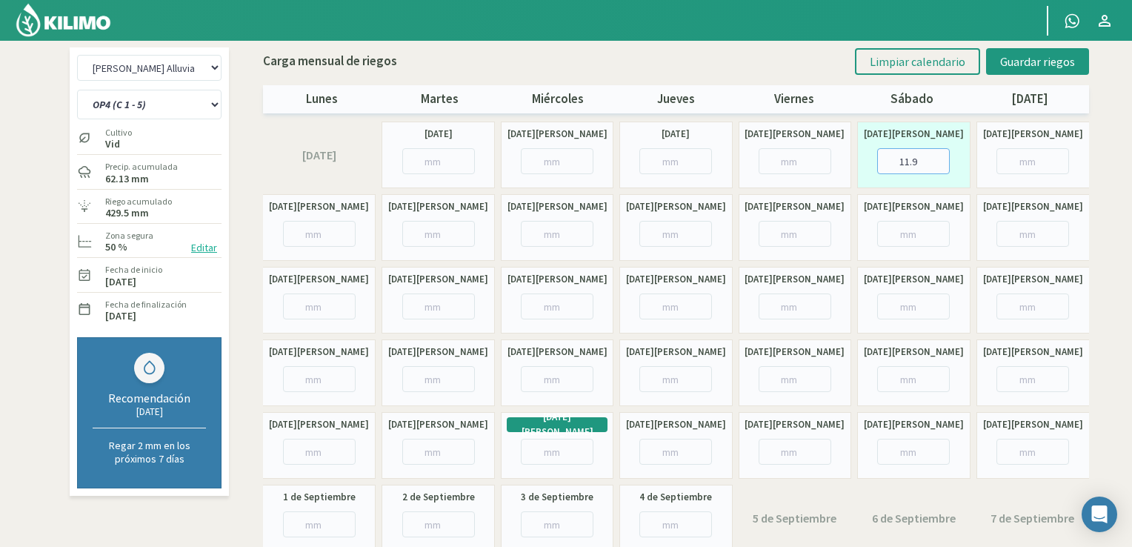
type input "11.9"
click at [553, 233] on input "number" at bounding box center [557, 234] width 73 height 26
type input "5.9"
click at [545, 308] on input "number" at bounding box center [557, 306] width 73 height 26
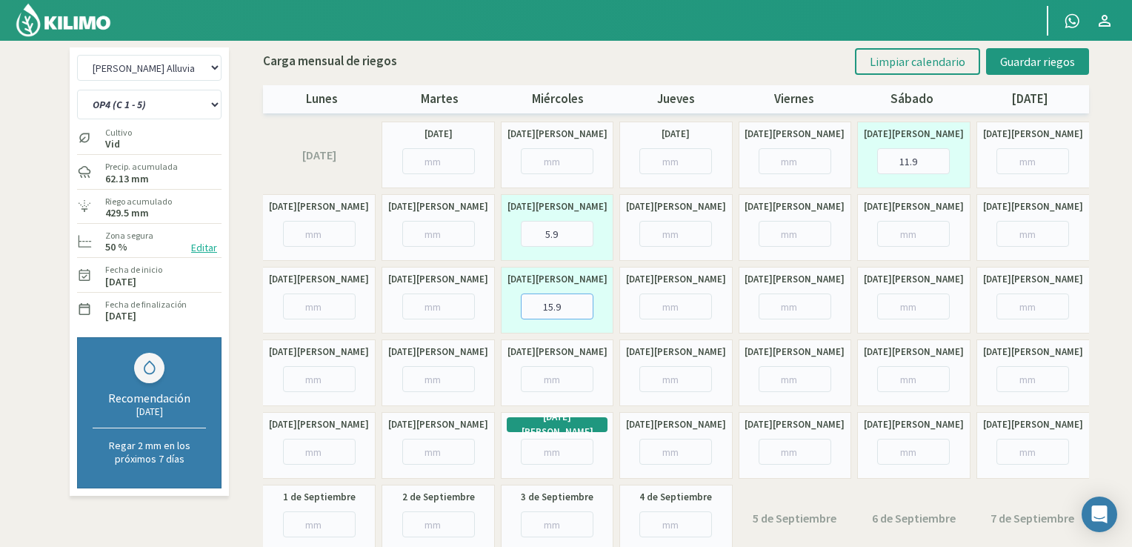
type input "15.9"
click at [792, 382] on input "number" at bounding box center [795, 379] width 73 height 26
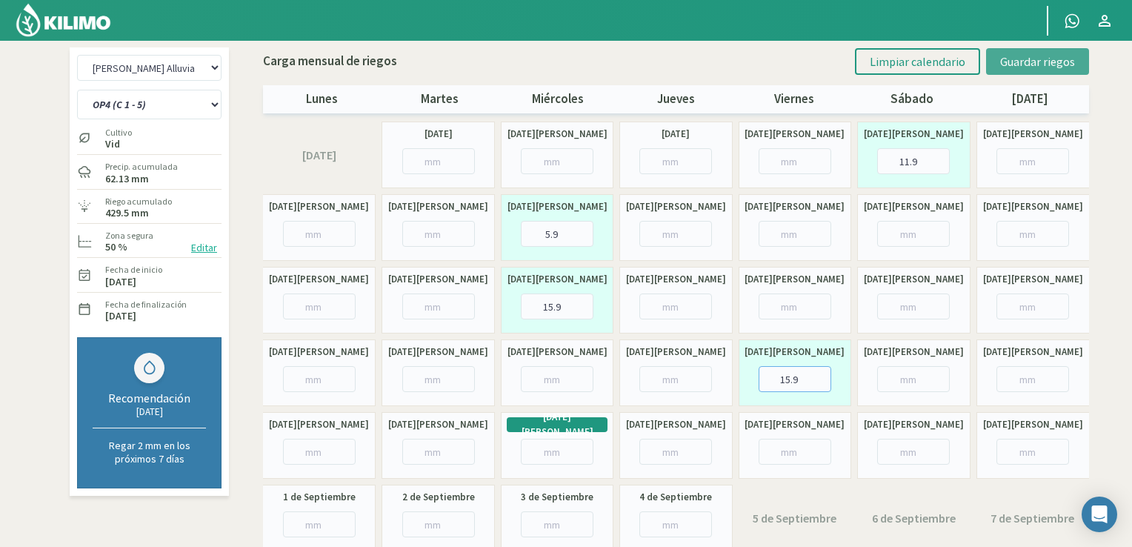
type input "15.9"
click at [1025, 64] on span "Guardar riegos" at bounding box center [1037, 61] width 75 height 15
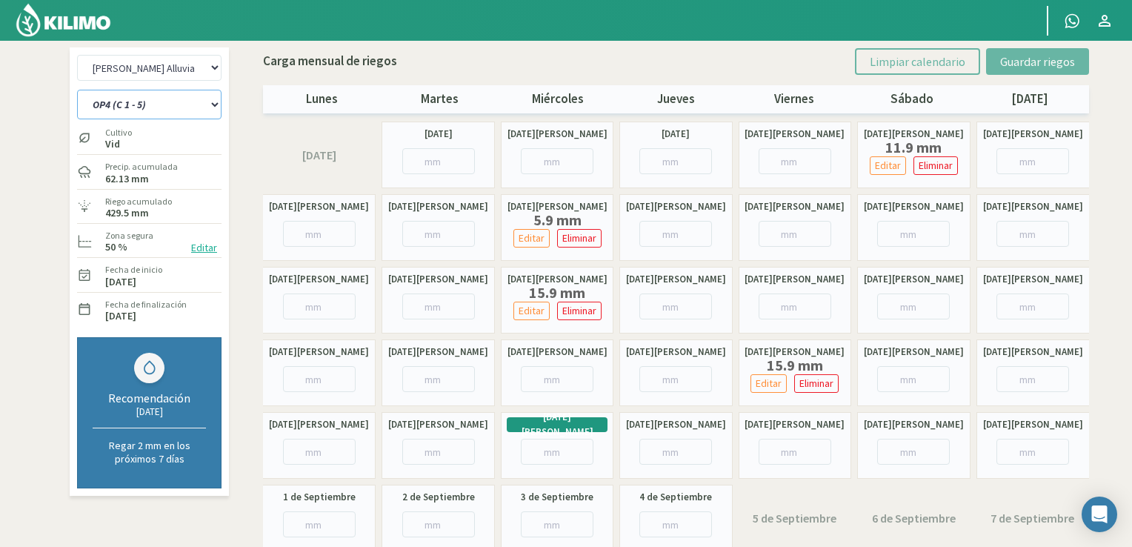
click at [204, 107] on select "OP1 (C 3B - 9) OP2 (C 8A - 8B - 3A) OP3 (C7 - C11) OP4 (C 1 - 5) OP5 (C 2) OP6 …" at bounding box center [149, 105] width 144 height 30
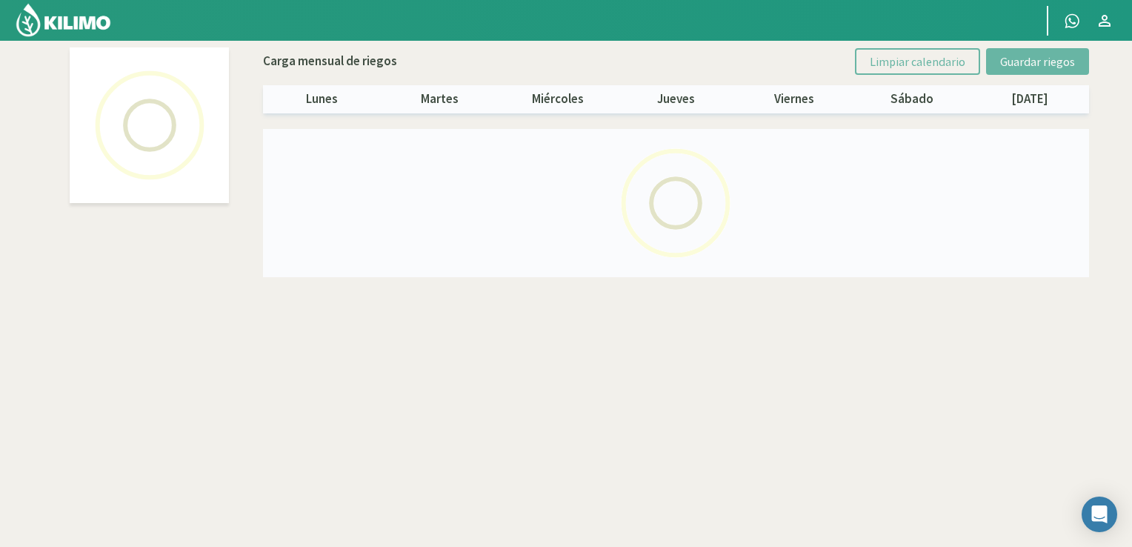
select select "1: Object"
select select "4: Object"
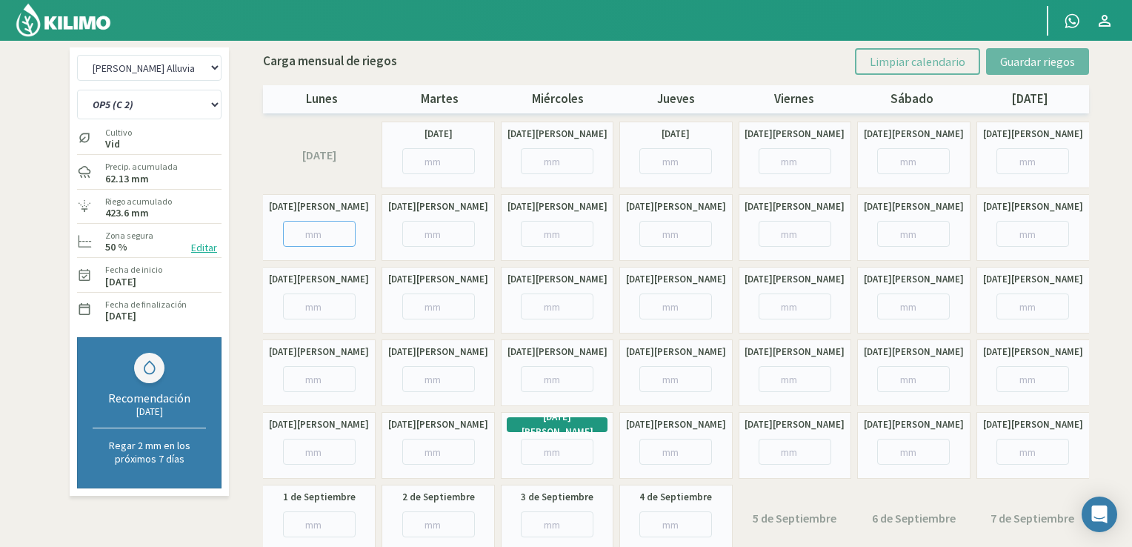
click at [320, 232] on input "number" at bounding box center [319, 234] width 73 height 26
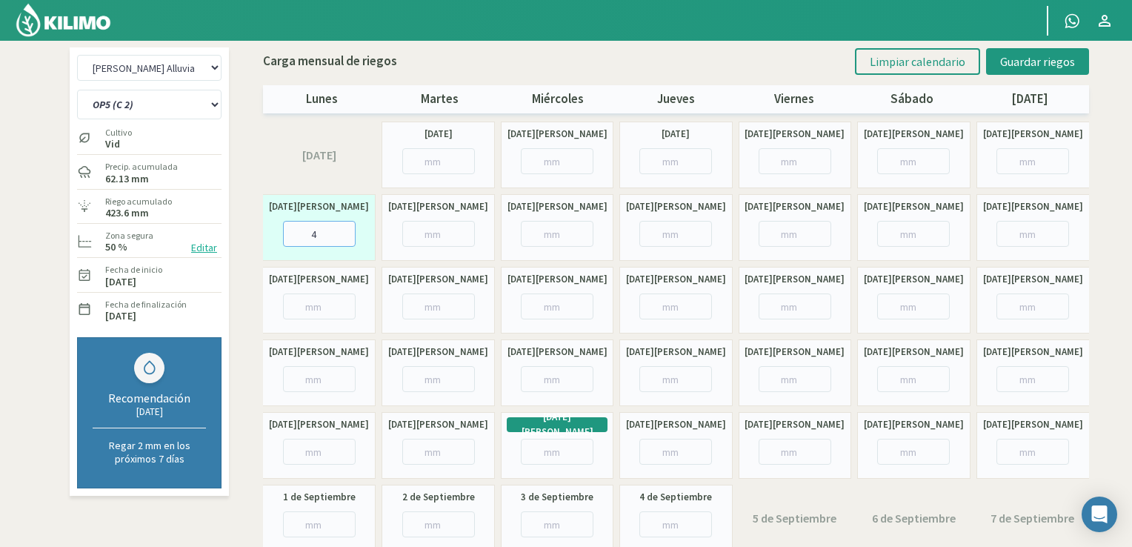
type input "4"
click at [668, 312] on input "number" at bounding box center [675, 306] width 73 height 26
type input "15.9"
click at [909, 382] on input "number" at bounding box center [913, 379] width 73 height 26
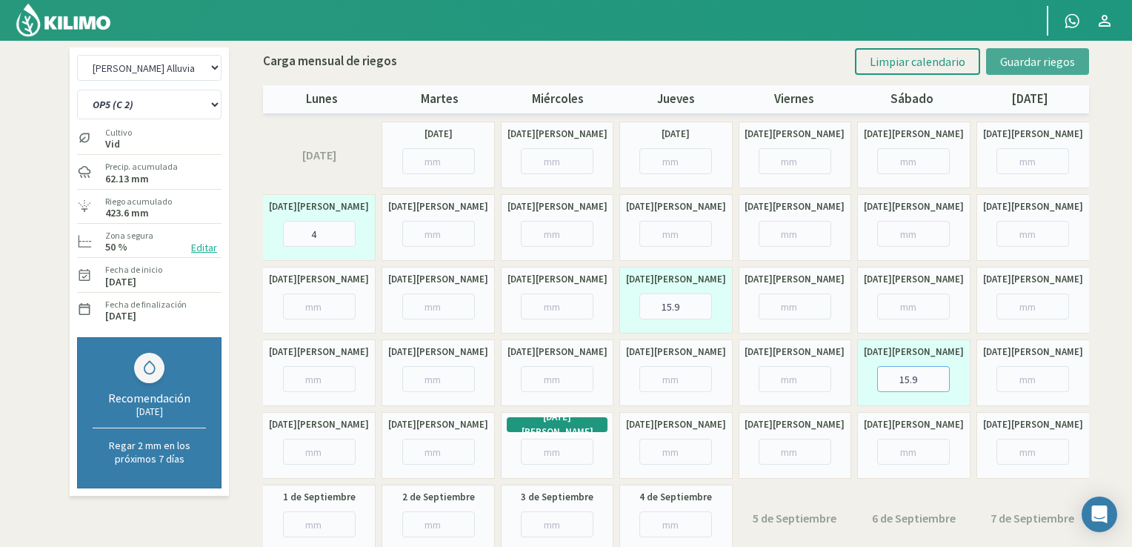
type input "15.9"
click at [1040, 67] on span "Guardar riegos" at bounding box center [1037, 61] width 75 height 15
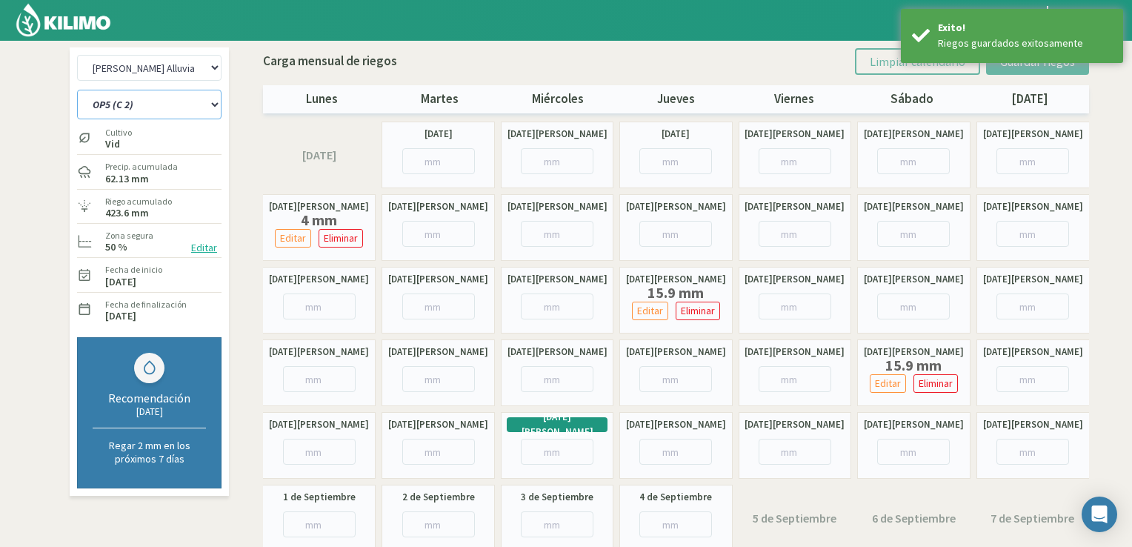
click at [190, 101] on select "OP1 (C 3B - 9) OP2 (C 8A - 8B - 3A) OP3 (C7 - C11) OP4 (C 1 - 5) OP5 (C 2) OP6 …" at bounding box center [149, 105] width 144 height 30
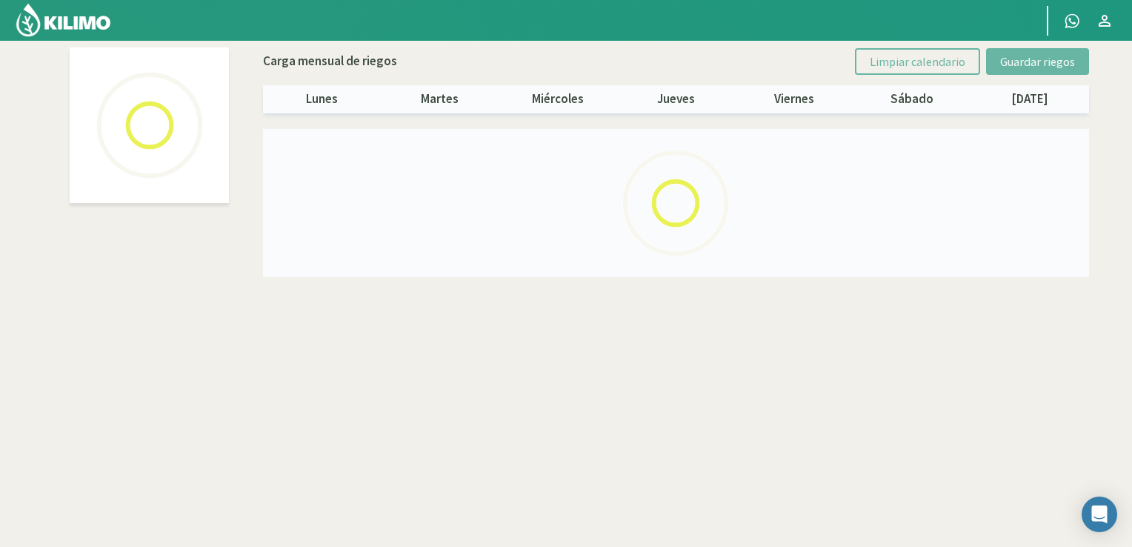
select select "1: Object"
select select "5: Object"
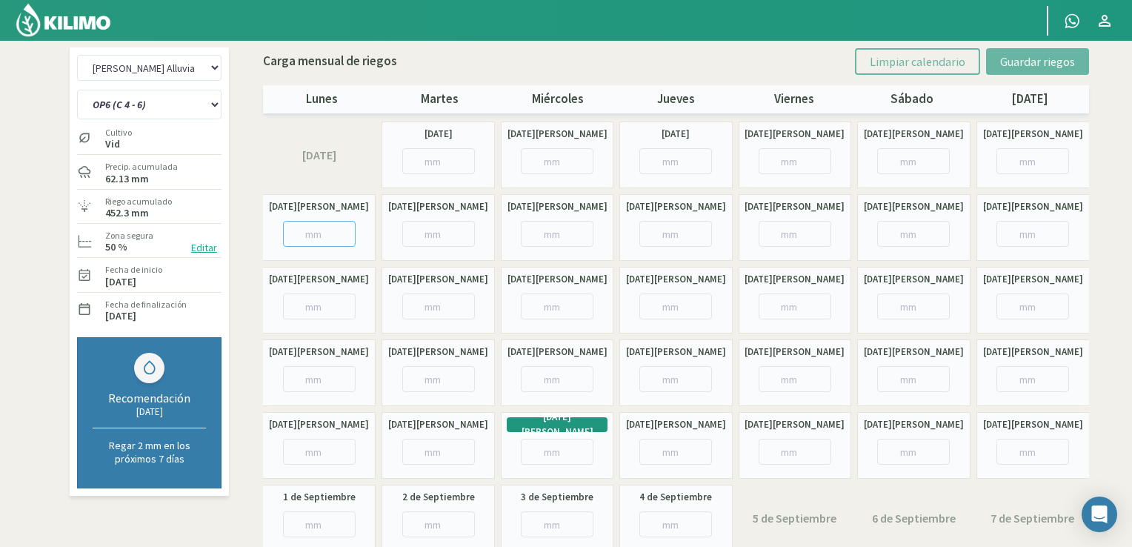
click at [330, 237] on input "number" at bounding box center [319, 234] width 73 height 26
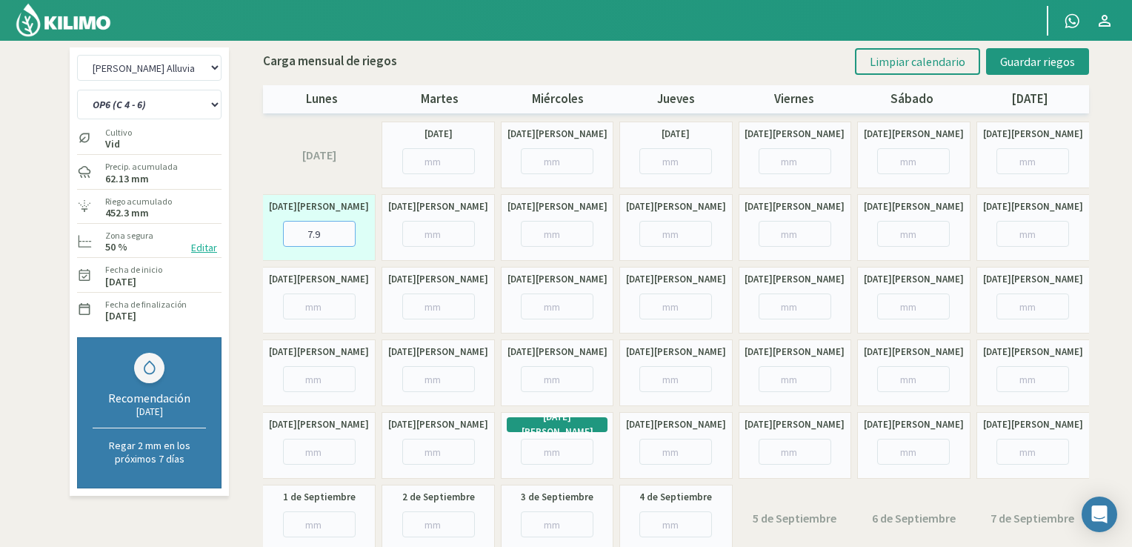
type input "7.9"
click at [914, 307] on input "number" at bounding box center [913, 306] width 73 height 26
type input "15.9"
click at [313, 453] on input "number" at bounding box center [319, 452] width 73 height 26
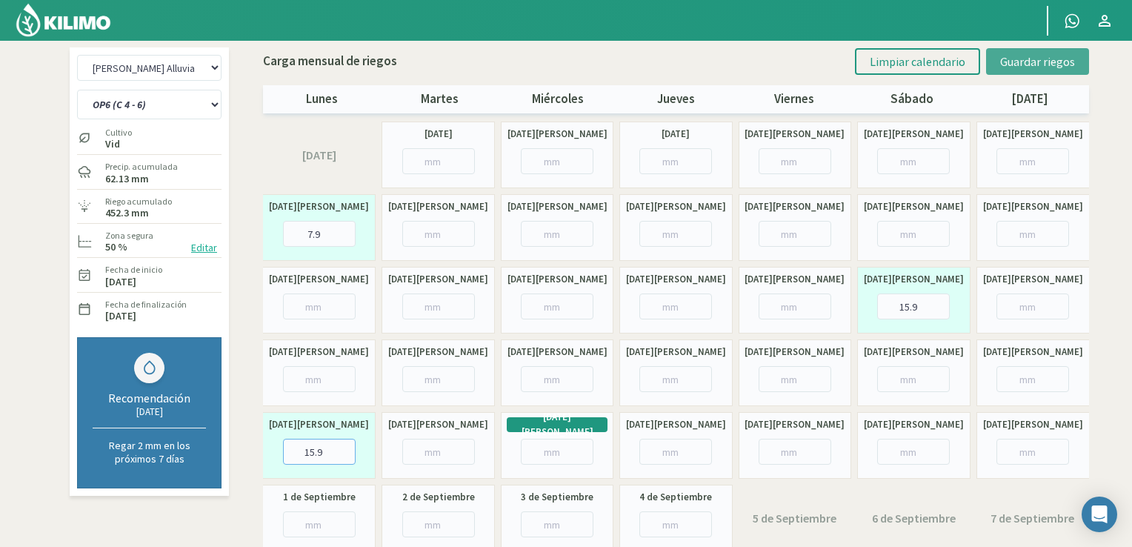
type input "15.9"
click at [1040, 57] on span "Guardar riegos" at bounding box center [1037, 61] width 75 height 15
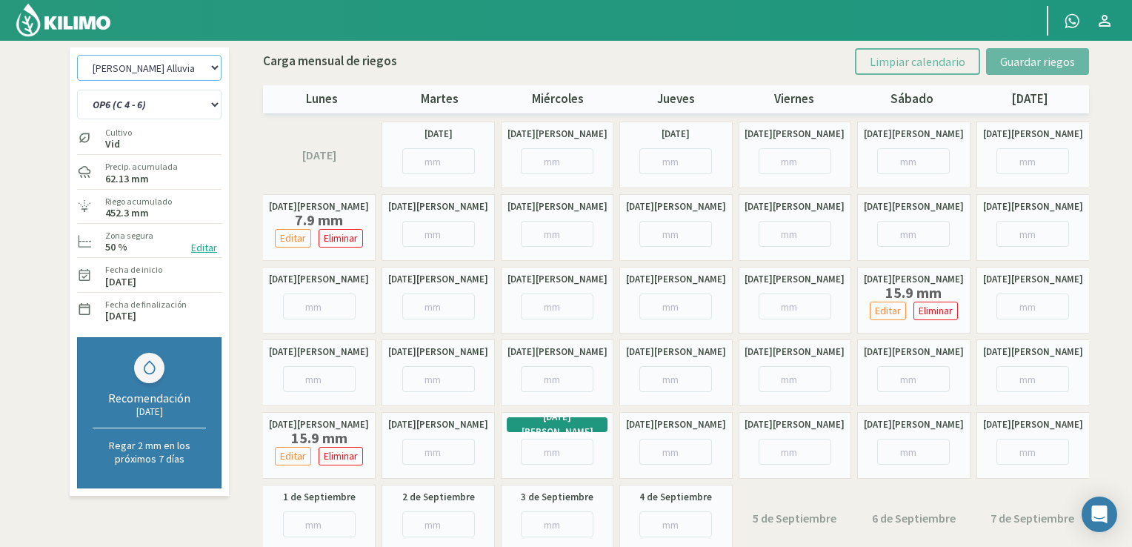
click at [207, 68] on select "[PERSON_NAME] [PERSON_NAME] 1 [PERSON_NAME] Alluvia - Equipo 2 [PERSON_NAME] Al…" at bounding box center [149, 68] width 144 height 26
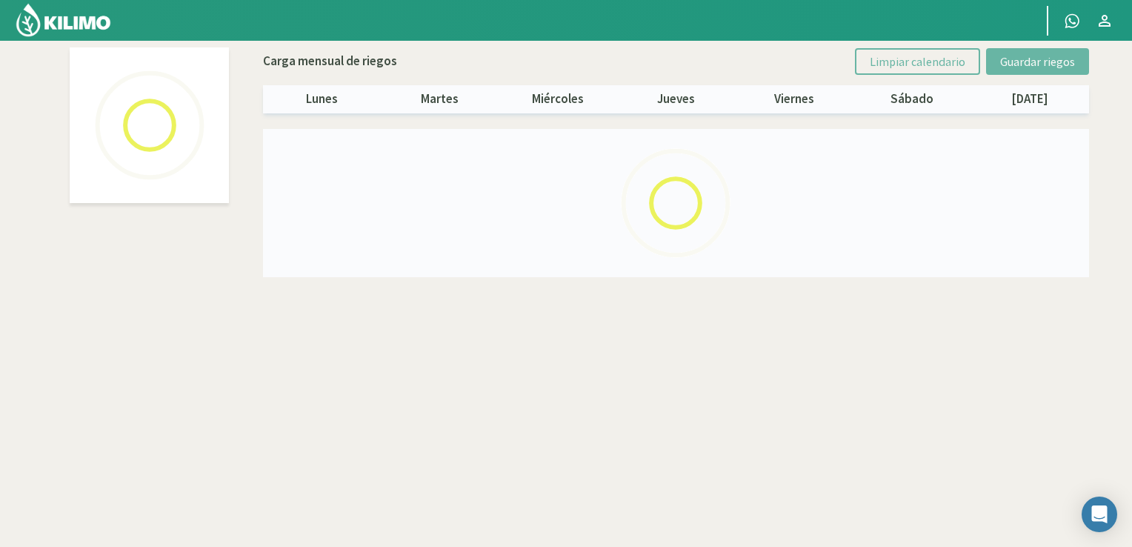
select select "2: Object"
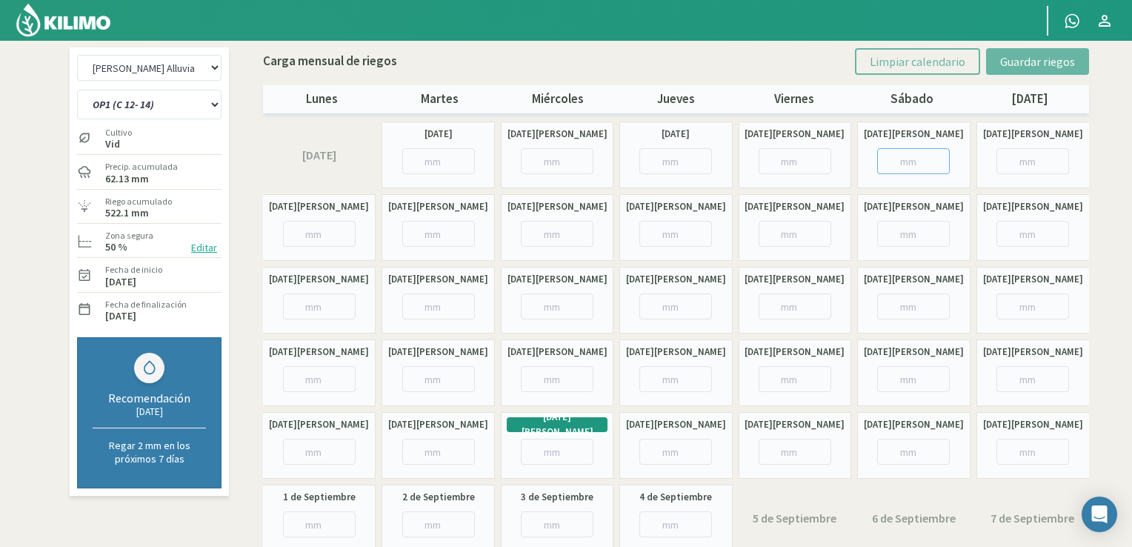
click at [894, 158] on input "number" at bounding box center [913, 161] width 73 height 26
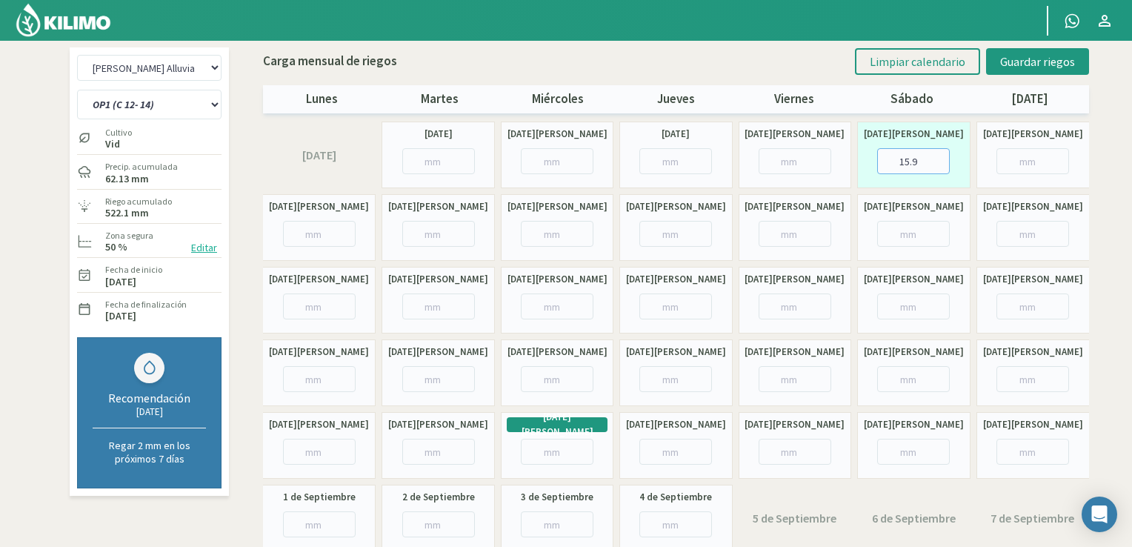
type input "15.9"
click at [908, 229] on input "number" at bounding box center [913, 234] width 73 height 26
type input "11.9"
click at [311, 376] on input "number" at bounding box center [319, 379] width 73 height 26
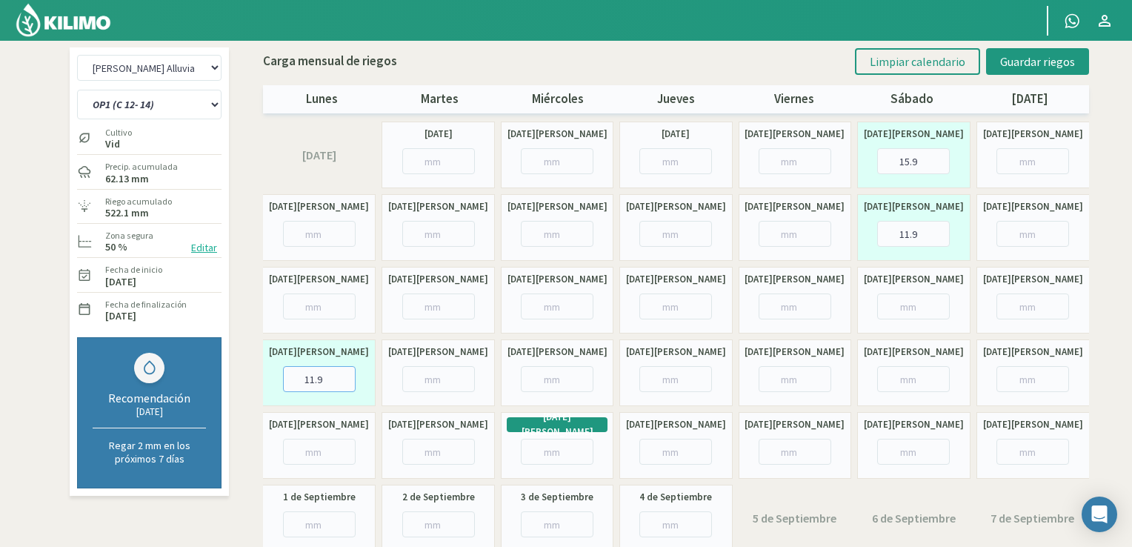
type input "11.9"
click at [1018, 381] on input "number" at bounding box center [1032, 379] width 73 height 26
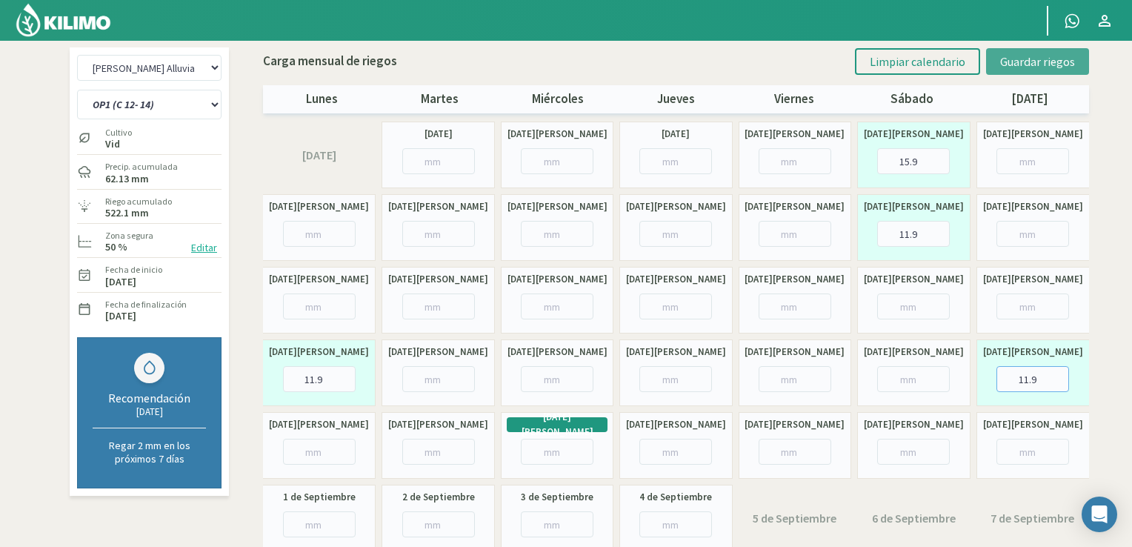
type input "11.9"
click at [1059, 50] on button "Guardar riegos" at bounding box center [1037, 61] width 103 height 27
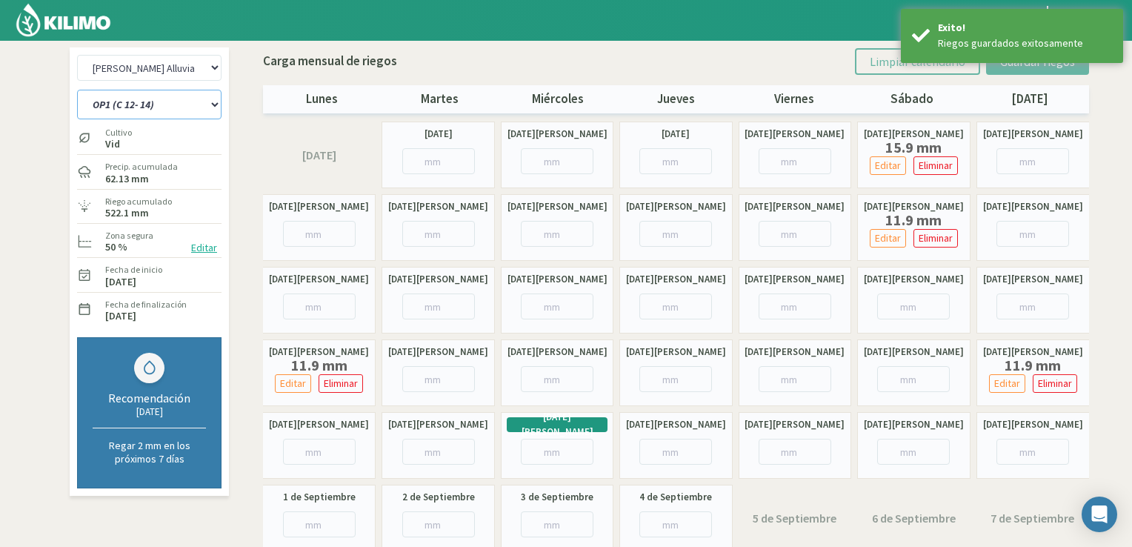
click at [158, 106] on select "OP1 (C 12- 14) OP2 (C 16 - 18 - 22) OP3 (C 24 - 26) OP4 (C 25 - 27 - 28 - 29) O…" at bounding box center [149, 105] width 144 height 30
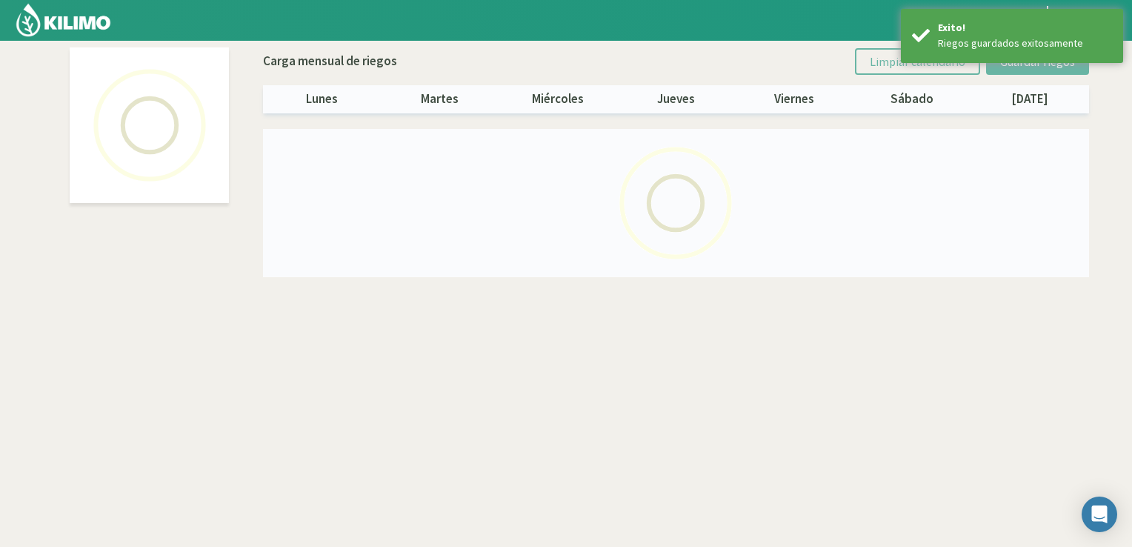
select select "2: Object"
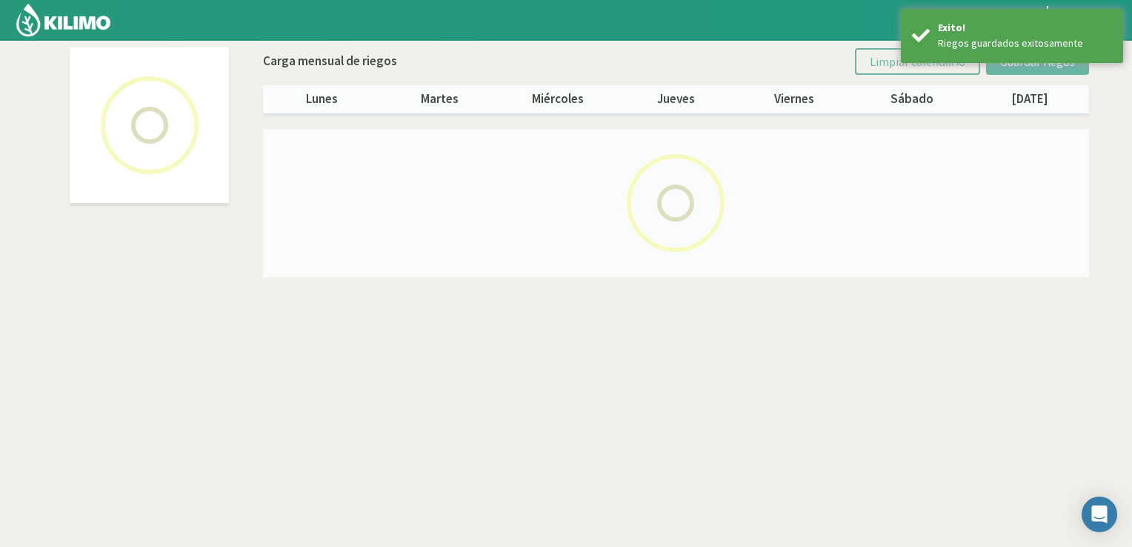
select select "1: Object"
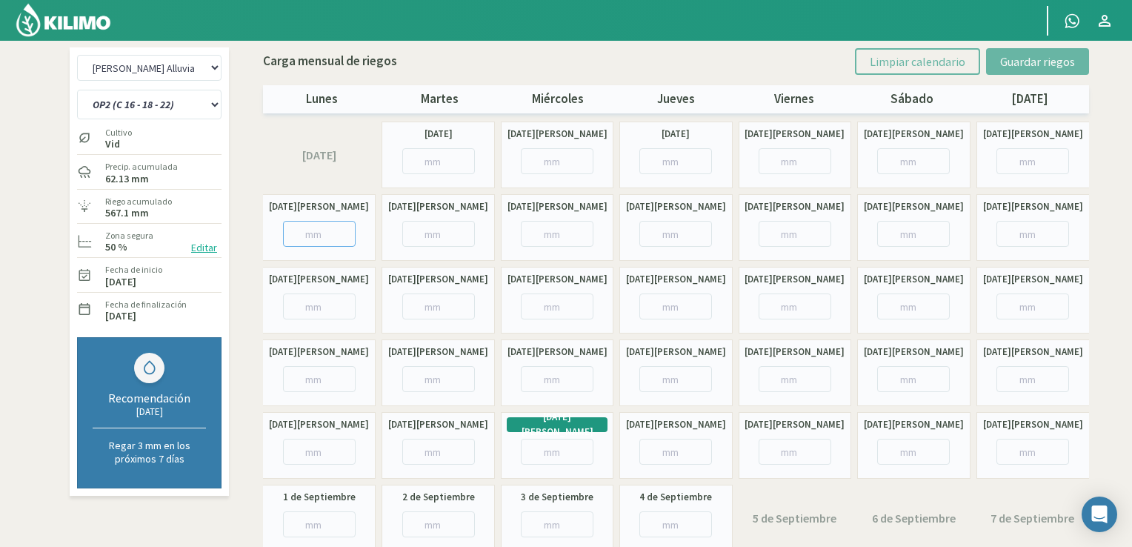
click at [316, 227] on input "number" at bounding box center [319, 234] width 73 height 26
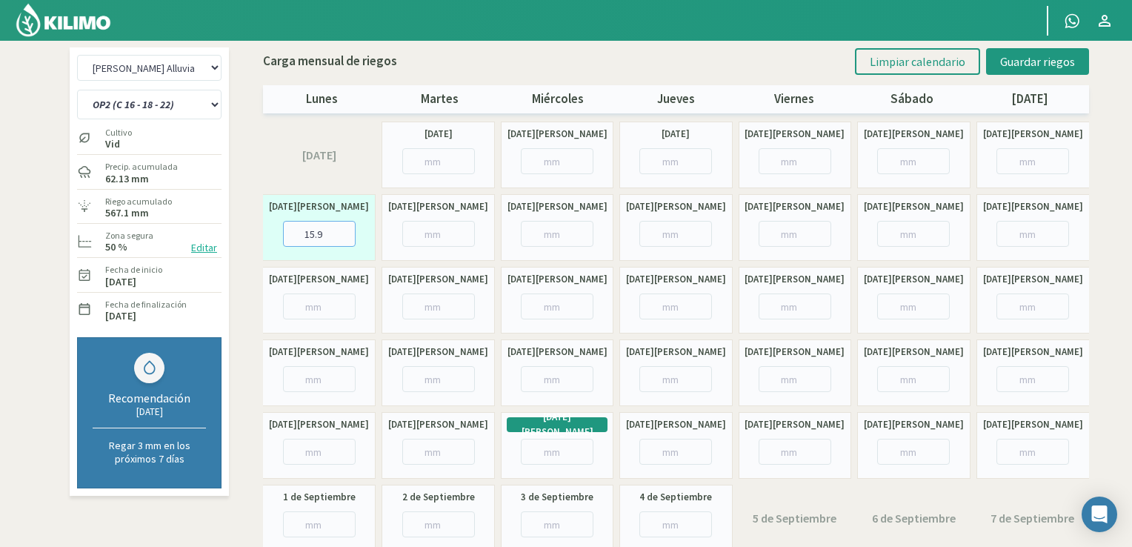
type input "15.9"
click at [314, 299] on input "number" at bounding box center [319, 306] width 73 height 26
type input "11.9"
click at [431, 374] on input "number" at bounding box center [438, 379] width 73 height 26
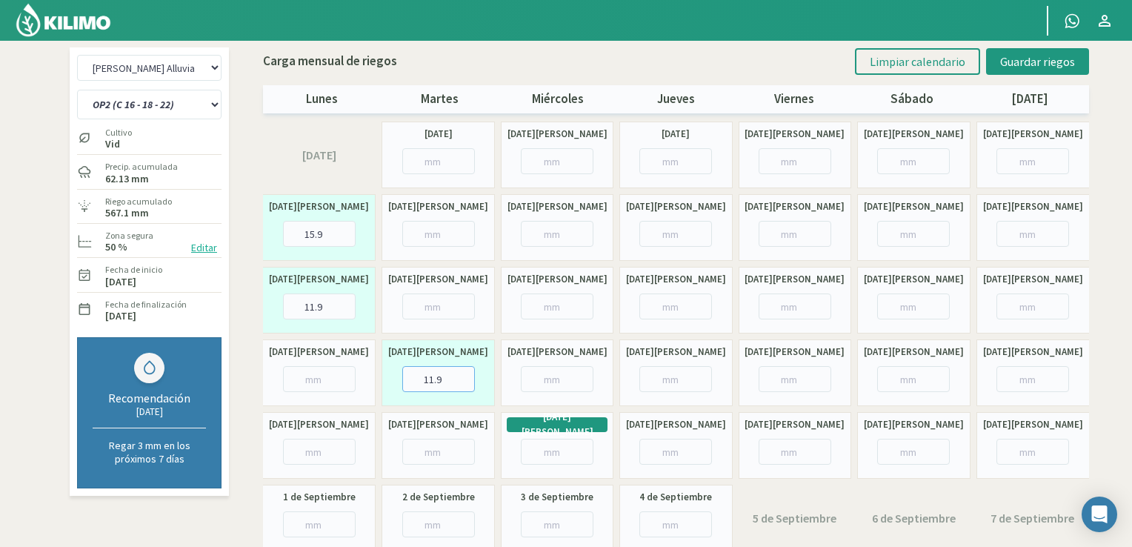
type input "11.9"
click at [431, 454] on input "number" at bounding box center [438, 452] width 73 height 26
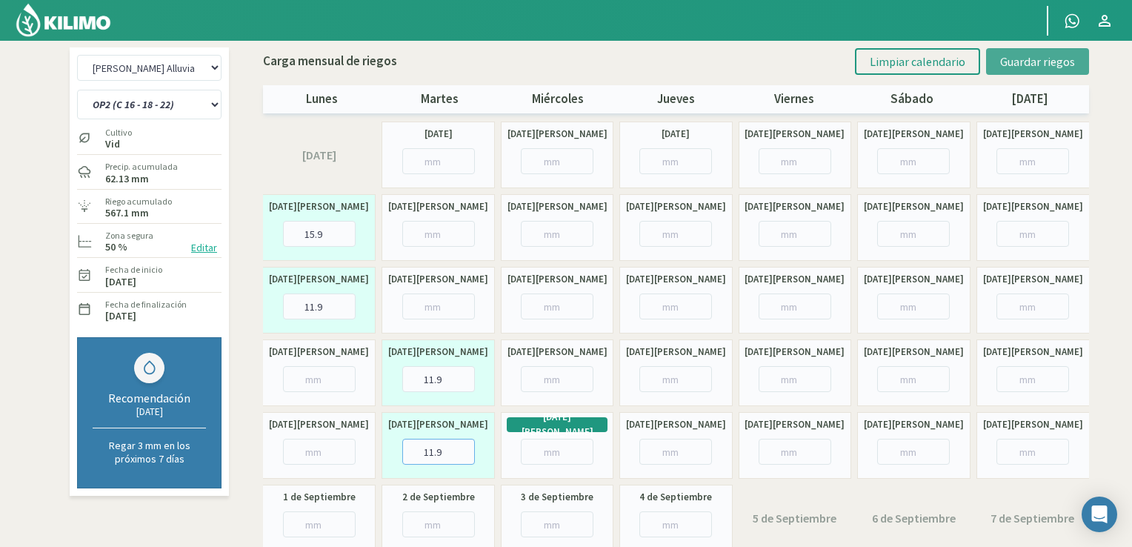
type input "11.9"
click at [1013, 57] on span "Guardar riegos" at bounding box center [1037, 61] width 75 height 15
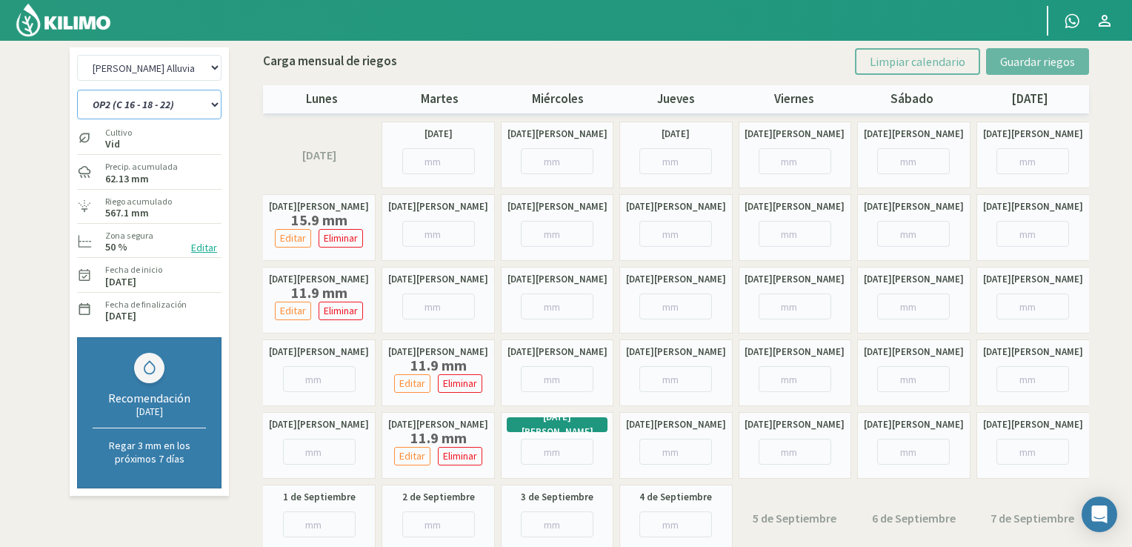
click at [195, 101] on select "OP1 (C 12- 14) OP2 (C 16 - 18 - 22) OP3 (C 24 - 26) OP4 (C 25 - 27 - 28 - 29) O…" at bounding box center [149, 105] width 144 height 30
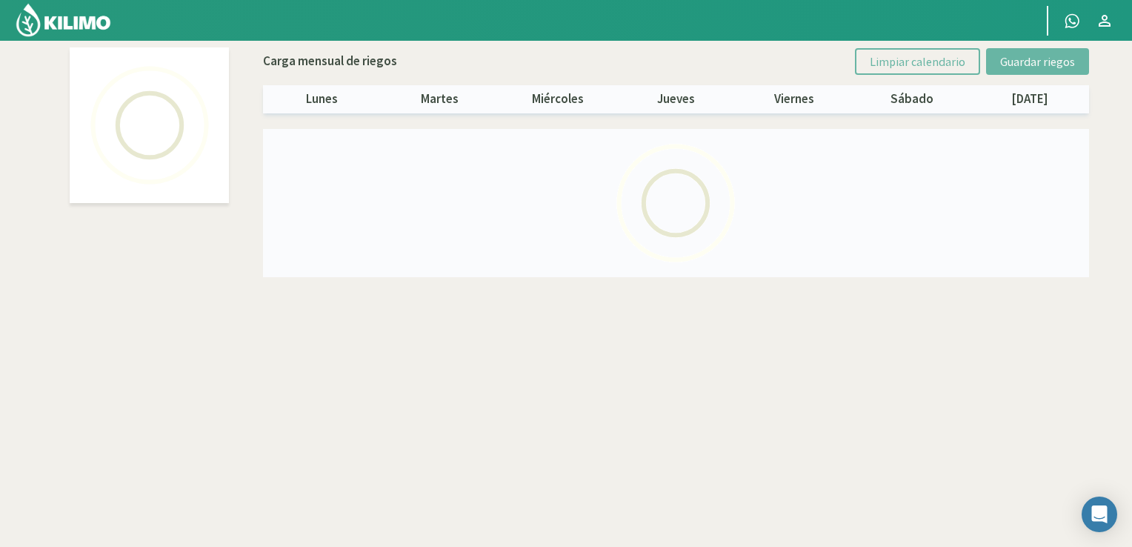
select select "2: Object"
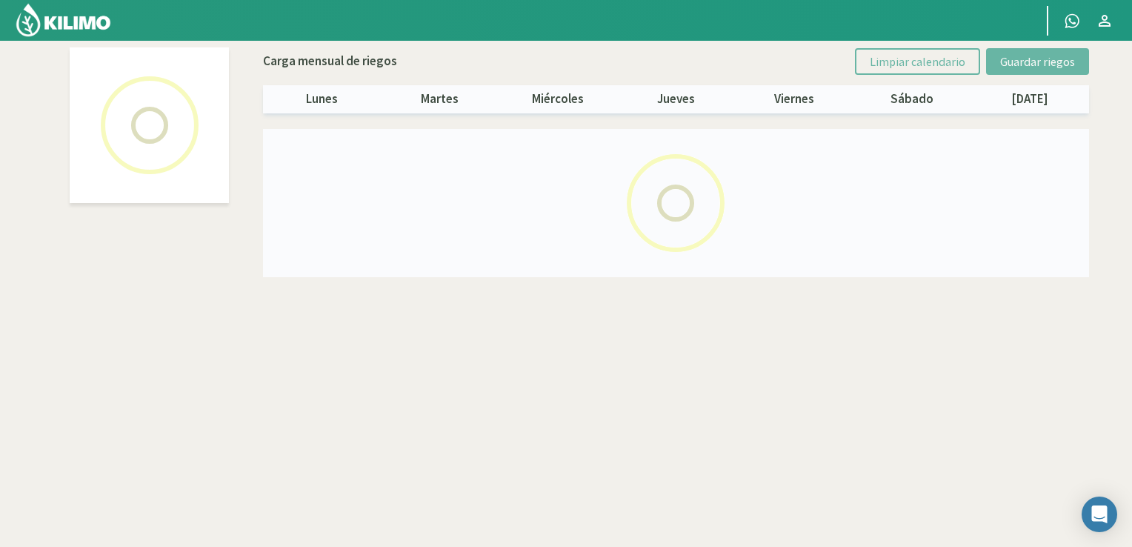
select select "2: Object"
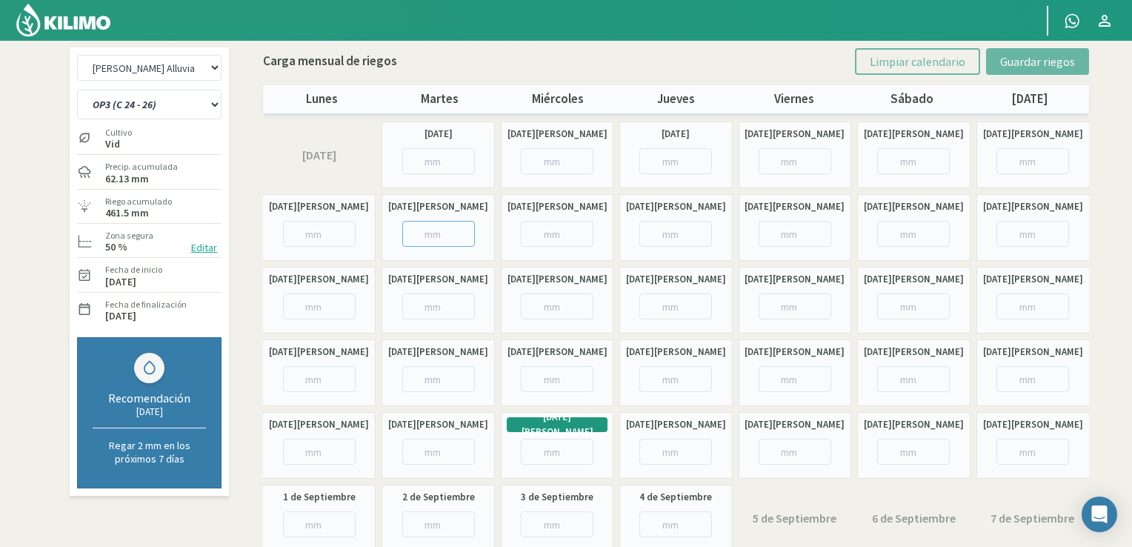
click at [425, 243] on input "number" at bounding box center [438, 234] width 73 height 26
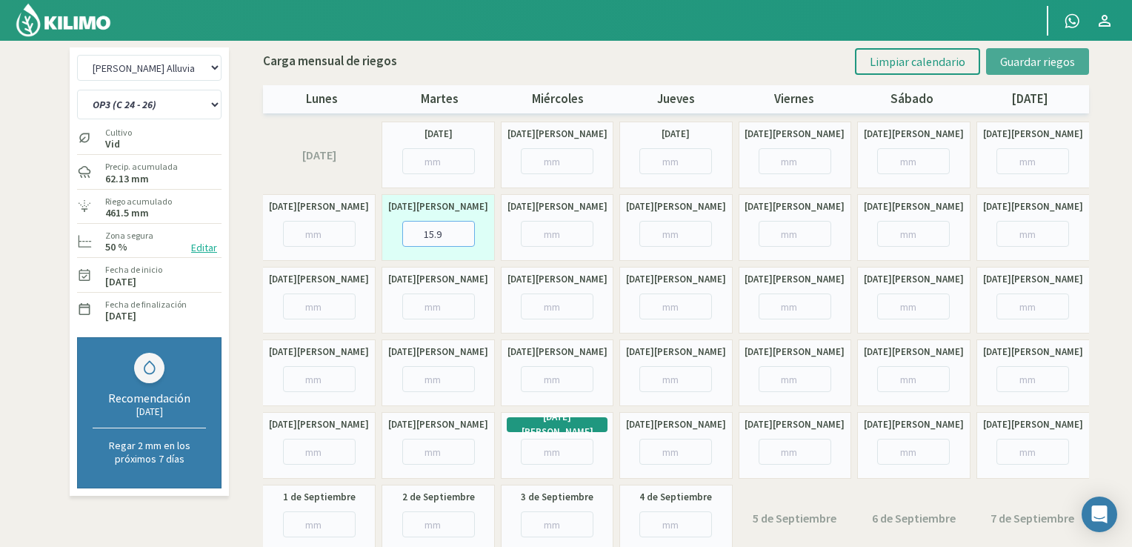
type input "15.9"
click at [1043, 62] on span "Guardar riegos" at bounding box center [1037, 61] width 75 height 15
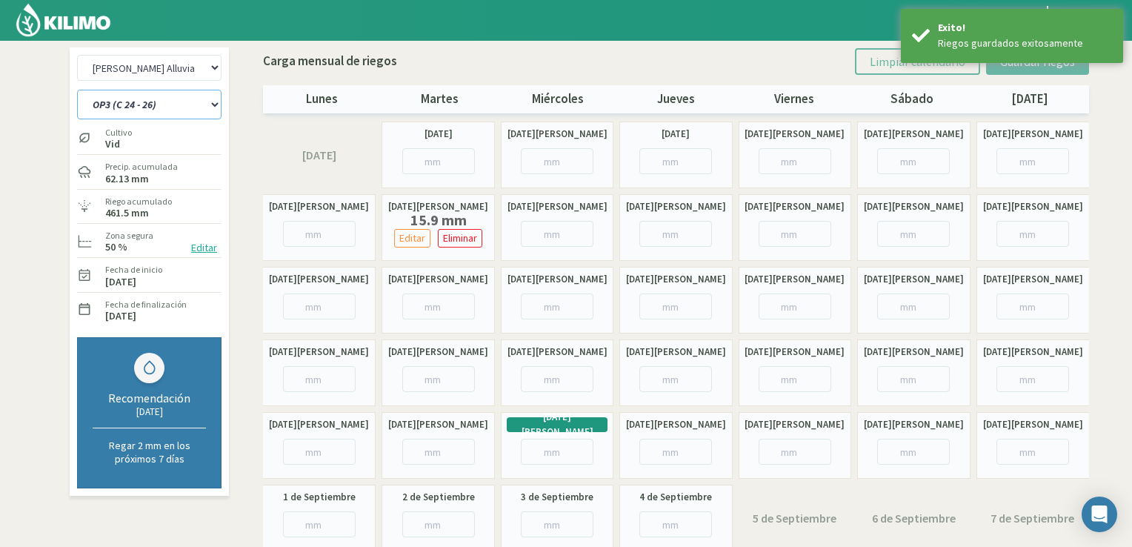
click at [172, 101] on select "OP1 (C 12- 14) OP2 (C 16 - 18 - 22) OP3 (C 24 - 26) OP4 (C 25 - 27 - 28 - 29) O…" at bounding box center [149, 105] width 144 height 30
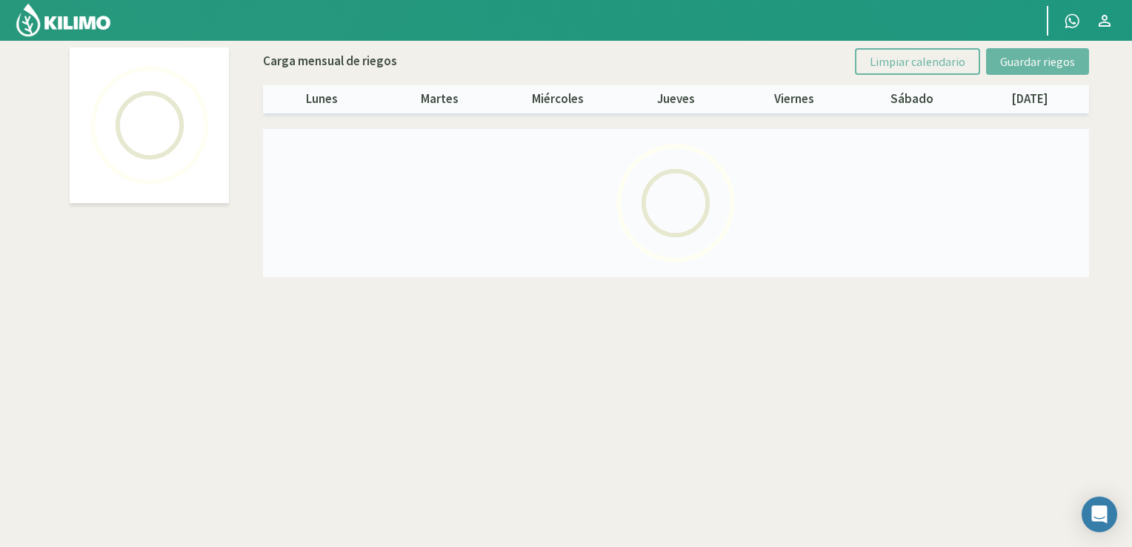
select select "2: Object"
select select "3: Object"
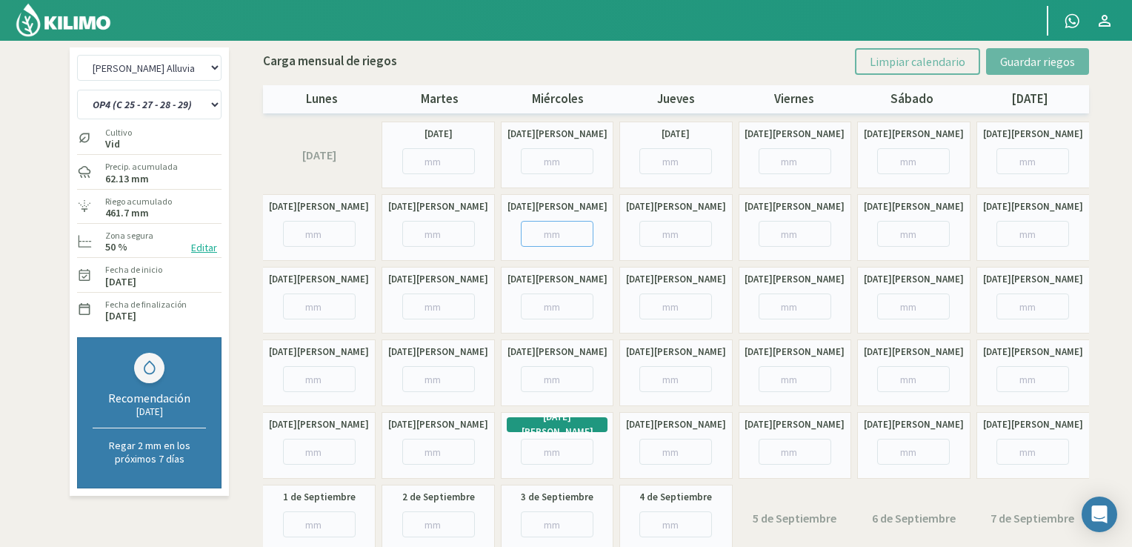
click at [542, 242] on input "number" at bounding box center [557, 234] width 73 height 26
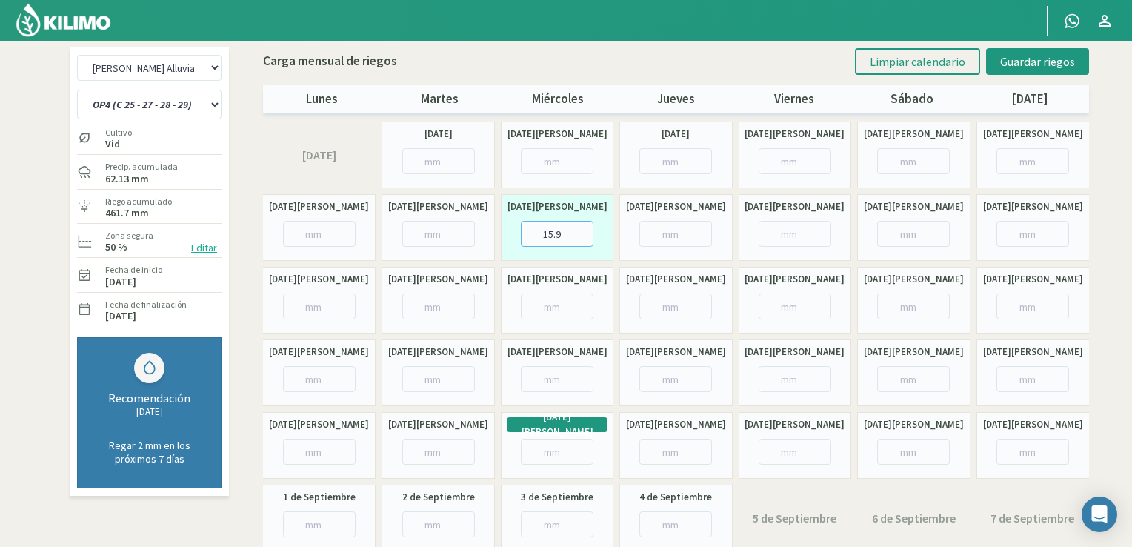
type input "15.9"
click at [547, 310] on input "number" at bounding box center [557, 306] width 73 height 26
type input "11.9"
click at [662, 376] on input "number" at bounding box center [675, 379] width 73 height 26
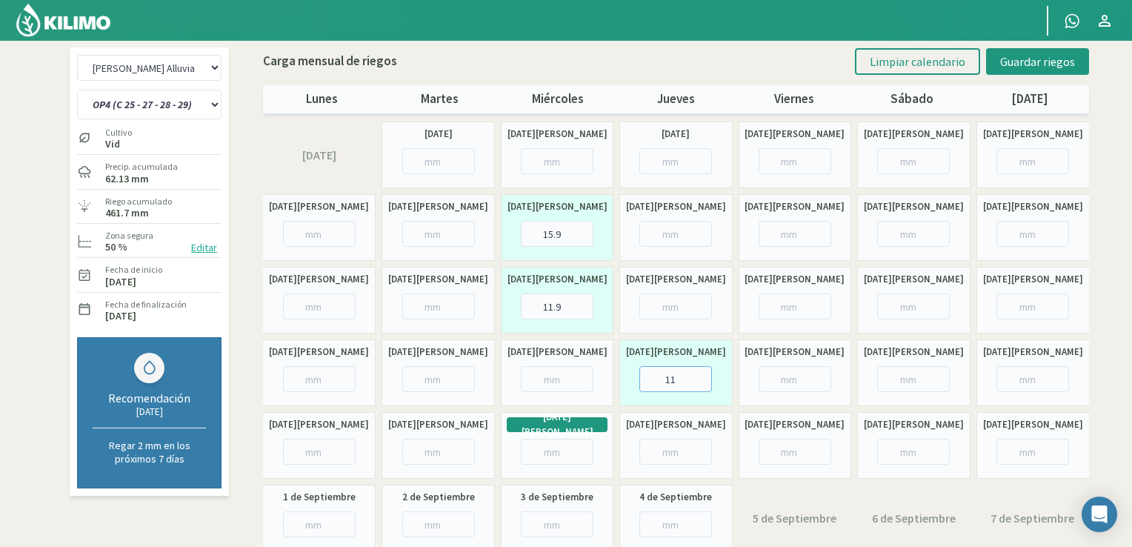
type input "11.9"
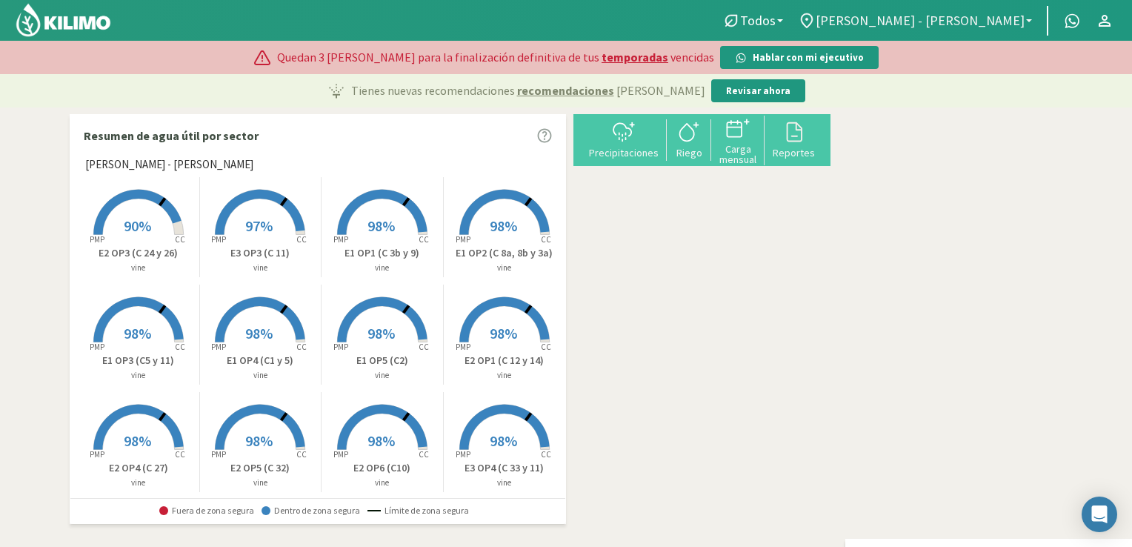
click at [985, 18] on span "[PERSON_NAME]" at bounding box center [920, 21] width 209 height 16
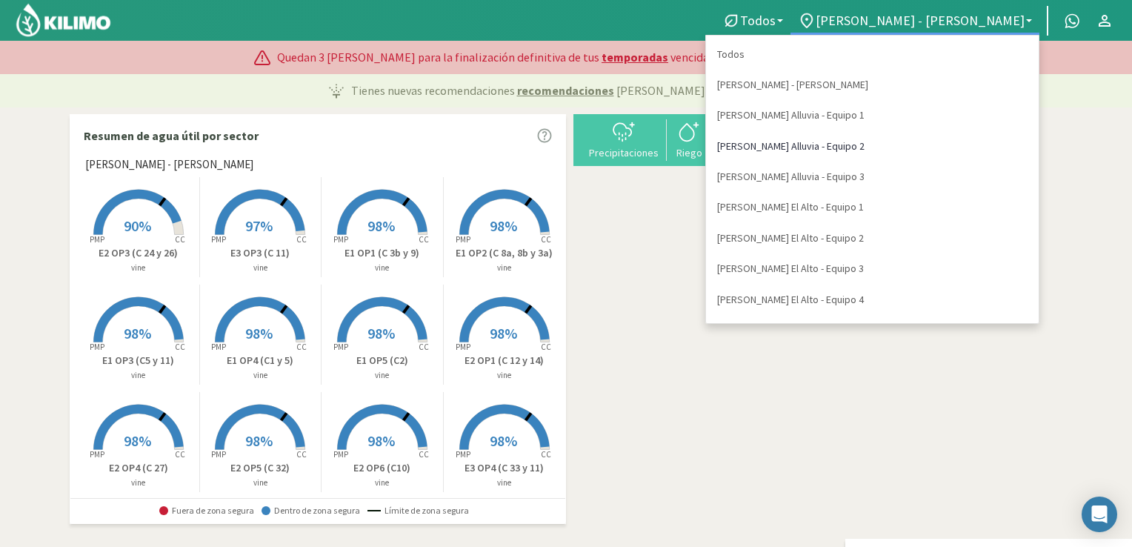
click at [959, 140] on link "[PERSON_NAME] Alluvia - Equipo 2" at bounding box center [872, 146] width 333 height 30
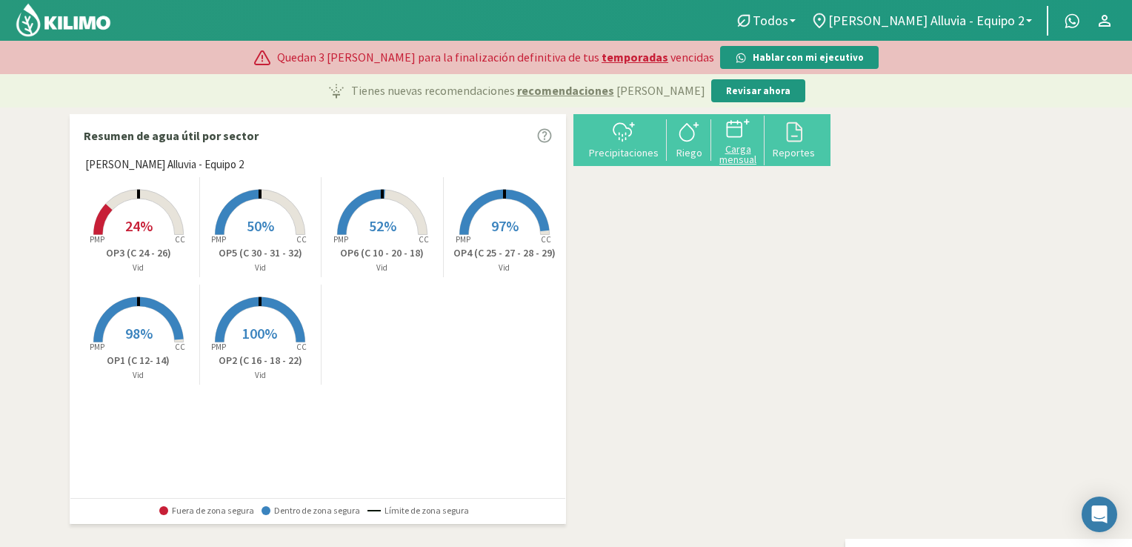
click at [760, 158] on div "Carga mensual" at bounding box center [738, 154] width 44 height 21
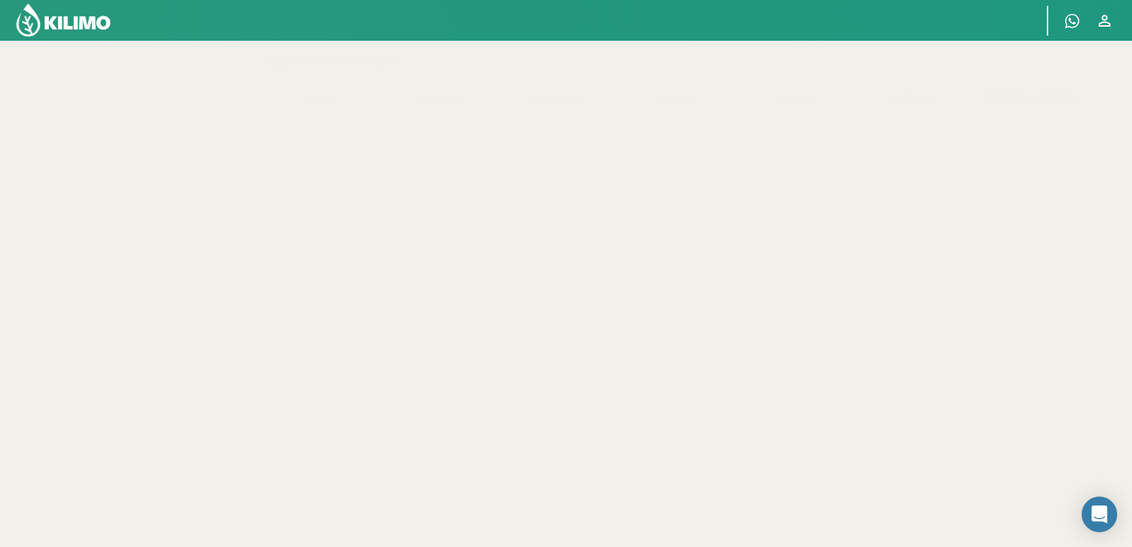
select select "2: Object"
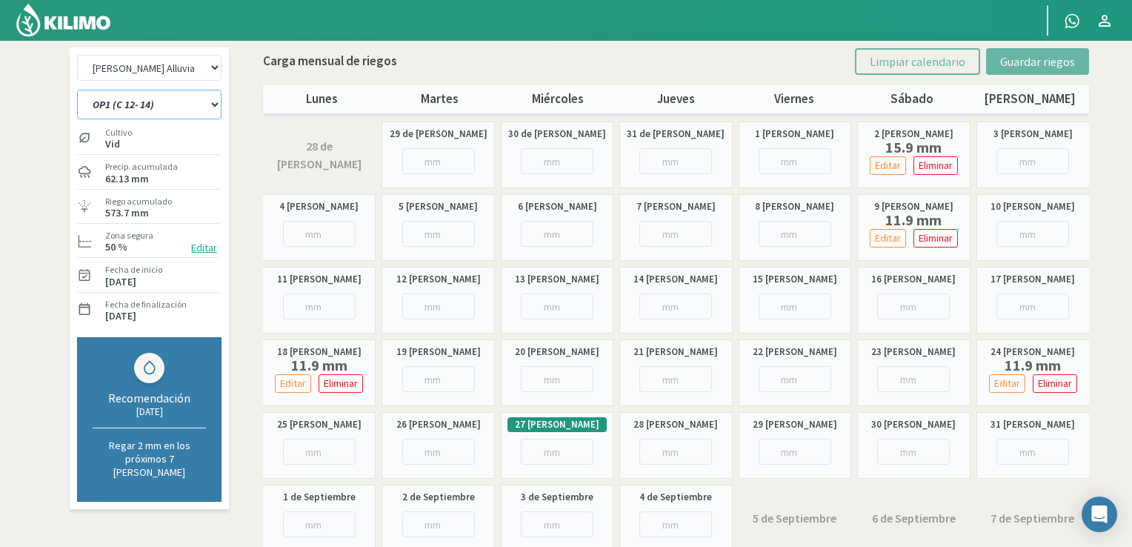
click at [207, 103] on select "OP1 (C 12- 14) OP2 (C 16 - 18 - 22) OP3 (C 24 - 26) OP4 (C 25 - 27 - 28 - 29) O…" at bounding box center [149, 105] width 144 height 30
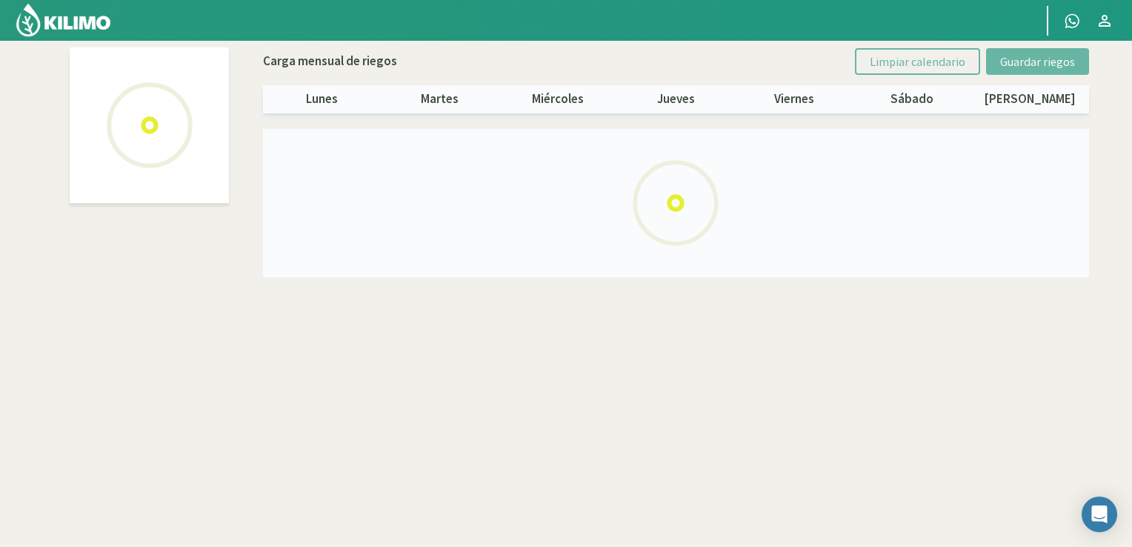
select select "2: Object"
select select "4: Object"
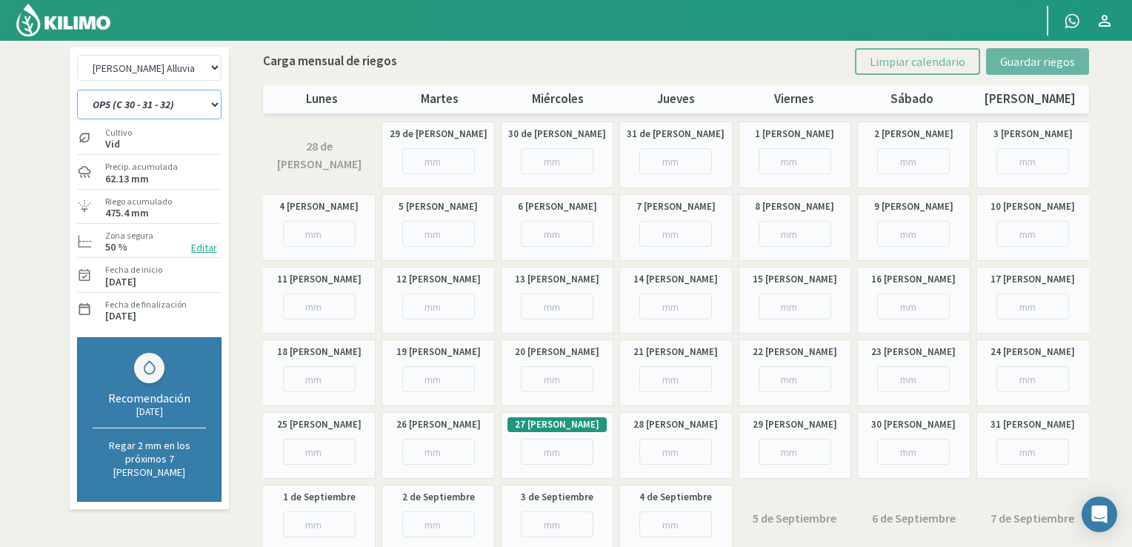
click at [170, 110] on select "OP1 (C 12- 14) OP2 (C 16 - 18 - 22) OP3 (C 24 - 26) OP4 (C 25 - 27 - 28 - 29) O…" at bounding box center [149, 105] width 144 height 30
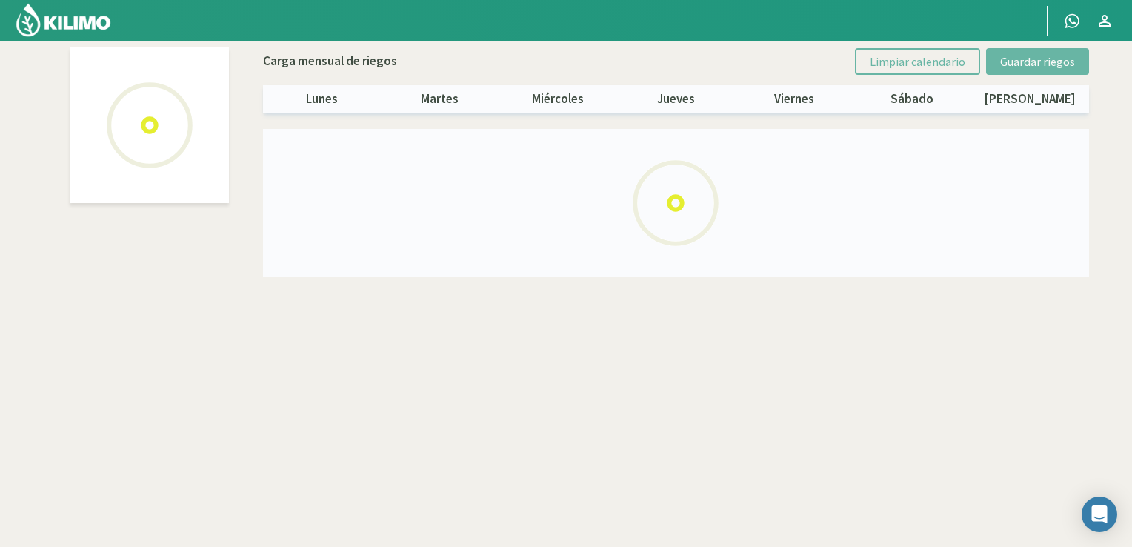
select select "2: Object"
select select "3: Object"
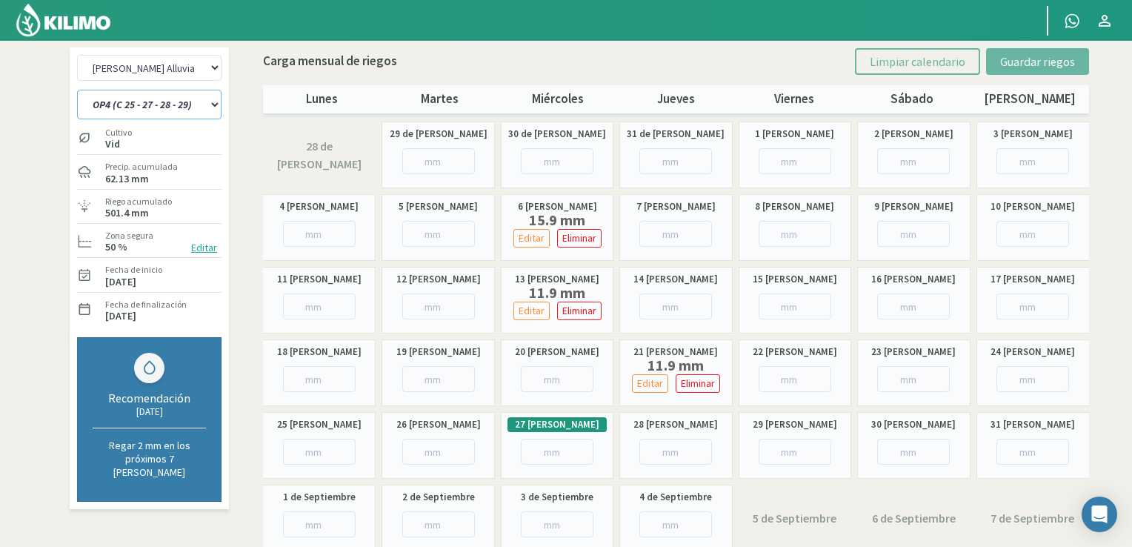
click at [193, 104] on select "OP1 (C 12- 14) OP2 (C 16 - 18 - 22) OP3 (C 24 - 26) OP4 (C 25 - 27 - 28 - 29) O…" at bounding box center [149, 105] width 144 height 30
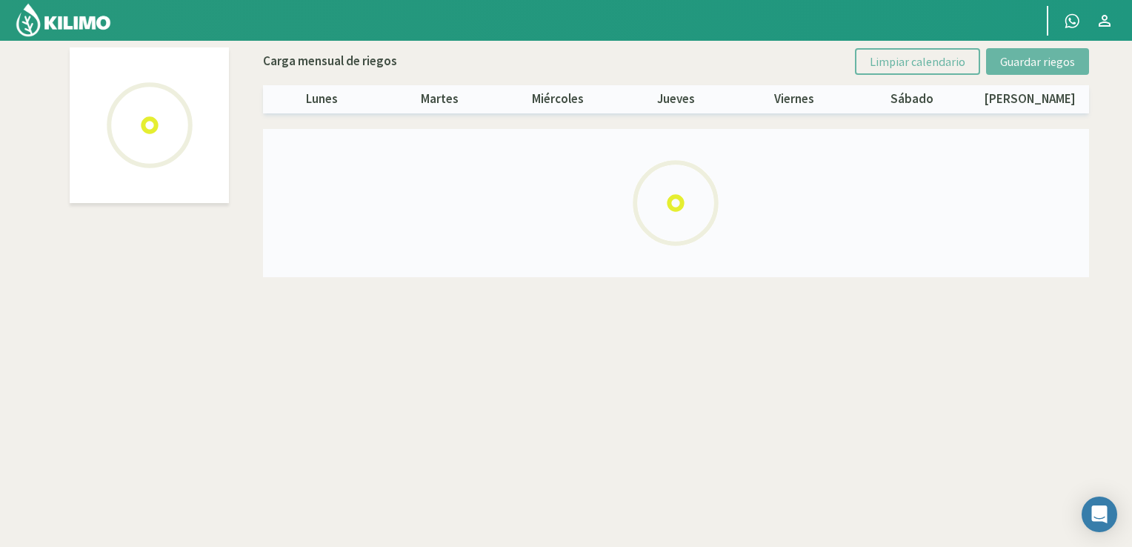
select select "2: Object"
select select "4: Object"
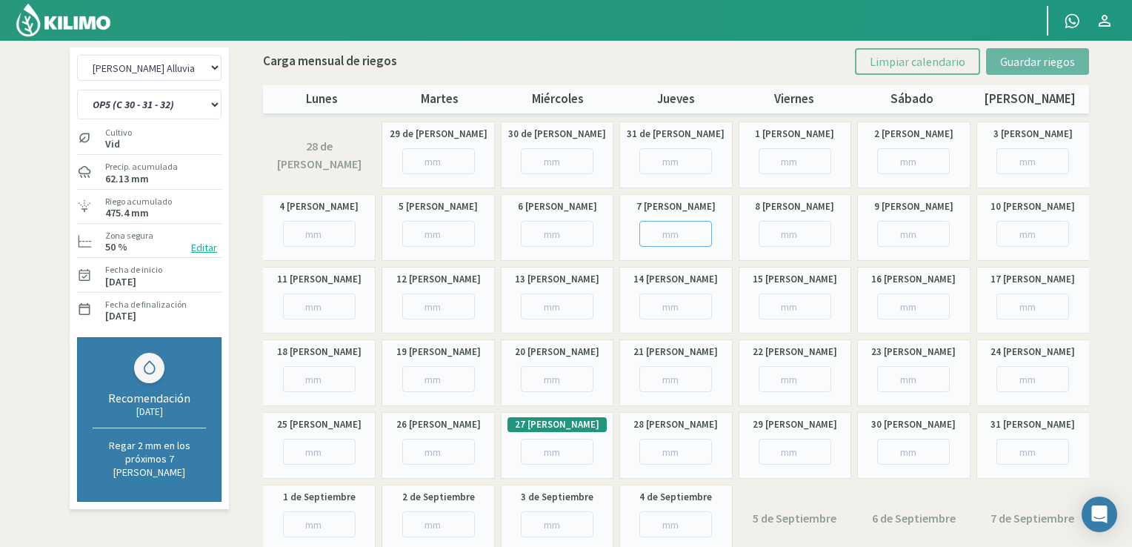
click at [683, 224] on input "number" at bounding box center [675, 234] width 73 height 26
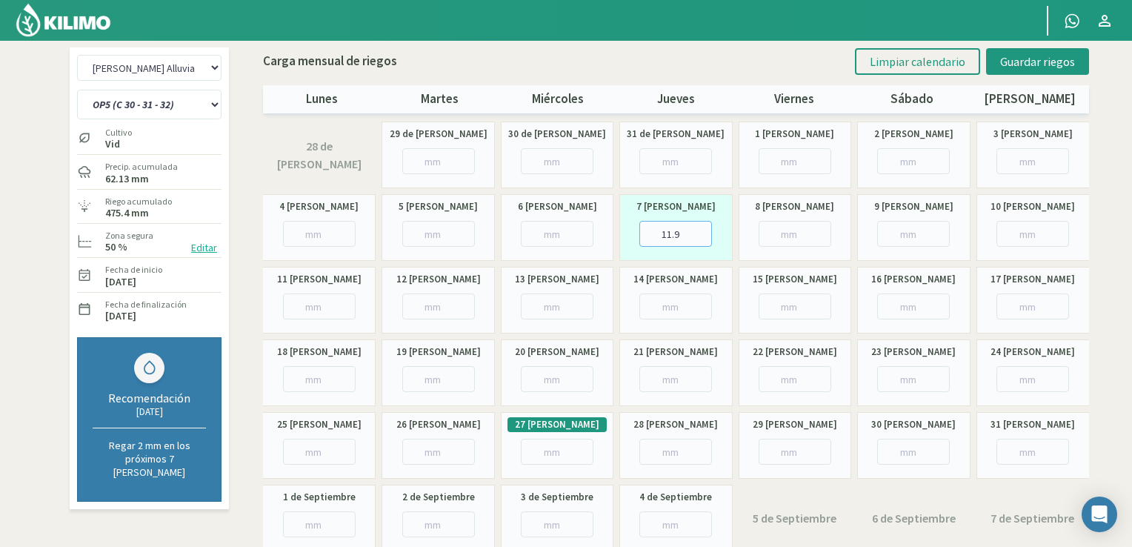
type input "11.9"
click at [670, 317] on input "number" at bounding box center [675, 306] width 73 height 26
type input "11.9"
click at [789, 374] on input "number" at bounding box center [795, 379] width 73 height 26
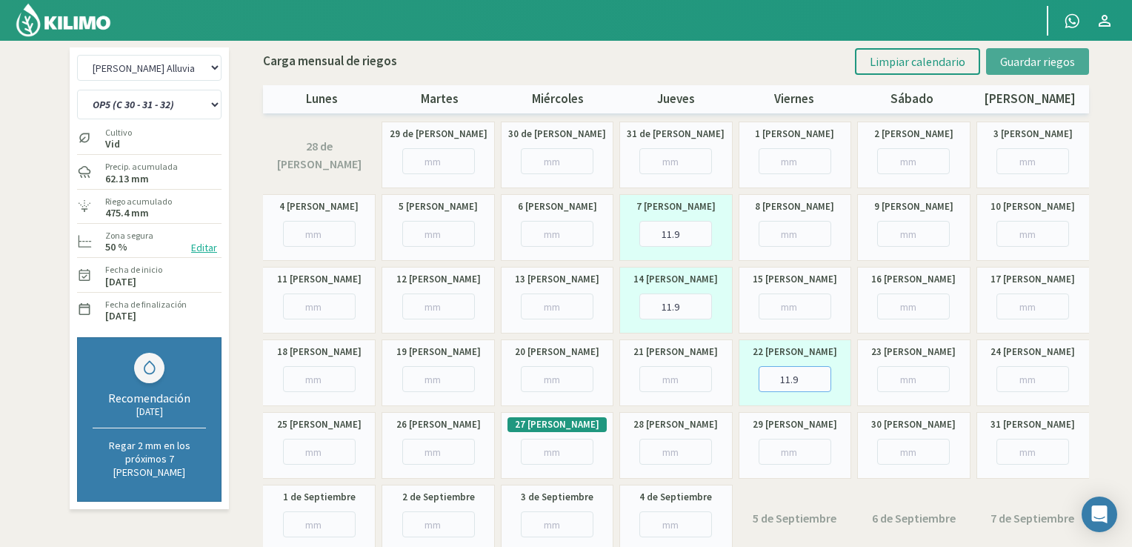
type input "11.9"
click at [1025, 59] on span "Guardar riegos" at bounding box center [1037, 61] width 75 height 15
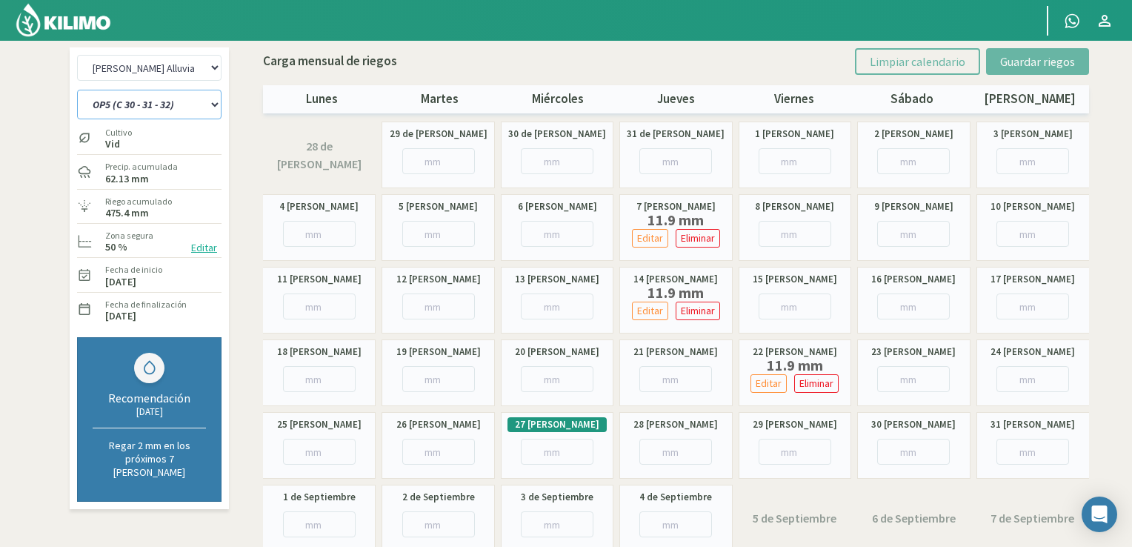
click at [201, 110] on select "OP1 (C 12- 14) OP2 (C 16 - 18 - 22) OP3 (C 24 - 26) OP4 (C 25 - 27 - 28 - 29) O…" at bounding box center [149, 105] width 144 height 30
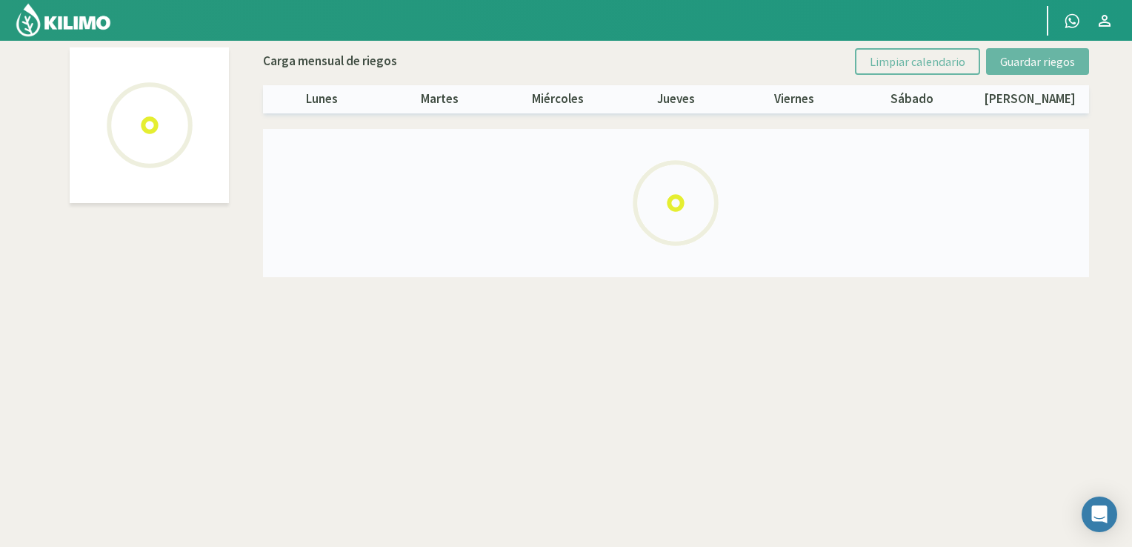
select select "2: Object"
select select "5: Object"
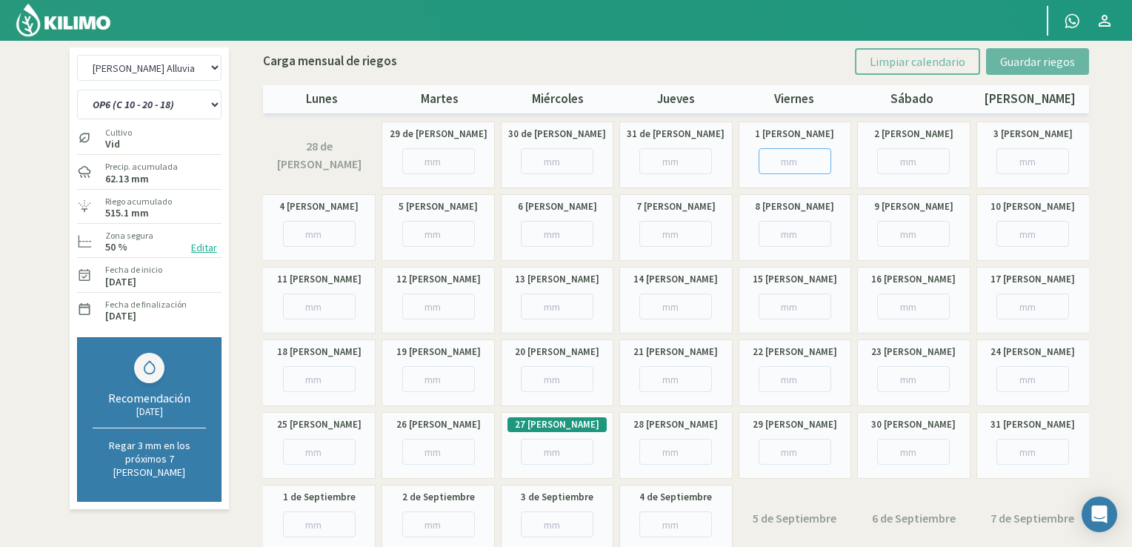
click at [785, 164] on input "number" at bounding box center [795, 161] width 73 height 26
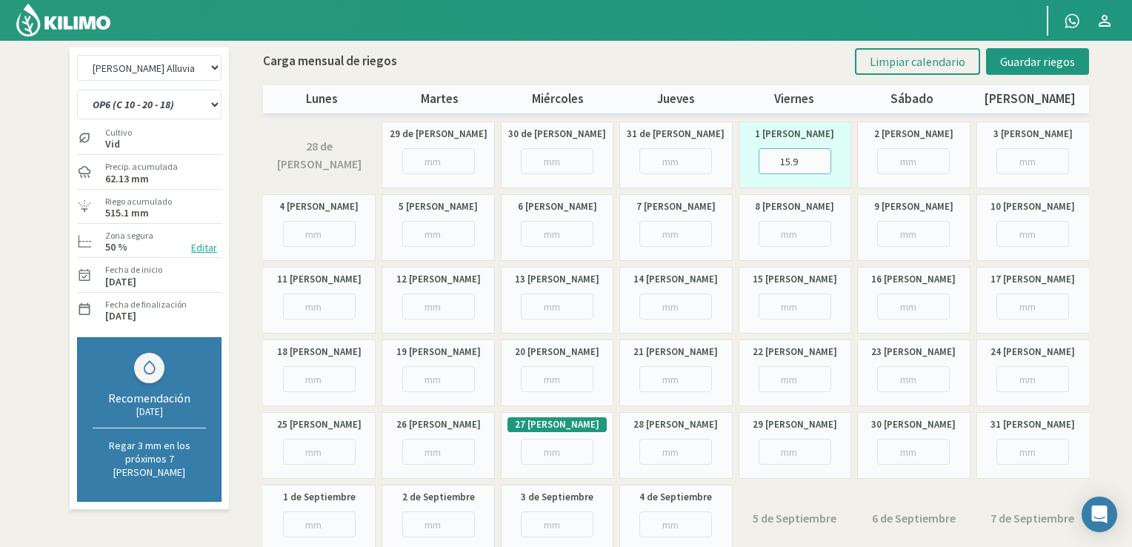
type input "15.9"
click at [787, 230] on input "number" at bounding box center [795, 234] width 73 height 26
type input "11.9"
click at [902, 307] on input "number" at bounding box center [913, 306] width 73 height 26
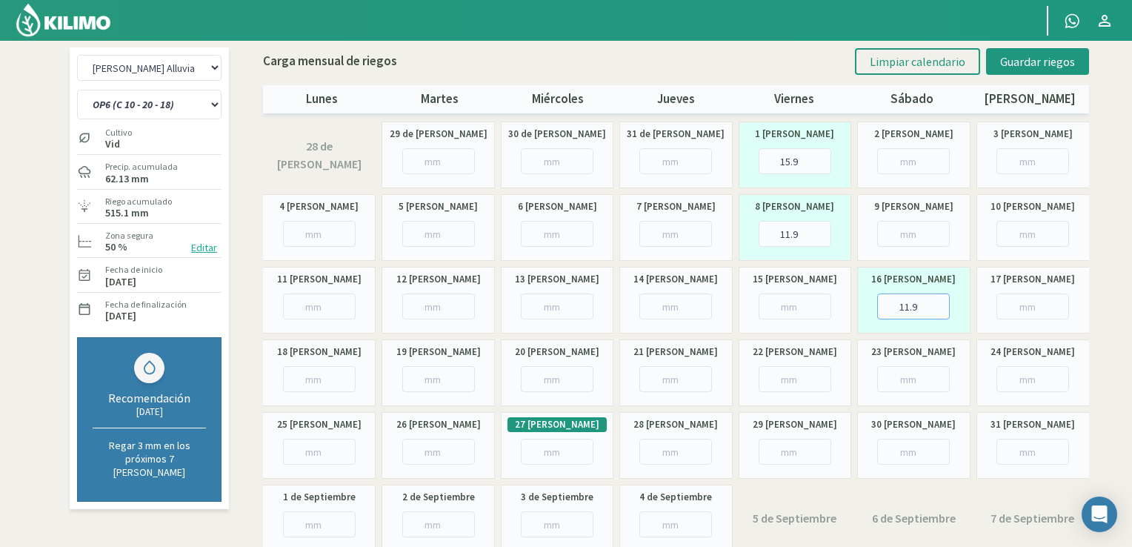
type input "11.9"
click at [898, 380] on input "number" at bounding box center [913, 379] width 73 height 26
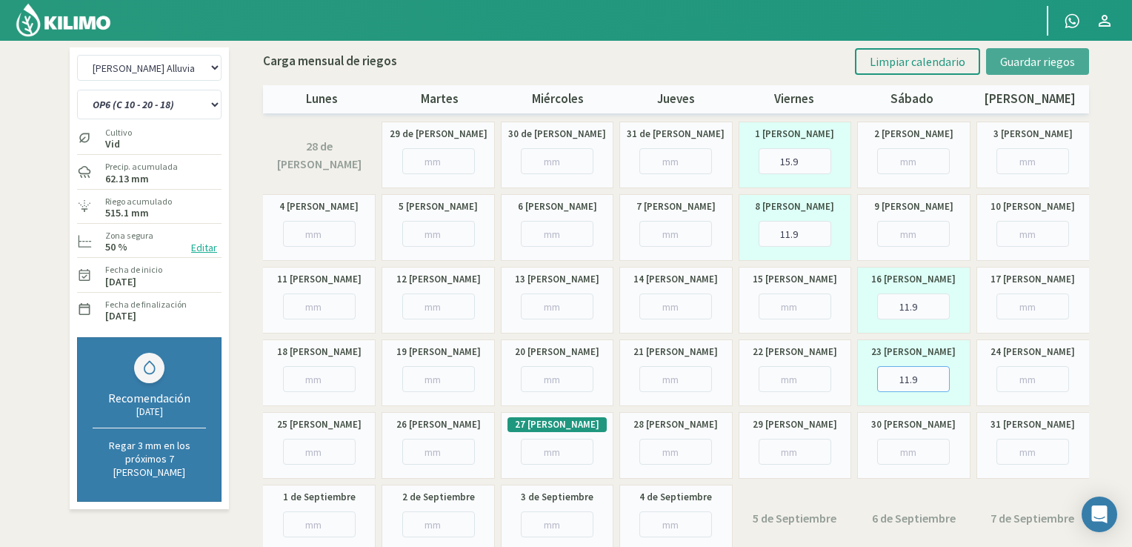
type input "11.9"
click at [1025, 64] on span "Guardar riegos" at bounding box center [1037, 61] width 75 height 15
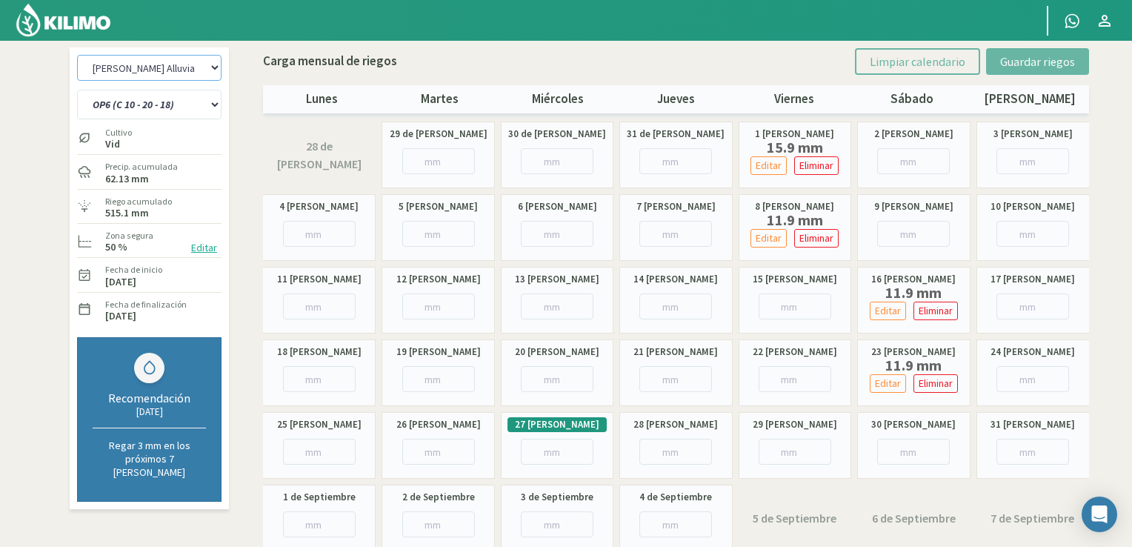
click at [207, 69] on select "[PERSON_NAME] [PERSON_NAME] 1 [PERSON_NAME] Alluvia - Equipo 2 [PERSON_NAME] Al…" at bounding box center [149, 68] width 144 height 26
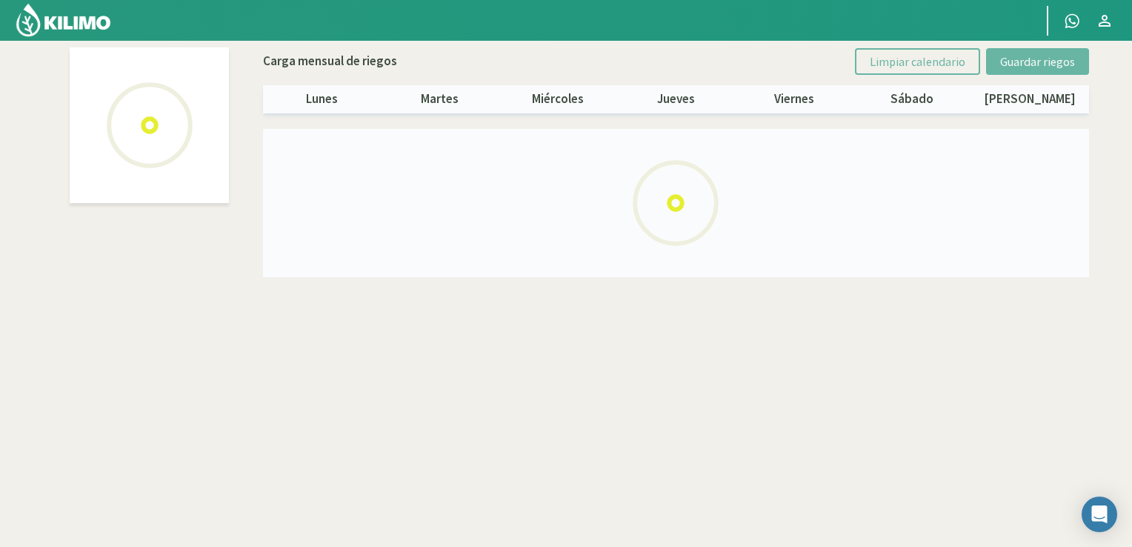
select select "3: Object"
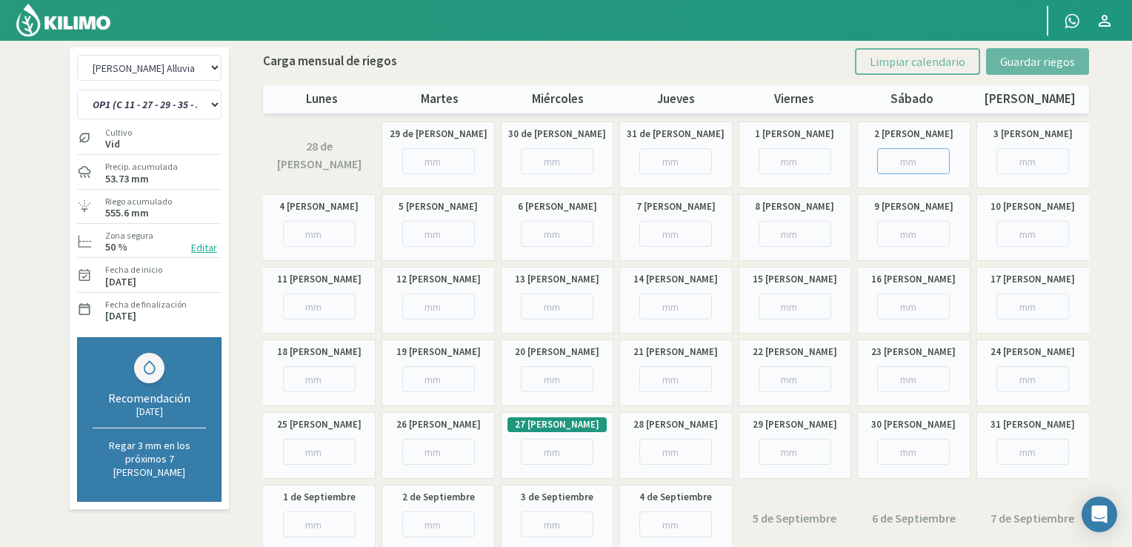
click at [916, 159] on input "number" at bounding box center [913, 161] width 73 height 26
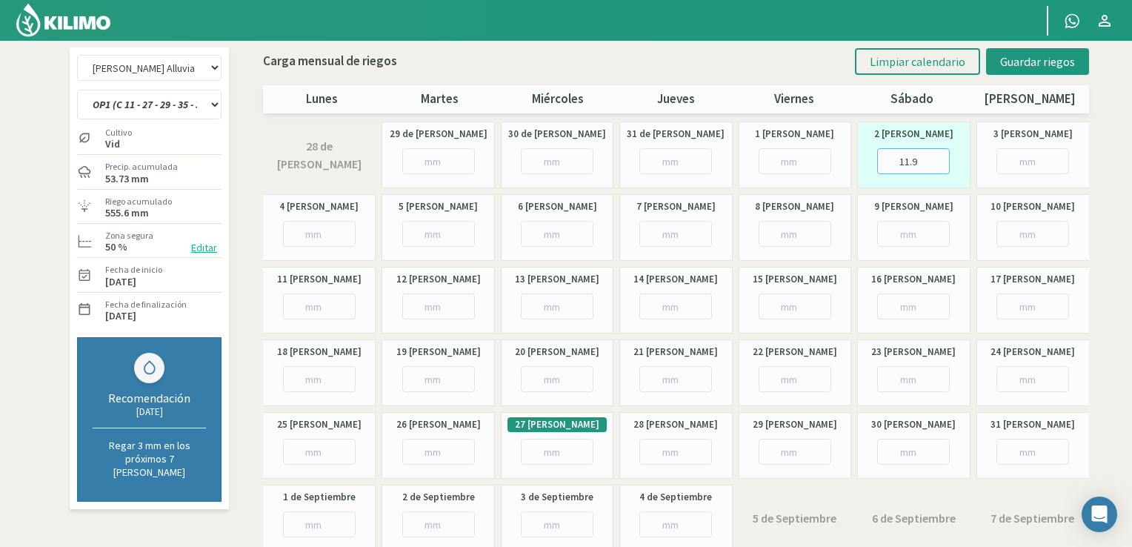
type input "11.9"
click at [902, 238] on input "number" at bounding box center [913, 234] width 73 height 26
type input "11.9"
click at [313, 386] on input "number" at bounding box center [319, 379] width 73 height 26
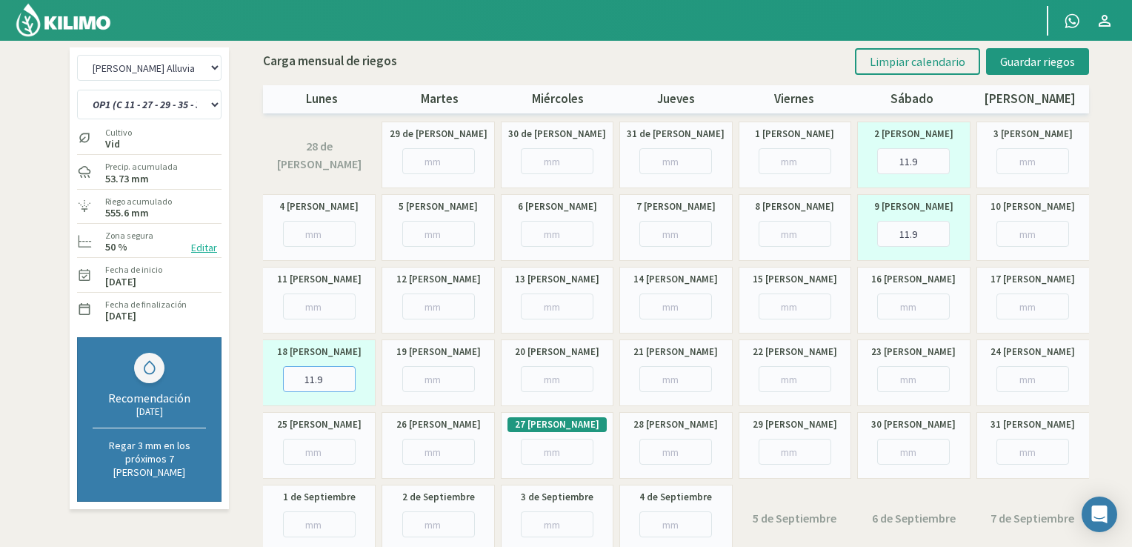
type input "11.9"
click at [314, 448] on input "number" at bounding box center [319, 452] width 73 height 26
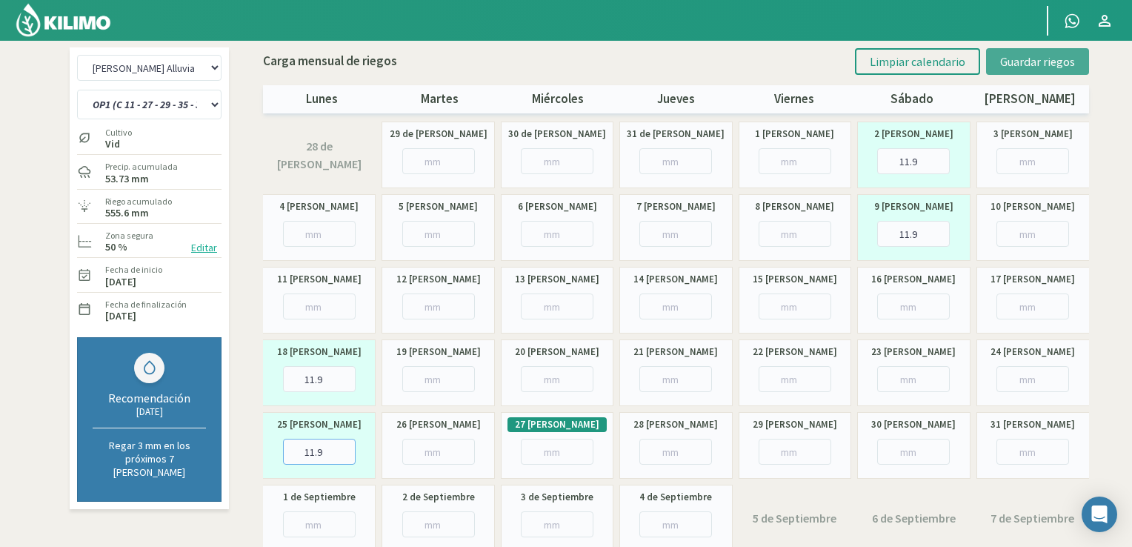
type input "11.9"
click at [1025, 68] on button "Guardar riegos" at bounding box center [1037, 61] width 103 height 27
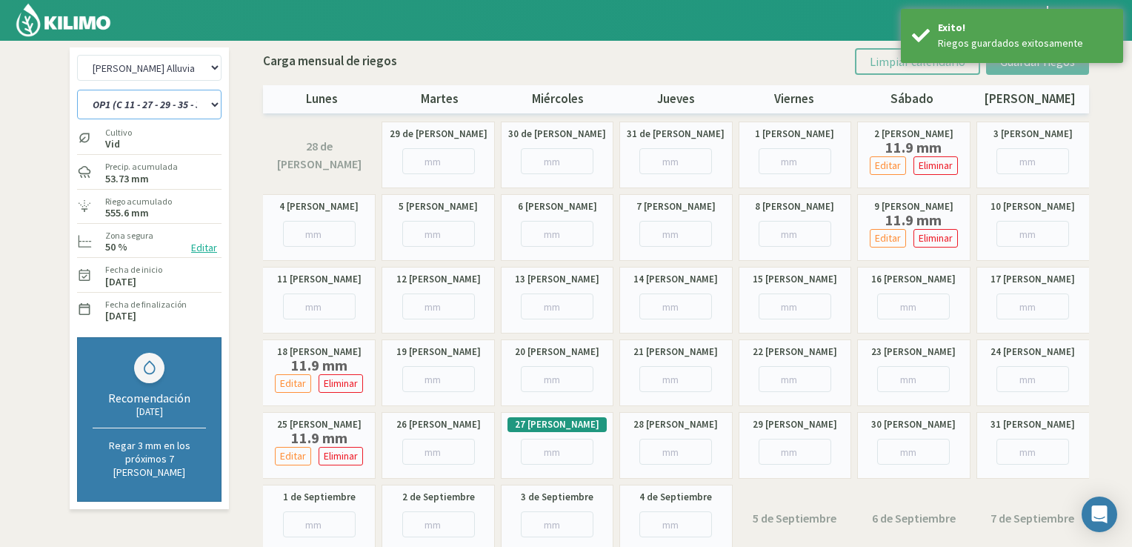
click at [182, 97] on select "OP1 (C 11 - 27 - 29 - 35 - 36) OP2 (C 25 - 34 - 35) OP3 (C 11 - 13 - 15 - 19 - …" at bounding box center [149, 105] width 144 height 30
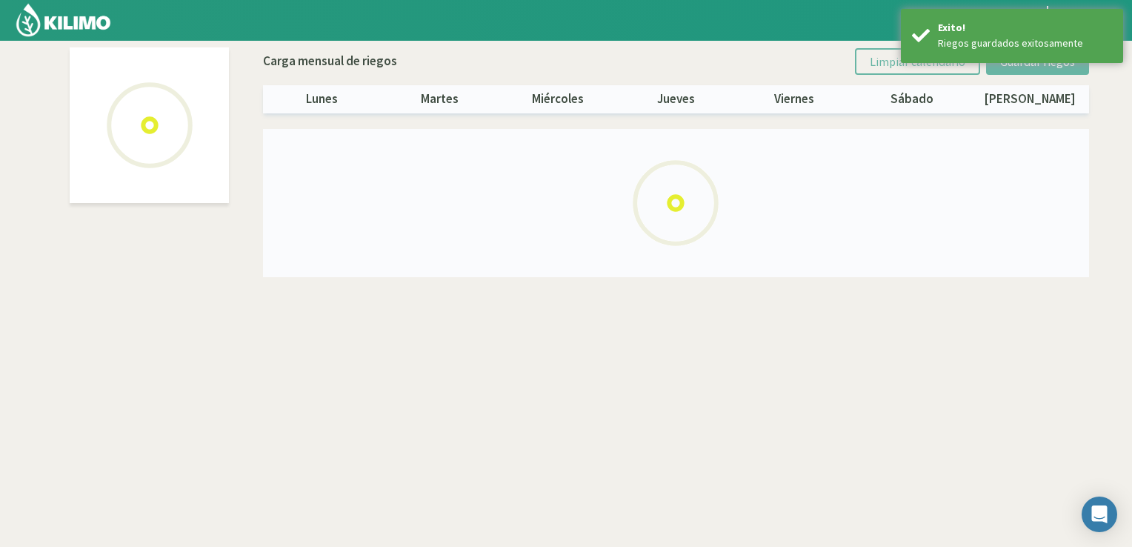
select select "3: Object"
select select "1: Object"
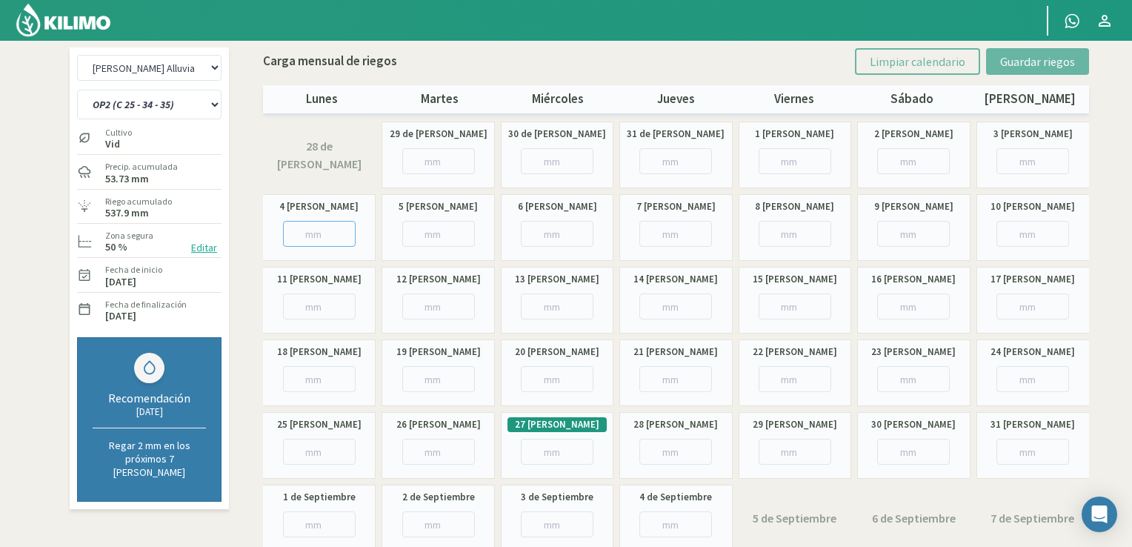
click at [340, 244] on input "number" at bounding box center [319, 234] width 73 height 26
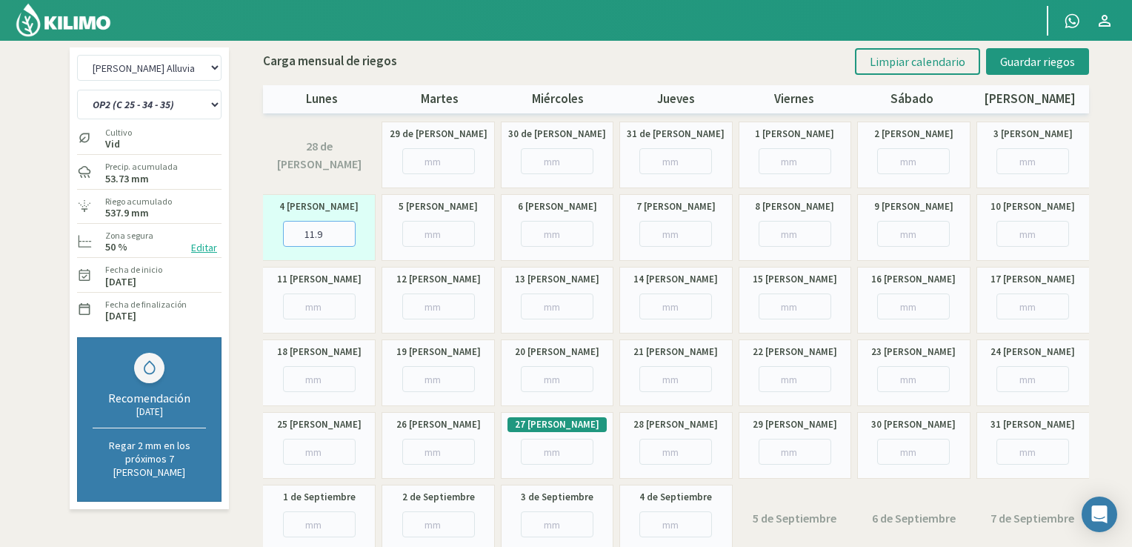
type input "11.9"
click at [319, 304] on input "number" at bounding box center [319, 306] width 73 height 26
type input "11.9"
click at [439, 387] on input "number" at bounding box center [438, 379] width 73 height 26
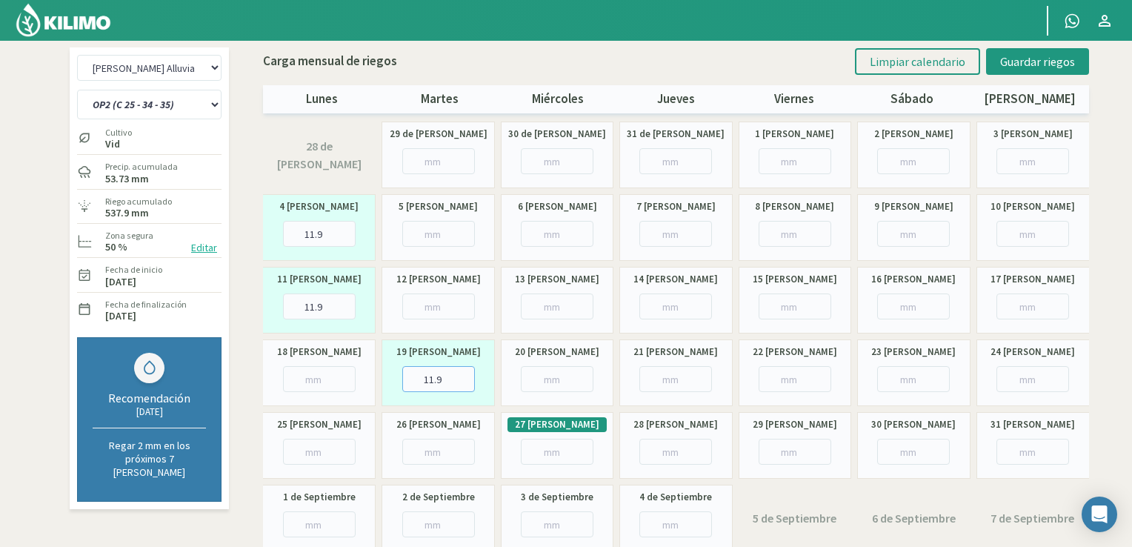
type input "11.9"
click at [442, 451] on input "number" at bounding box center [438, 452] width 73 height 26
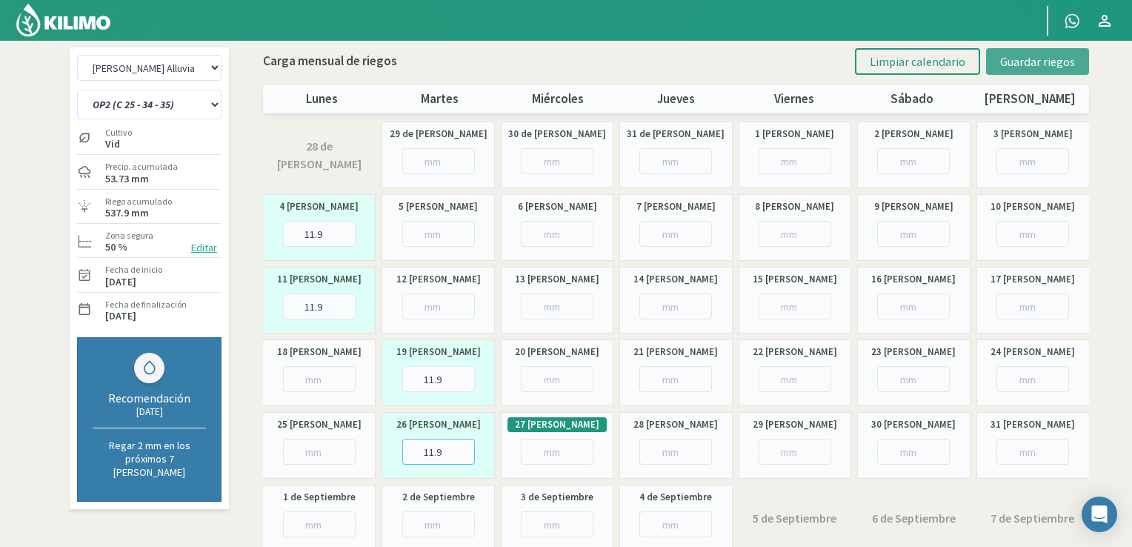
type input "11.9"
click at [1014, 58] on span "Guardar riegos" at bounding box center [1037, 61] width 75 height 15
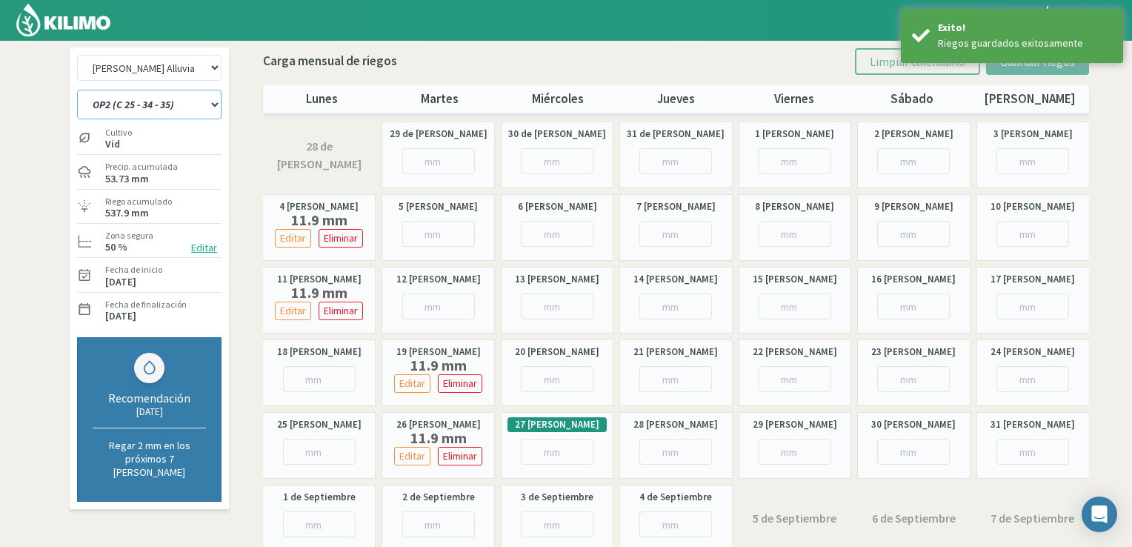
click at [186, 105] on select "OP1 (C 11 - 27 - 29 - 35 - 36) OP2 (C 25 - 34 - 35) OP3 (C 11 - 13 - 15 - 19 - …" at bounding box center [149, 105] width 144 height 30
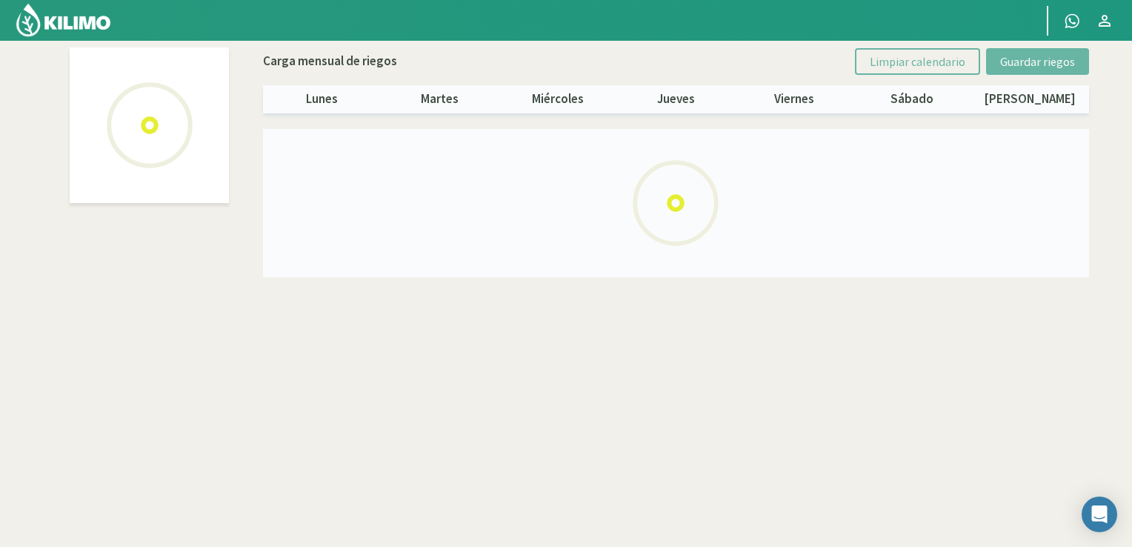
select select "3: Object"
select select "2: Object"
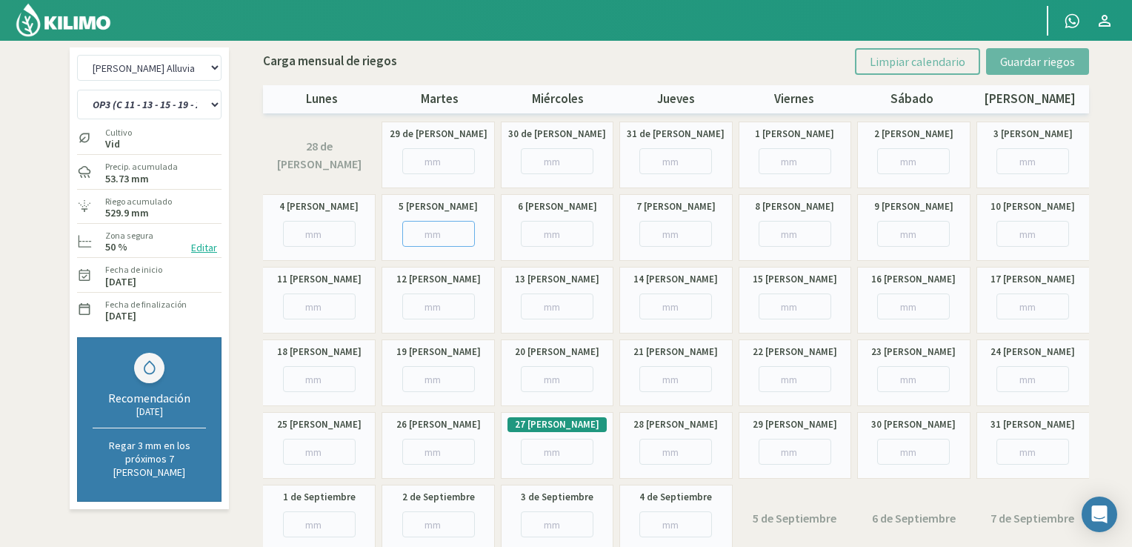
click at [448, 236] on input "number" at bounding box center [438, 234] width 73 height 26
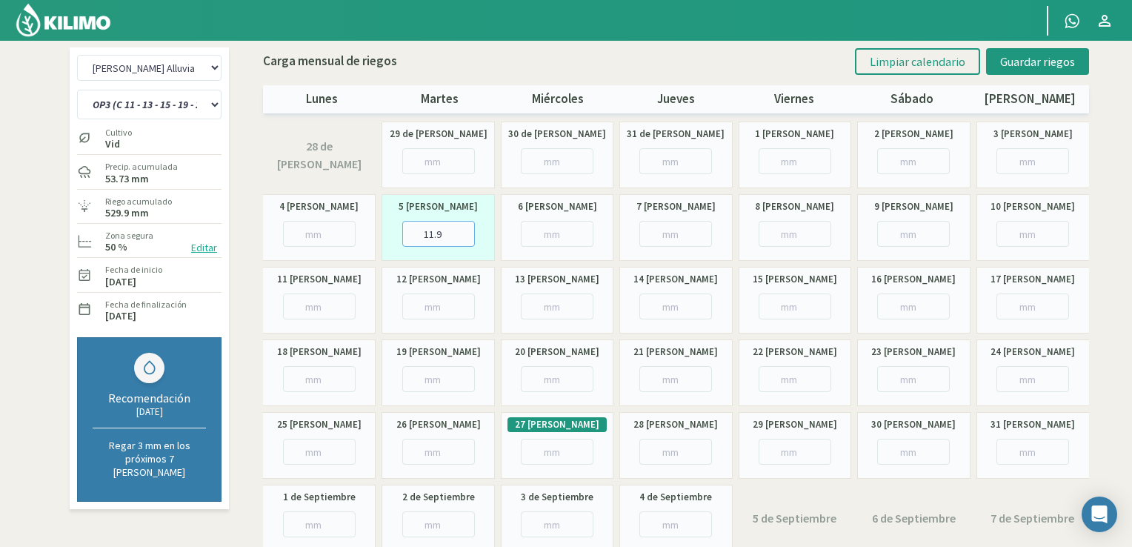
type input "11.9"
click at [428, 312] on input "number" at bounding box center [438, 306] width 73 height 26
type input "11.9"
click at [545, 374] on input "number" at bounding box center [557, 379] width 73 height 26
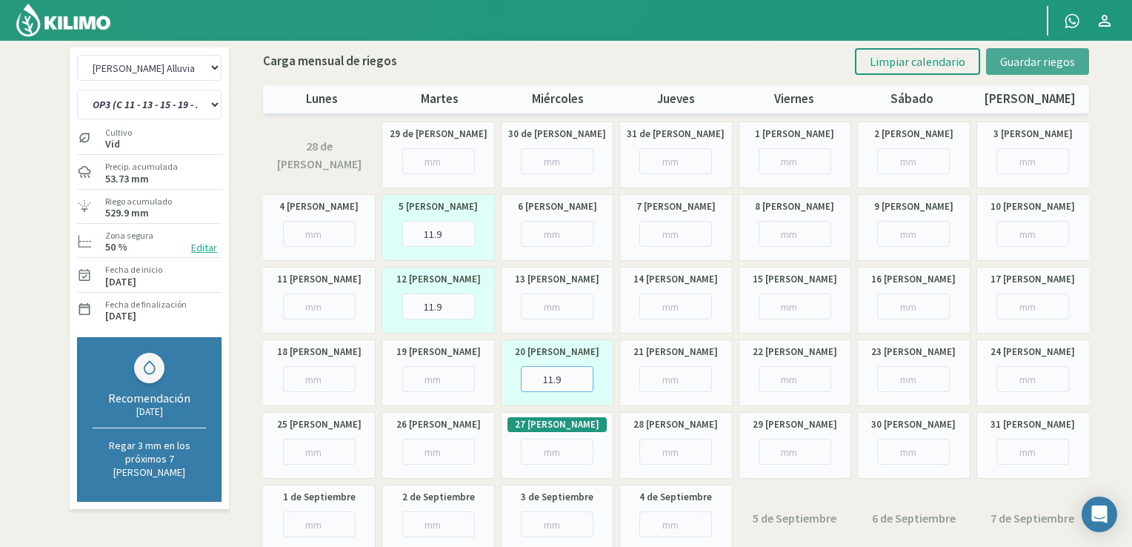
type input "11.9"
click at [1024, 66] on span "Guardar riegos" at bounding box center [1037, 61] width 75 height 15
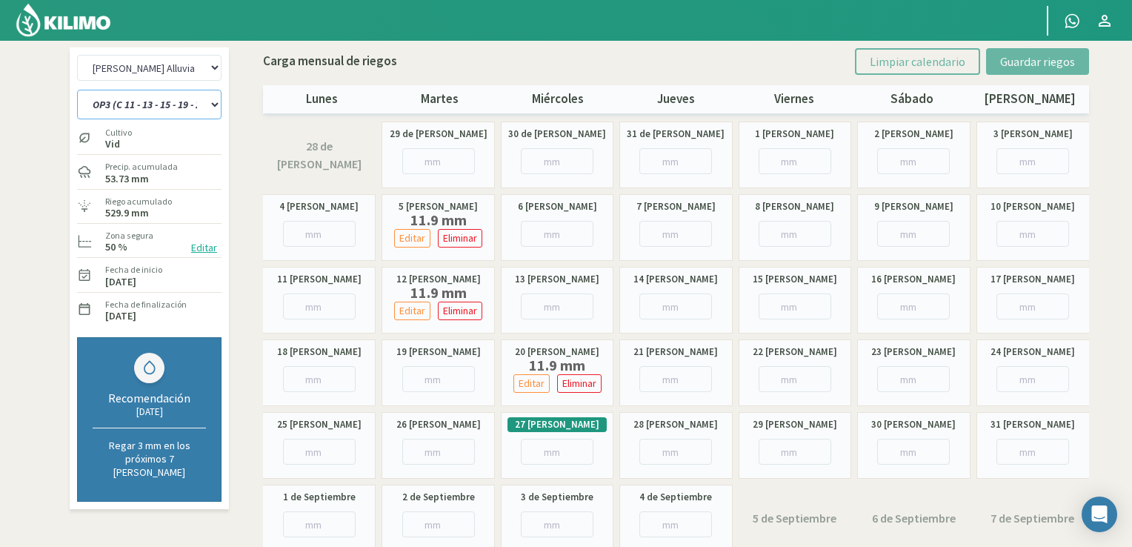
click at [122, 102] on select "OP1 (C 11 - 27 - 29 - 35 - 36) OP2 (C 25 - 34 - 35) OP3 (C 11 - 13 - 15 - 19 - …" at bounding box center [149, 105] width 144 height 30
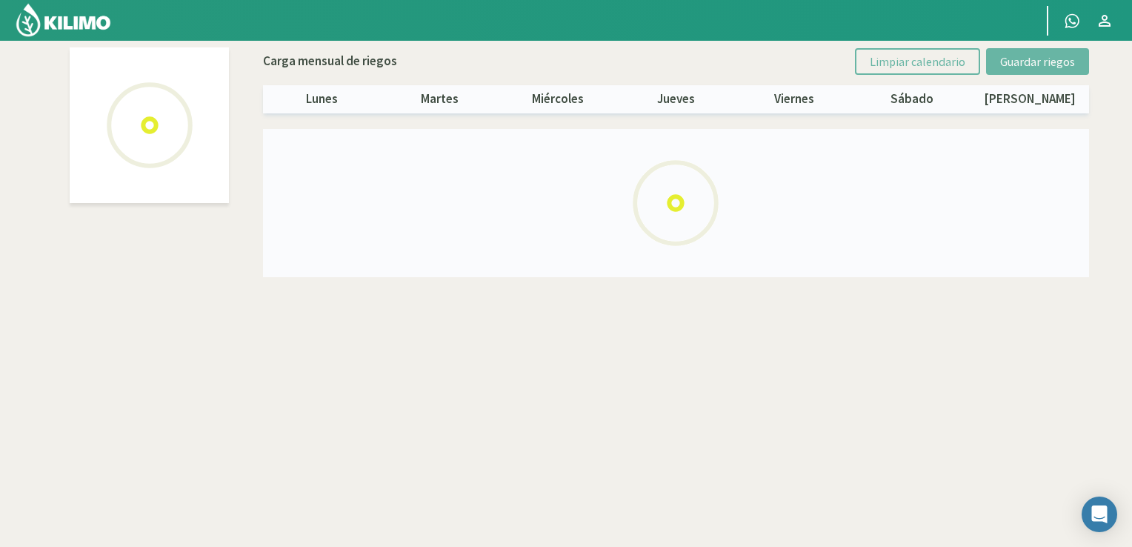
select select "3: Object"
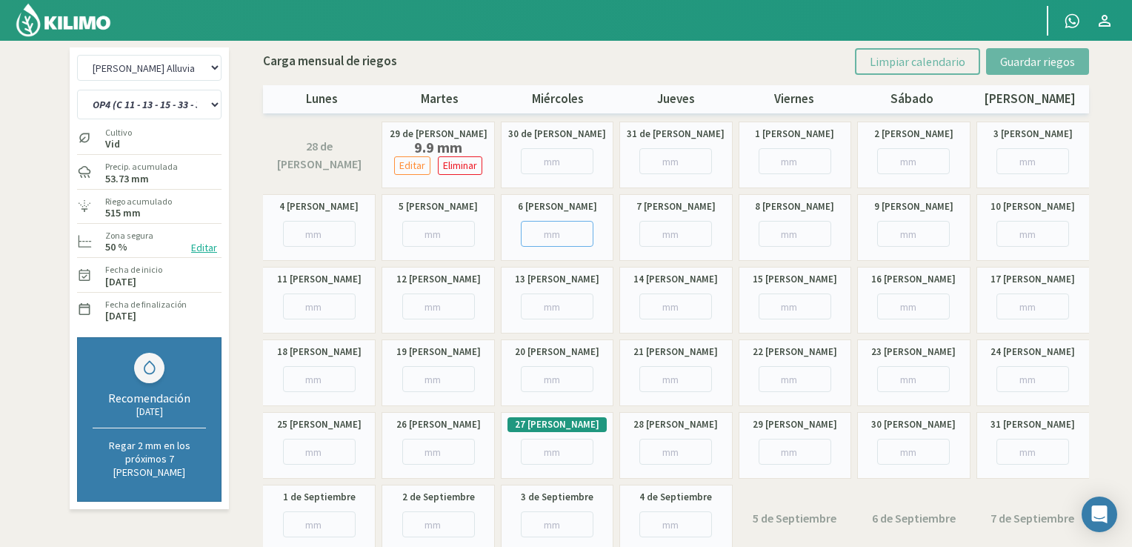
click at [554, 238] on input "number" at bounding box center [557, 234] width 73 height 26
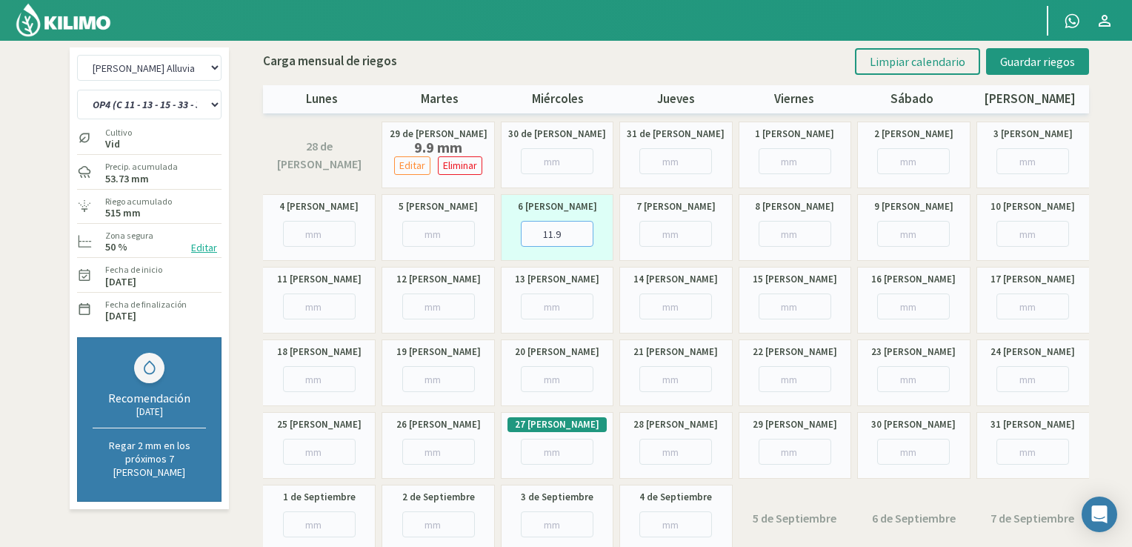
type input "11.9"
click at [563, 316] on input "number" at bounding box center [557, 306] width 73 height 26
type input "11.9"
click at [655, 376] on input "number" at bounding box center [675, 379] width 73 height 26
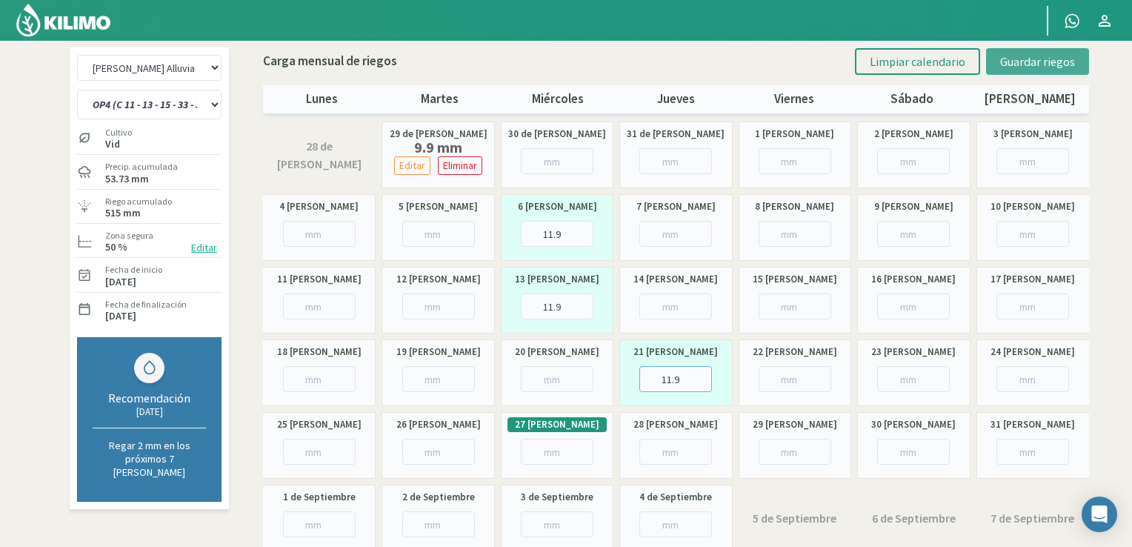
type input "11.9"
click at [1058, 63] on span "Guardar riegos" at bounding box center [1037, 61] width 75 height 15
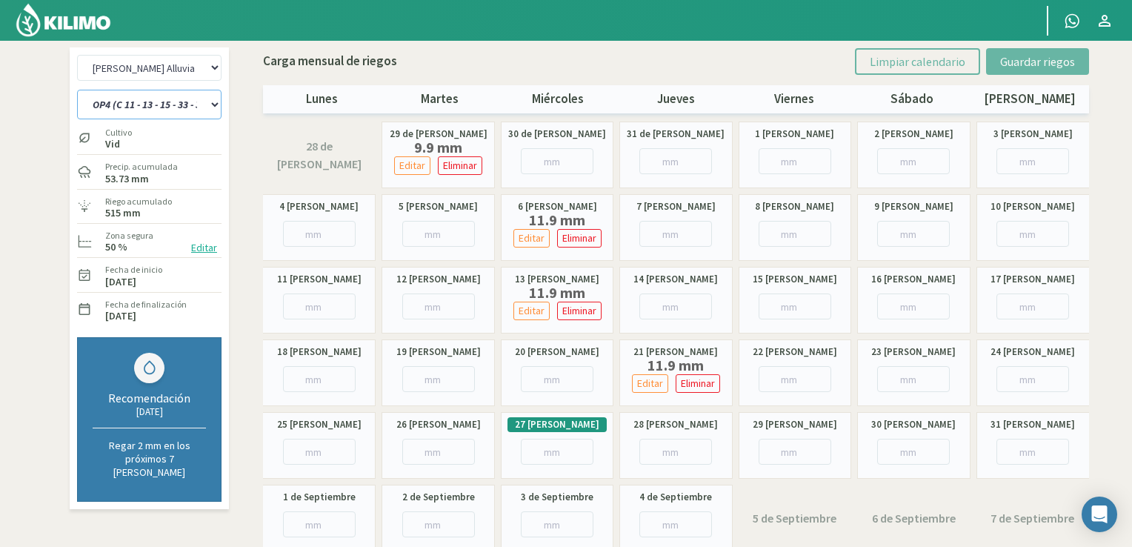
click at [202, 104] on select "OP1 (C 11 - 27 - 29 - 35 - 36) OP2 (C 25 - 34 - 35) OP3 (C 11 - 13 - 15 - 19 - …" at bounding box center [149, 105] width 144 height 30
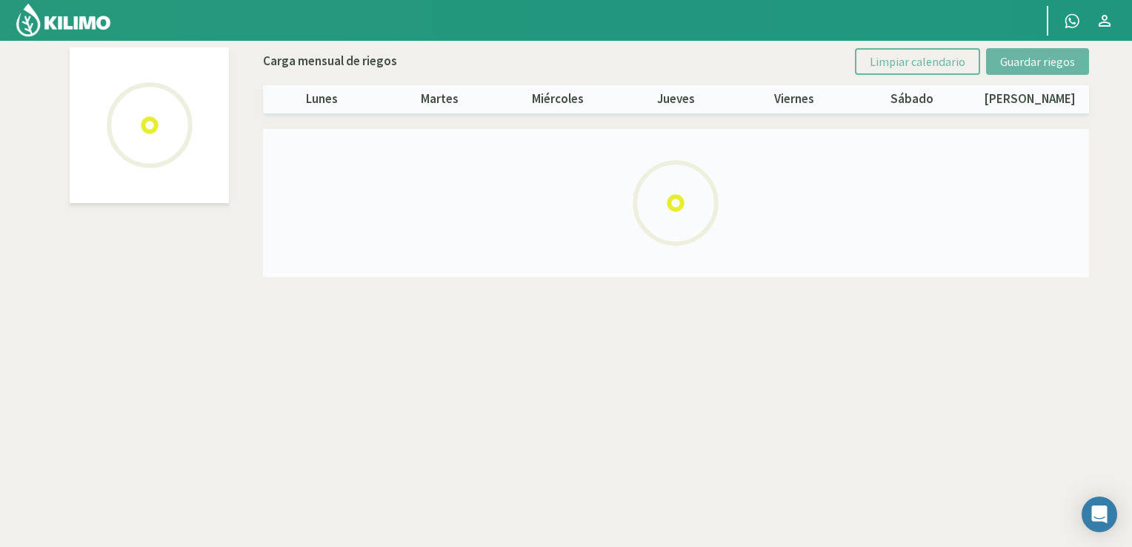
select select "3: Object"
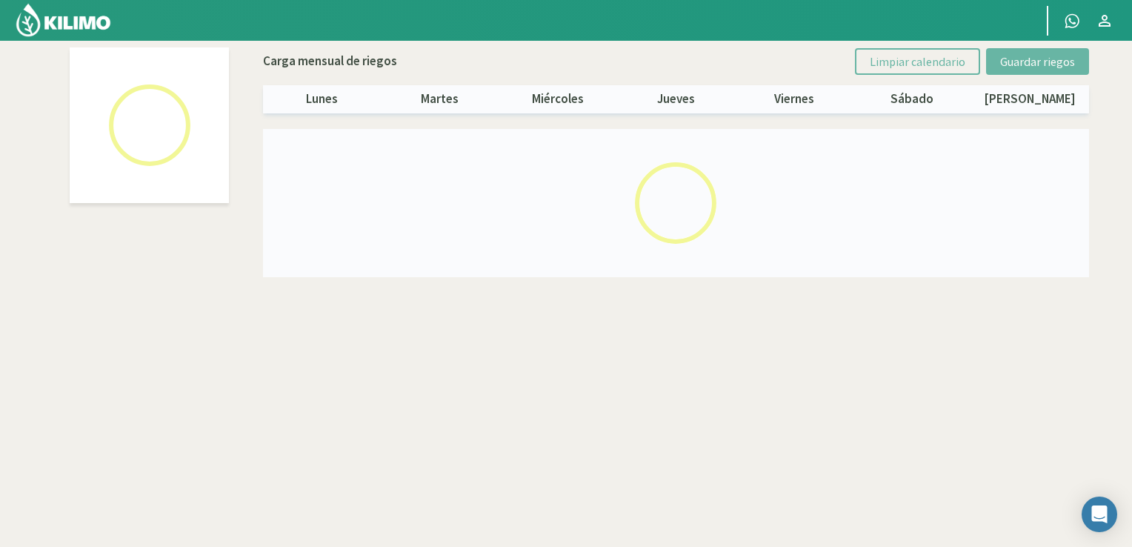
select select "4: Object"
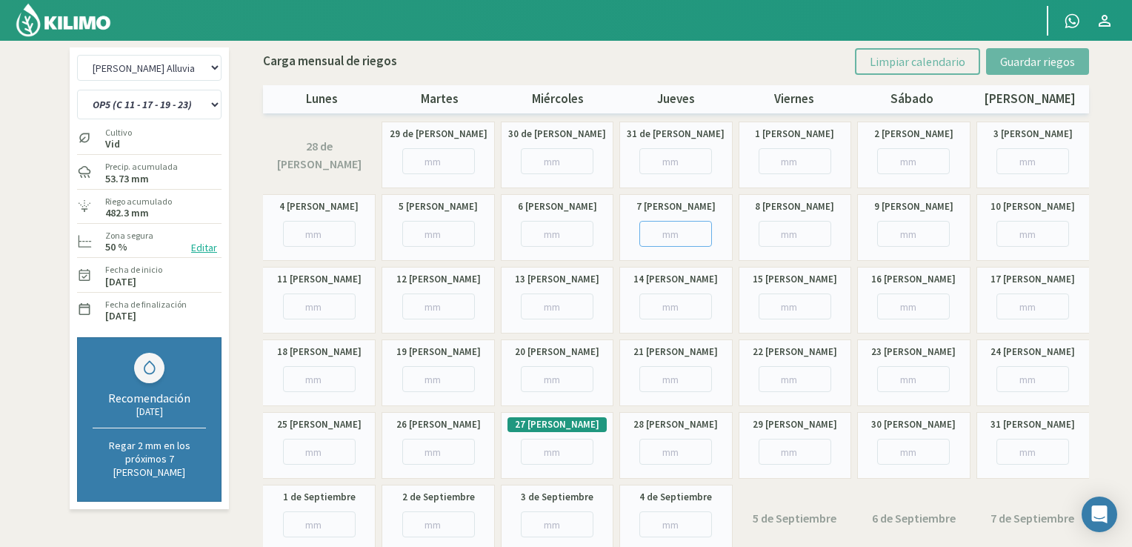
click at [669, 230] on input "number" at bounding box center [675, 234] width 73 height 26
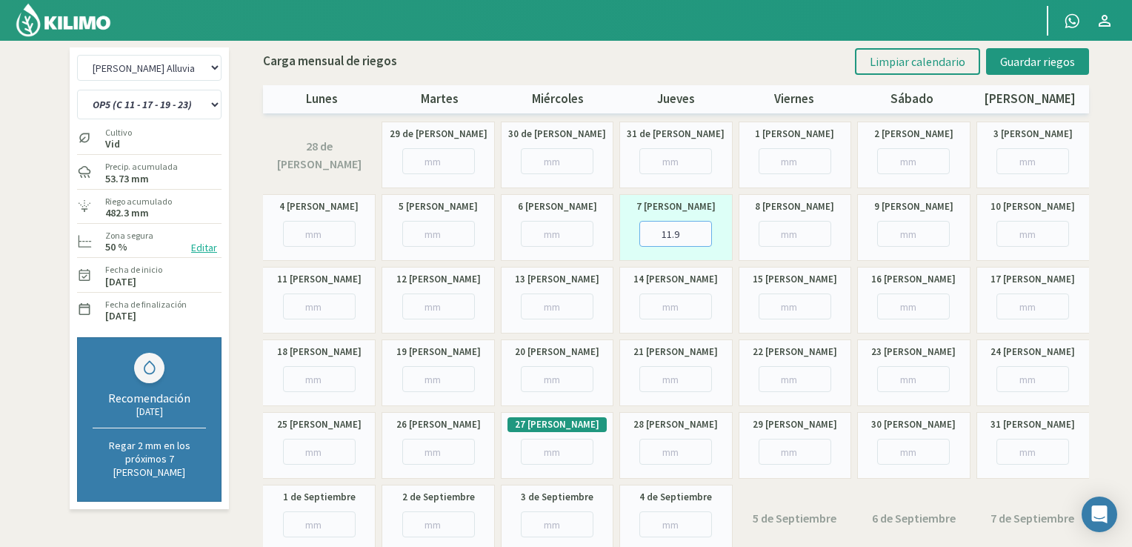
type input "11.9"
click at [673, 306] on input "number" at bounding box center [675, 306] width 73 height 26
type input "11.9"
click at [788, 373] on input "number" at bounding box center [795, 379] width 73 height 26
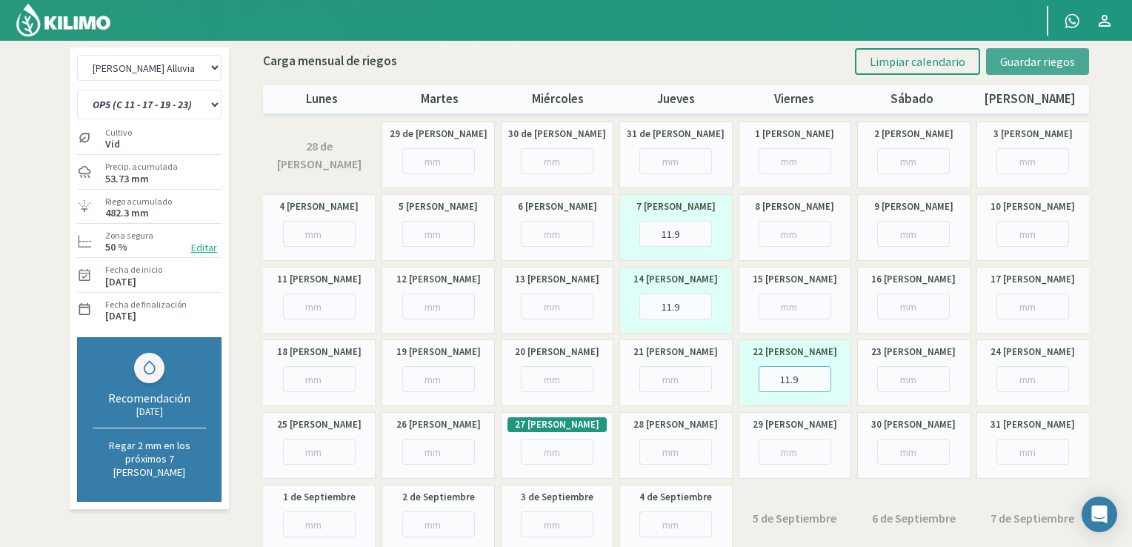
type input "11.9"
click at [1046, 63] on span "Guardar riegos" at bounding box center [1037, 61] width 75 height 15
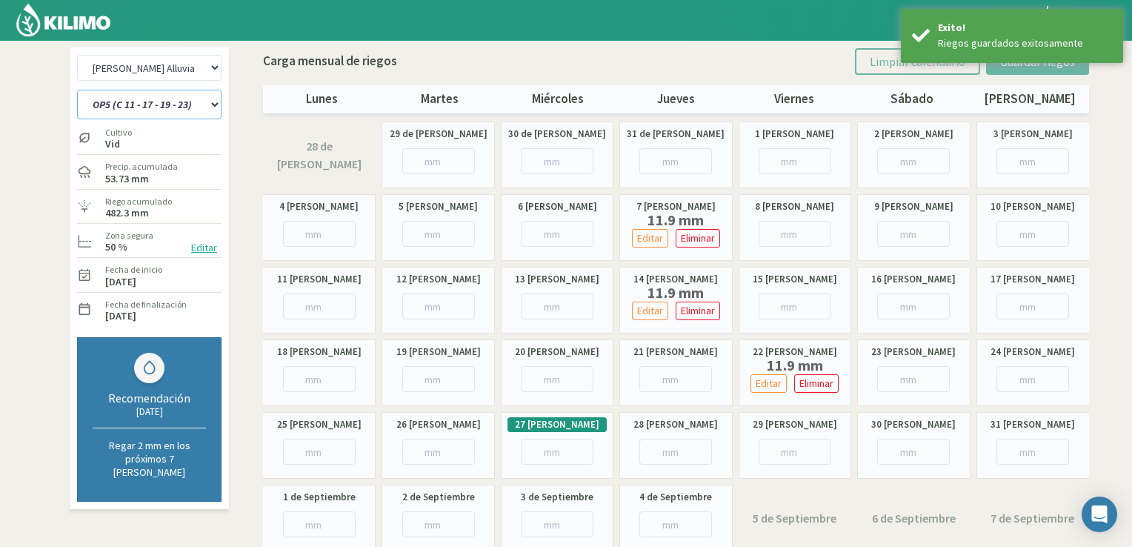
click at [176, 104] on select "OP1 (C 11 - 27 - 29 - 35 - 36) OP2 (C 25 - 34 - 35) OP3 (C 11 - 13 - 15 - 19 - …" at bounding box center [149, 105] width 144 height 30
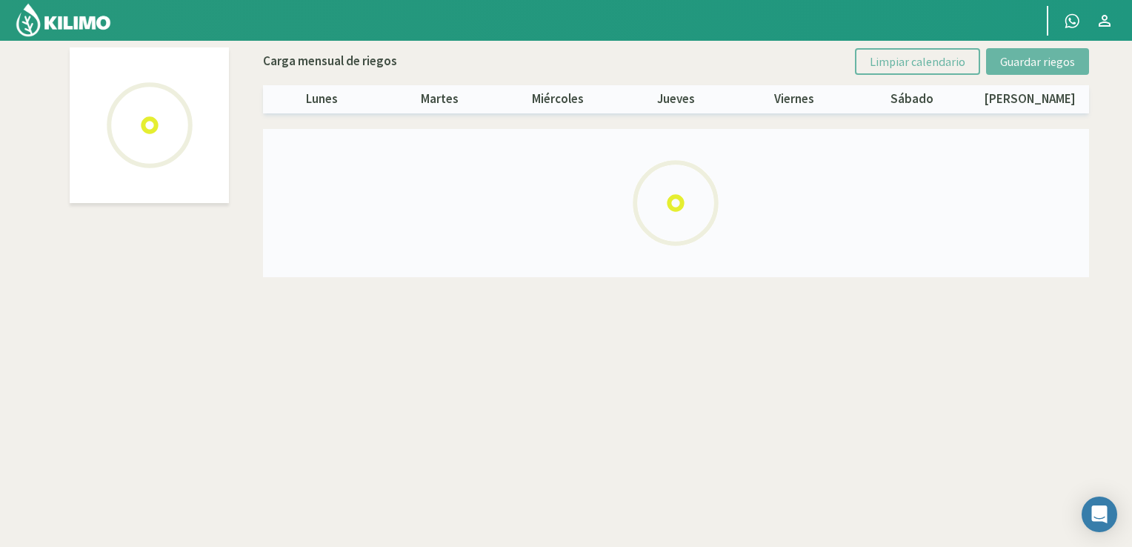
select select "3: Object"
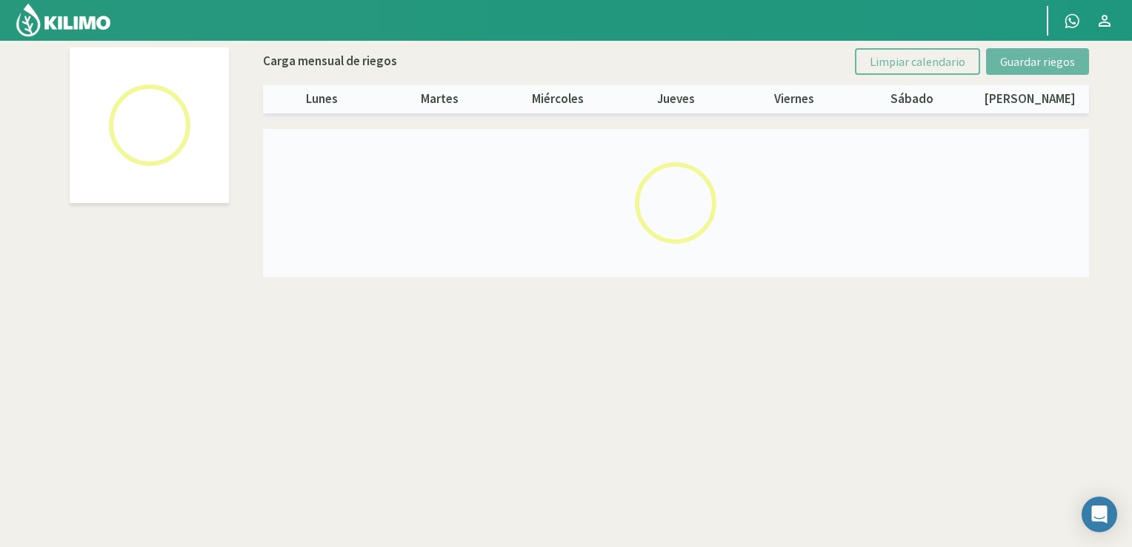
select select "5: Object"
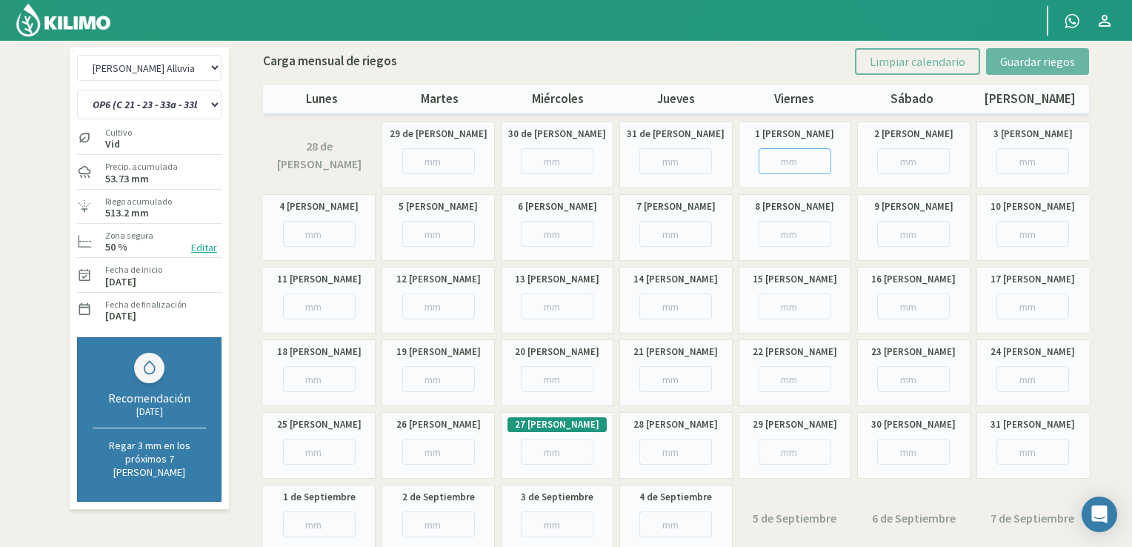
click at [796, 165] on input "number" at bounding box center [795, 161] width 73 height 26
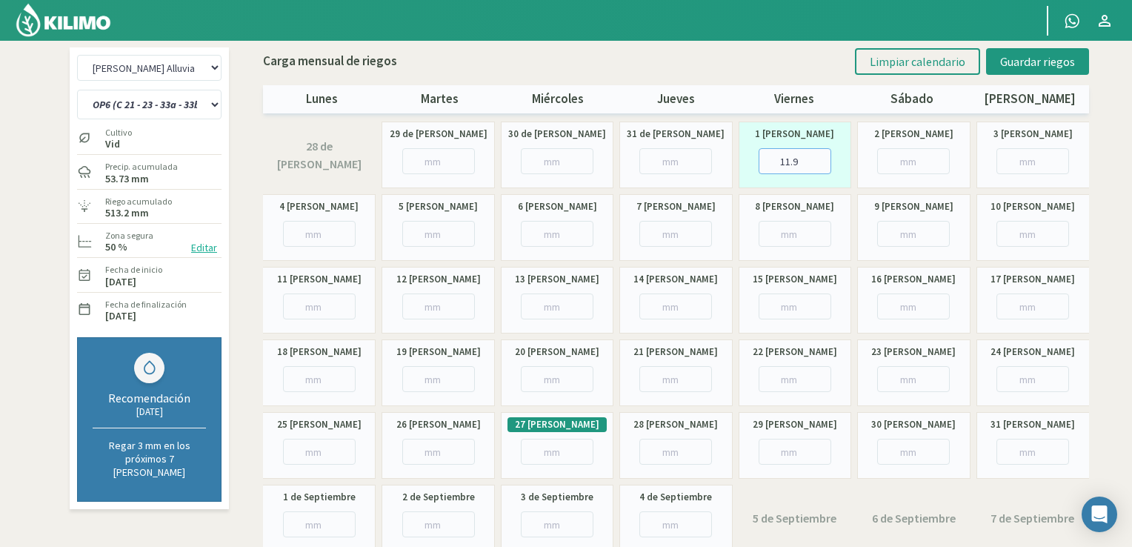
type input "11.9"
click at [796, 238] on input "number" at bounding box center [795, 234] width 73 height 26
type input "11.9"
click at [912, 304] on input "number" at bounding box center [913, 306] width 73 height 26
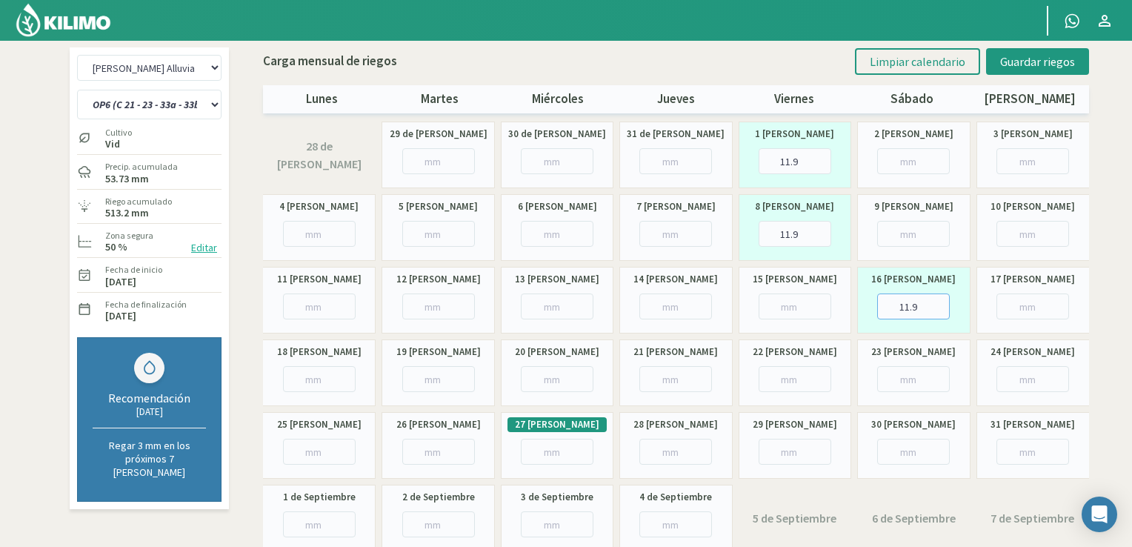
type input "11.9"
click at [922, 378] on input "number" at bounding box center [913, 379] width 73 height 26
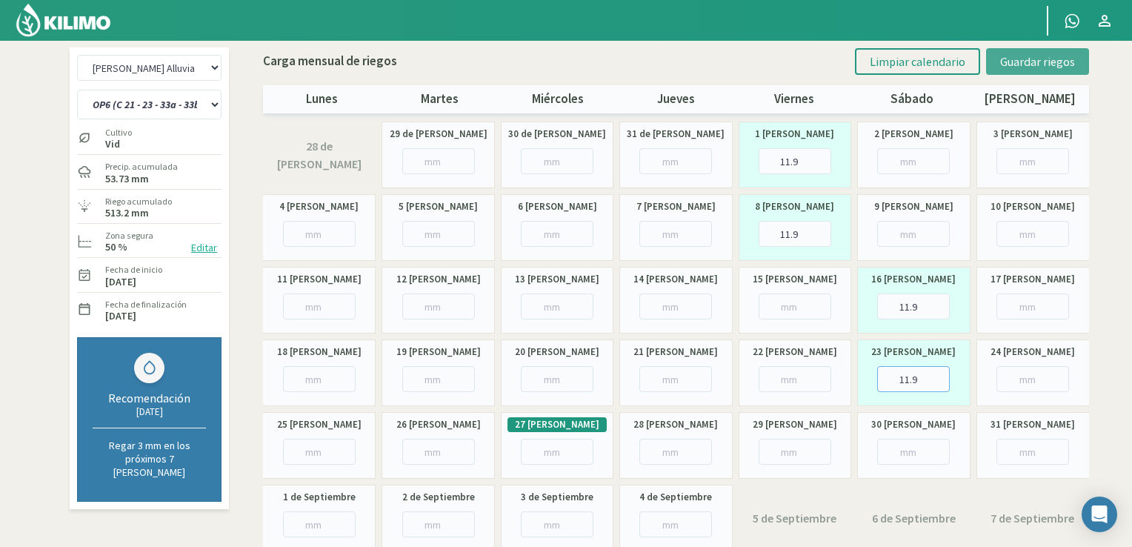
type input "11.9"
click at [1040, 62] on span "Guardar riegos" at bounding box center [1037, 61] width 75 height 15
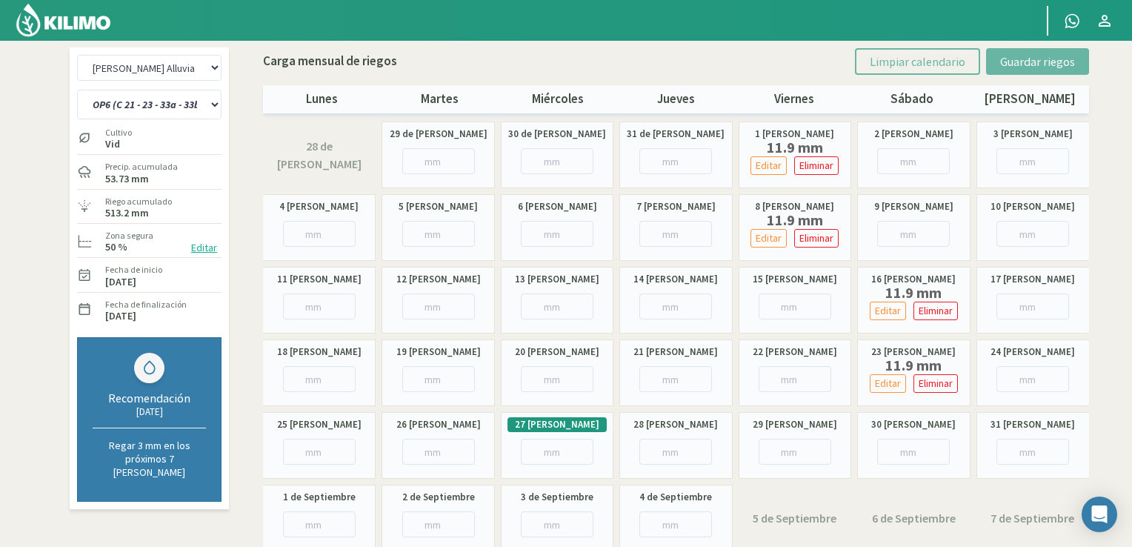
click at [85, 19] on img at bounding box center [63, 20] width 97 height 36
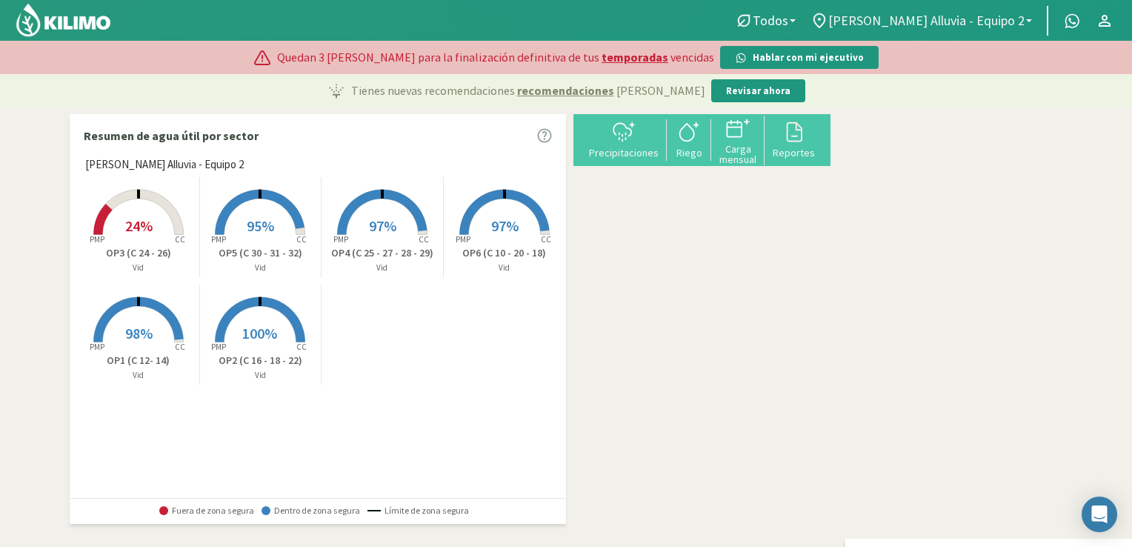
click at [963, 19] on span "[PERSON_NAME] Alluvia - Equipo 2" at bounding box center [926, 21] width 196 height 16
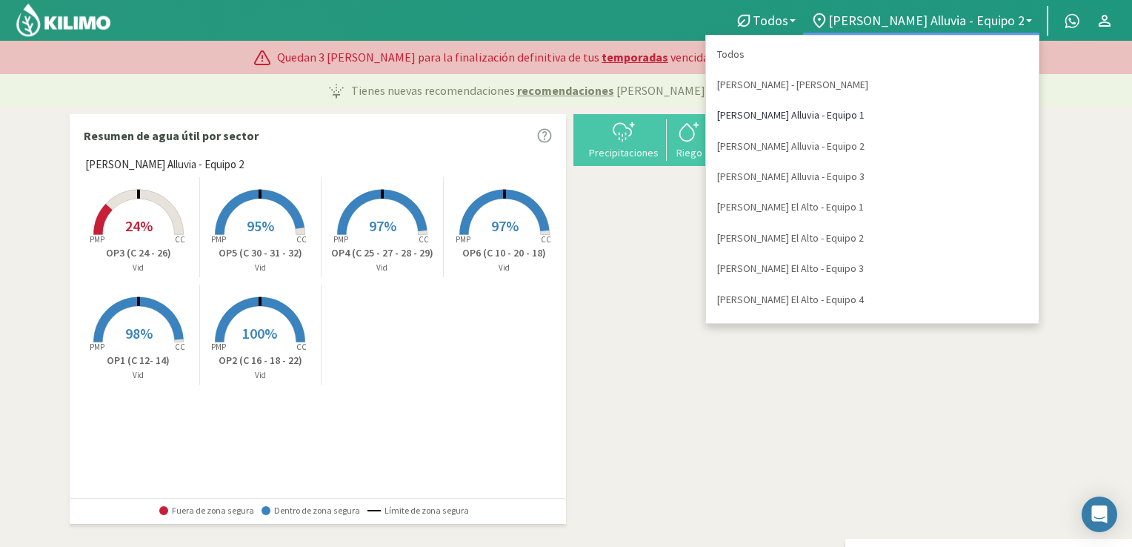
click at [926, 111] on link "[PERSON_NAME] Alluvia - Equipo 1" at bounding box center [872, 115] width 333 height 30
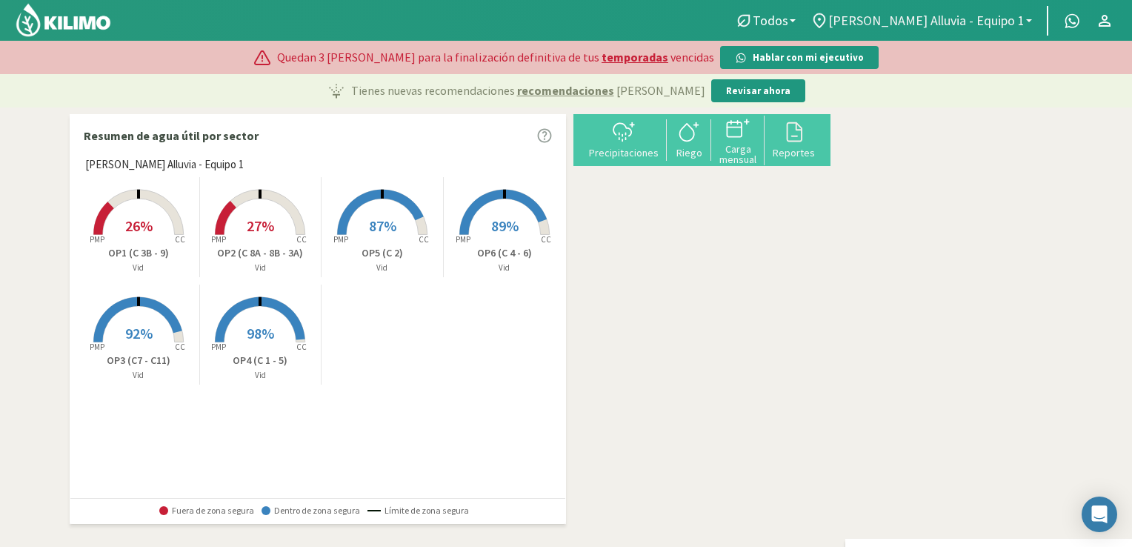
click at [957, 20] on span "[PERSON_NAME] Alluvia - Equipo 1" at bounding box center [926, 21] width 196 height 16
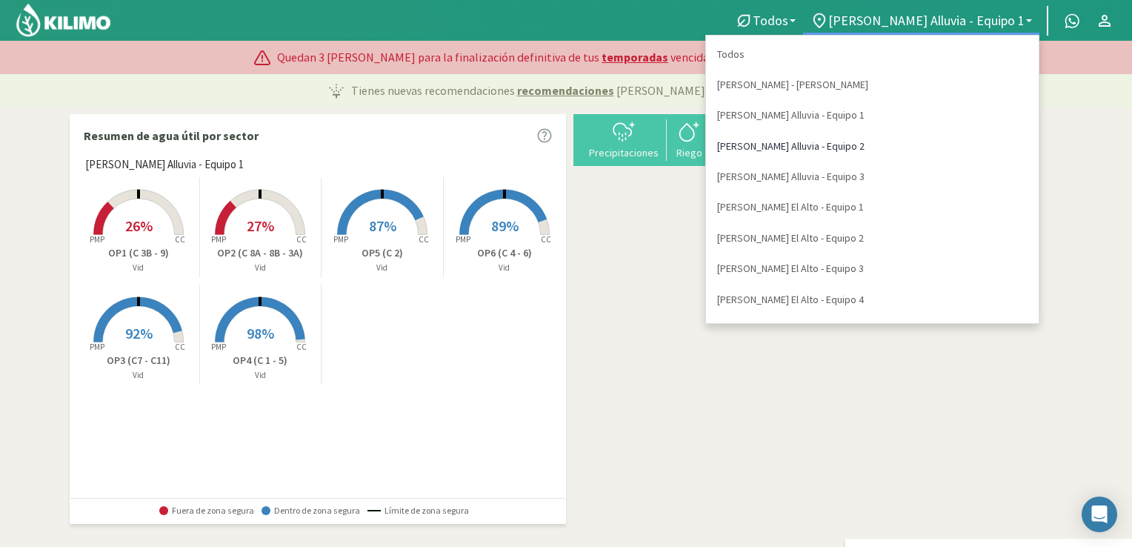
click at [952, 146] on link "[PERSON_NAME] Alluvia - Equipo 2" at bounding box center [872, 146] width 333 height 30
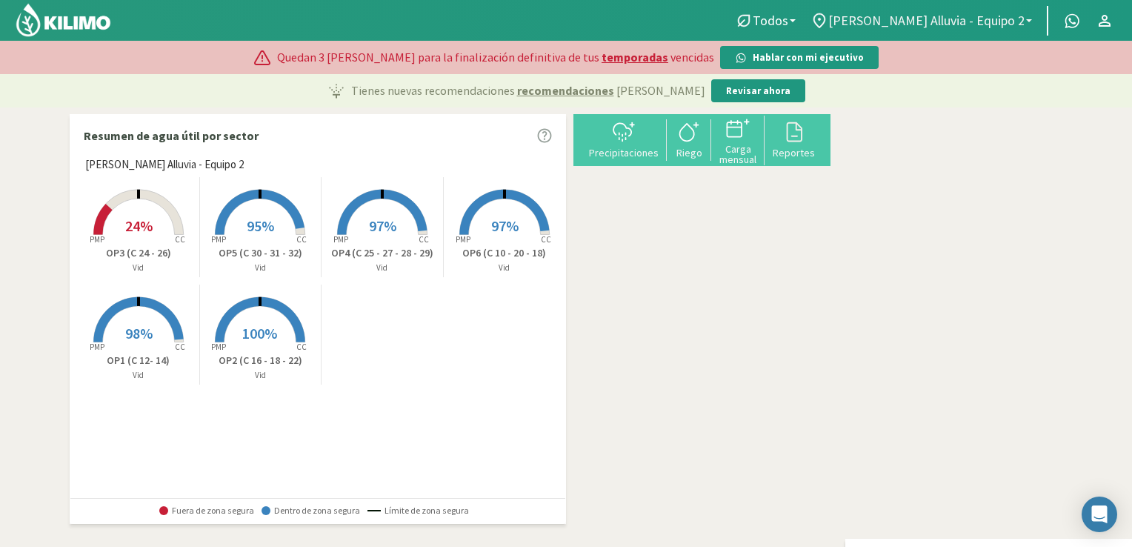
click at [940, 21] on span "[PERSON_NAME] Alluvia - Equipo 2" at bounding box center [926, 21] width 196 height 16
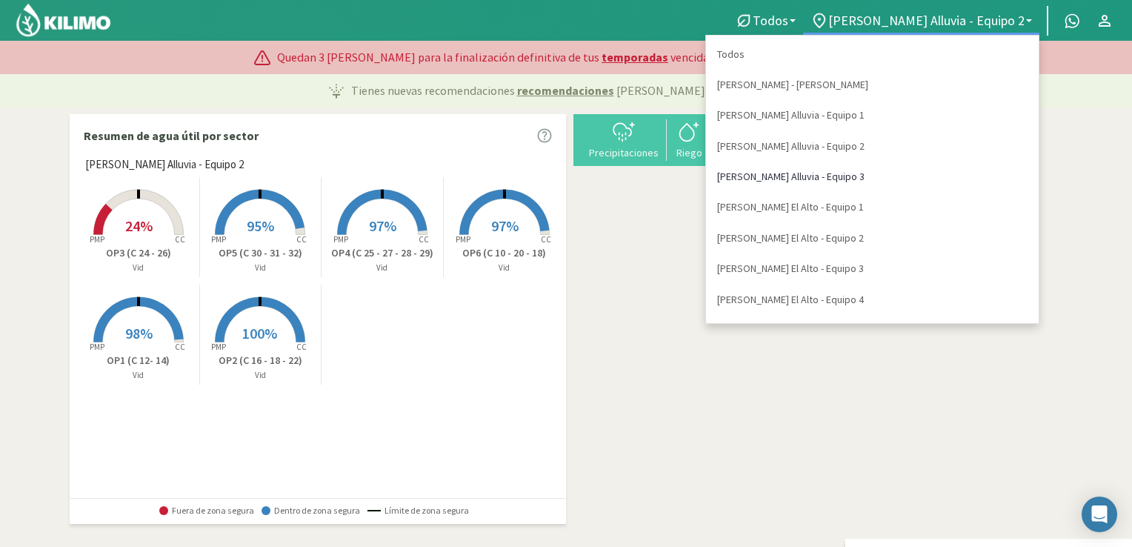
click at [937, 180] on link "[PERSON_NAME] Alluvia - Equipo 3" at bounding box center [872, 176] width 333 height 30
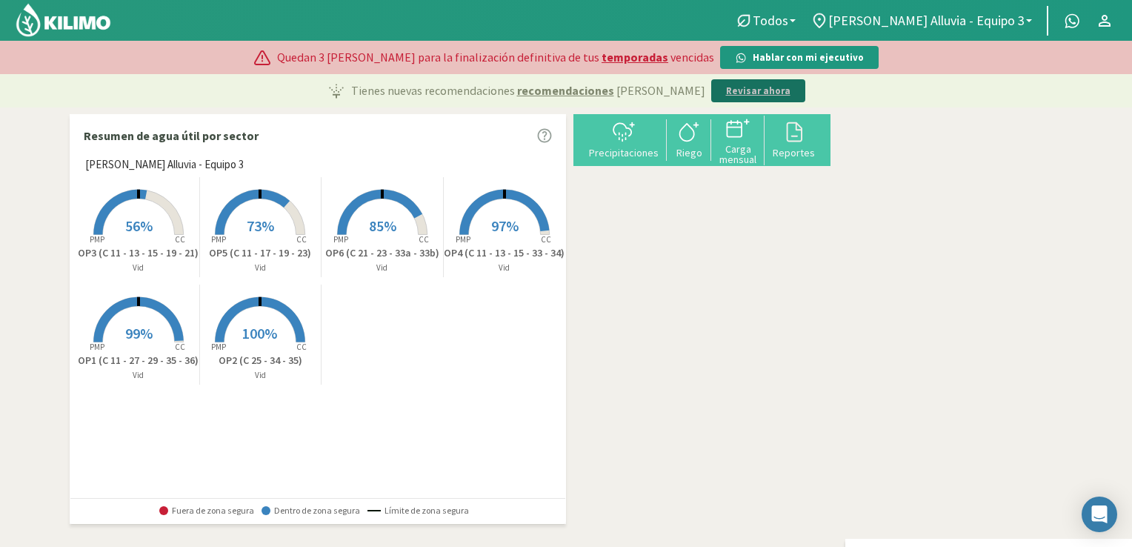
click at [726, 87] on p "Revisar ahora" at bounding box center [758, 91] width 64 height 15
